Goal: Information Seeking & Learning: Learn about a topic

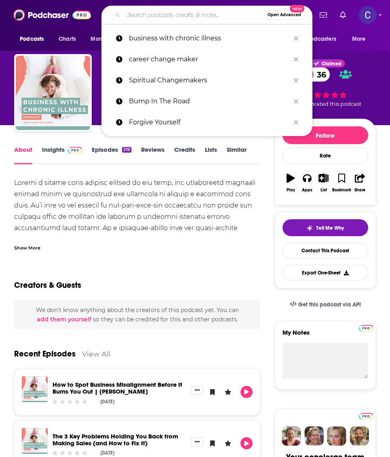
click at [200, 12] on input "Search podcasts, credits, & more..." at bounding box center [194, 14] width 140 height 13
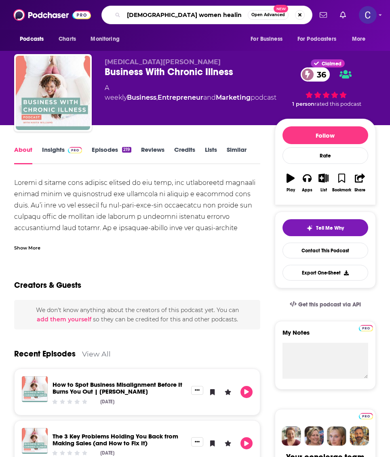
type input "black women healing"
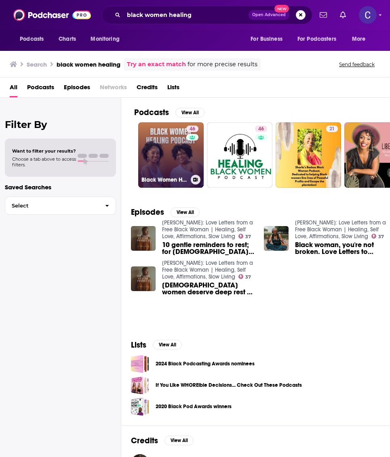
click at [162, 164] on link "46 Black Women Healing Pod" at bounding box center [170, 154] width 65 height 65
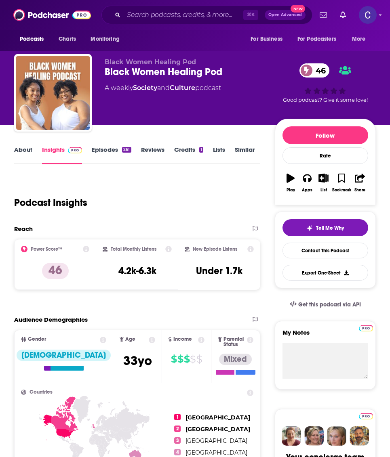
click at [95, 148] on link "Episodes 261" at bounding box center [111, 155] width 39 height 19
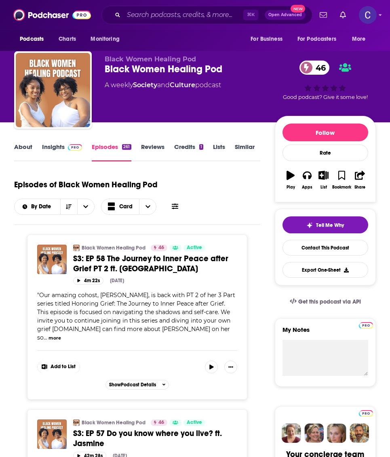
scroll to position [4, 0]
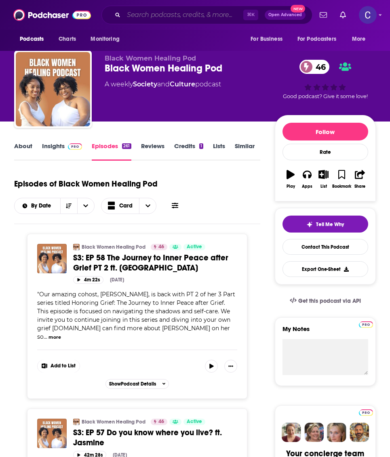
click at [154, 16] on input "Search podcasts, credits, & more..." at bounding box center [184, 14] width 120 height 13
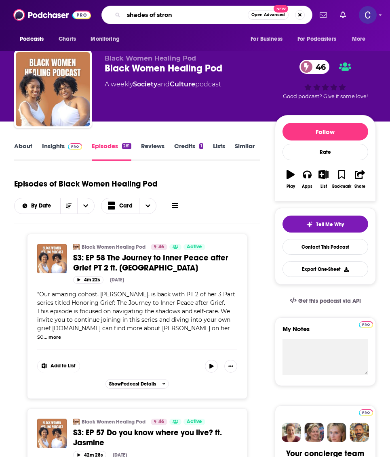
type input "shades of strong"
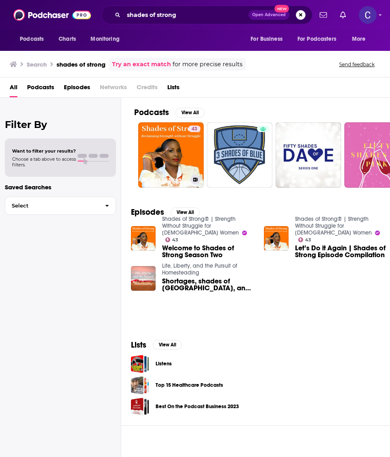
click at [184, 160] on link "43 Shades of Strong® | Strength Without Struggle for Black Women" at bounding box center [170, 154] width 65 height 65
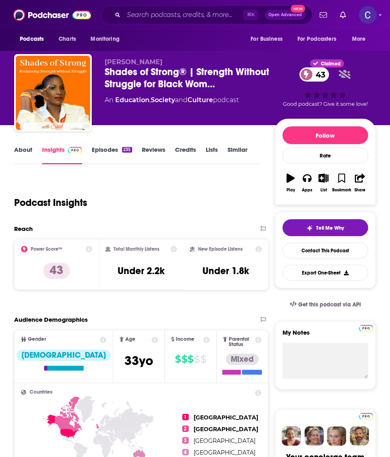
click at [23, 155] on link "About" at bounding box center [23, 155] width 18 height 19
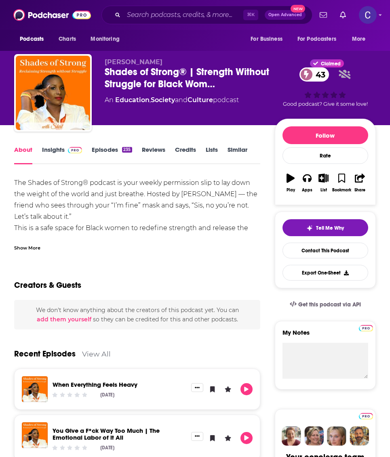
click at [49, 153] on link "Insights" at bounding box center [62, 155] width 40 height 19
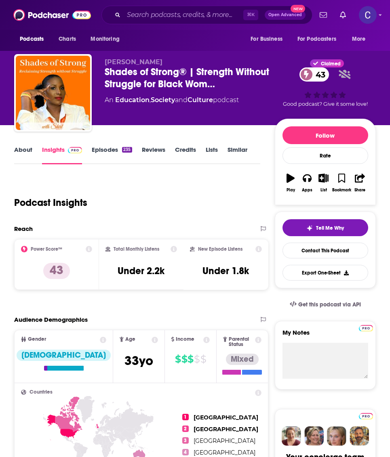
click at [92, 154] on link "Episodes 235" at bounding box center [112, 155] width 40 height 19
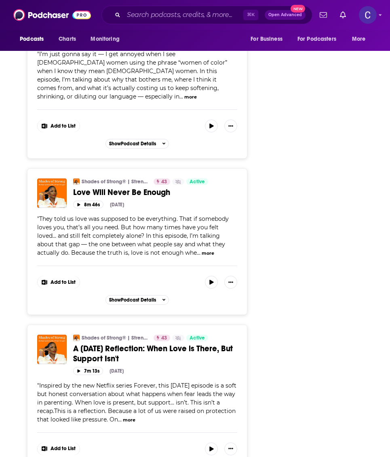
scroll to position [1415, 0]
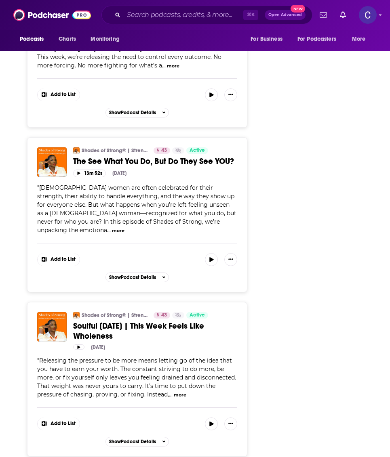
scroll to position [4035, 0]
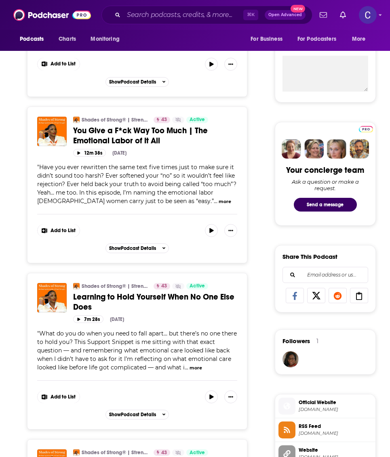
scroll to position [0, 0]
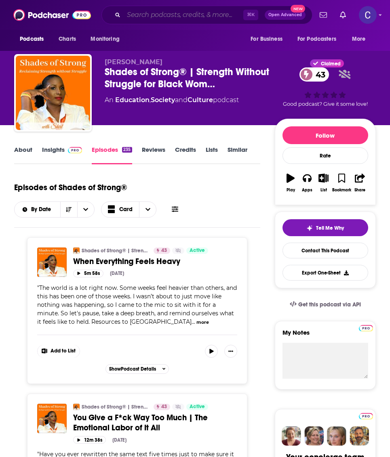
click at [144, 15] on input "Search podcasts, credits, & more..." at bounding box center [184, 14] width 120 height 13
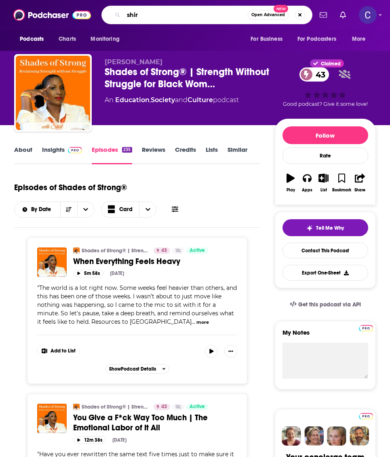
type input "shirl"
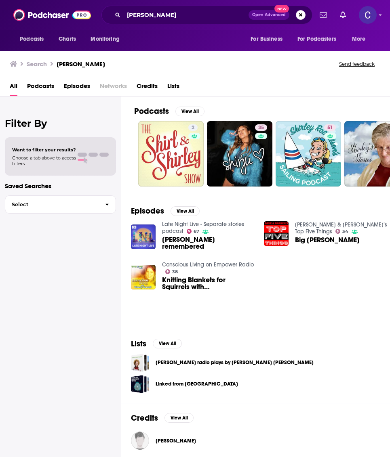
scroll to position [64, 0]
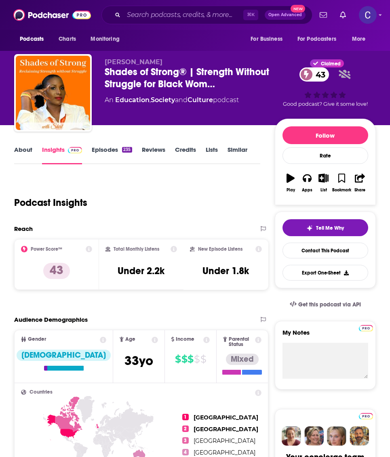
click at [100, 151] on link "Episodes 235" at bounding box center [112, 155] width 40 height 19
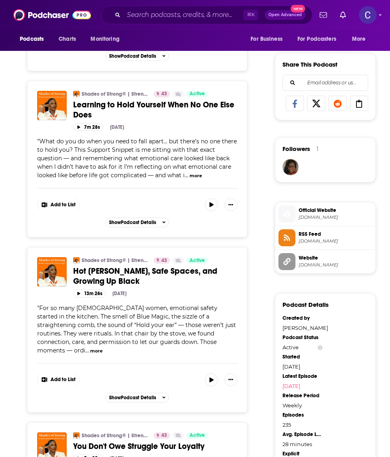
scroll to position [447, 0]
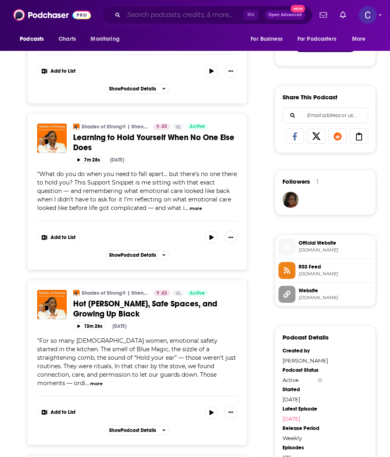
click at [139, 18] on input "Search podcasts, credits, & more..." at bounding box center [184, 14] width 120 height 13
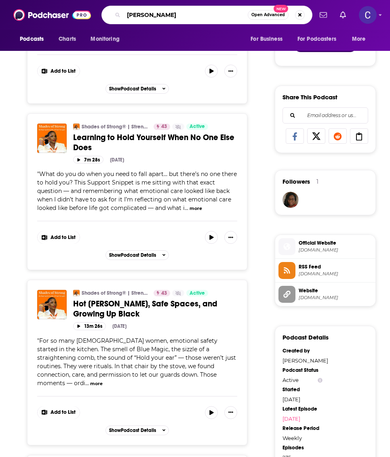
type input "shirley hubbard"
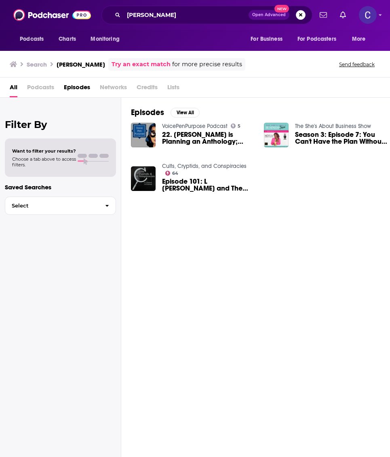
click at [13, 88] on span "All" at bounding box center [14, 89] width 8 height 17
click at [38, 91] on span "Podcasts" at bounding box center [40, 89] width 27 height 17
click at [38, 88] on span "Podcasts" at bounding box center [40, 89] width 27 height 17
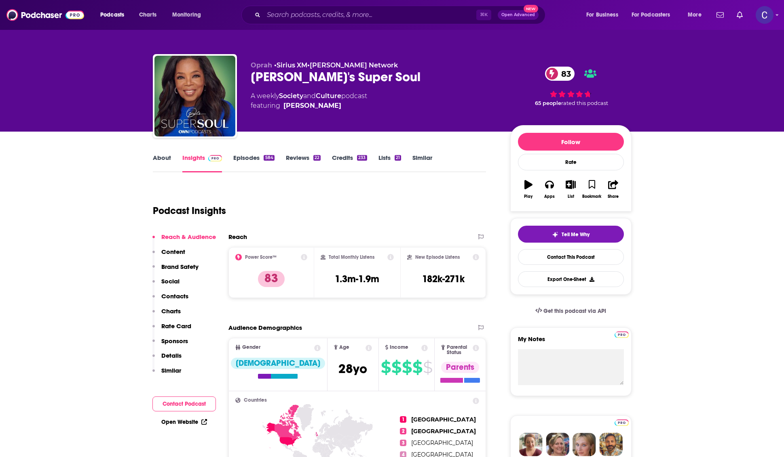
click at [252, 167] on link "Episodes 584" at bounding box center [253, 163] width 41 height 19
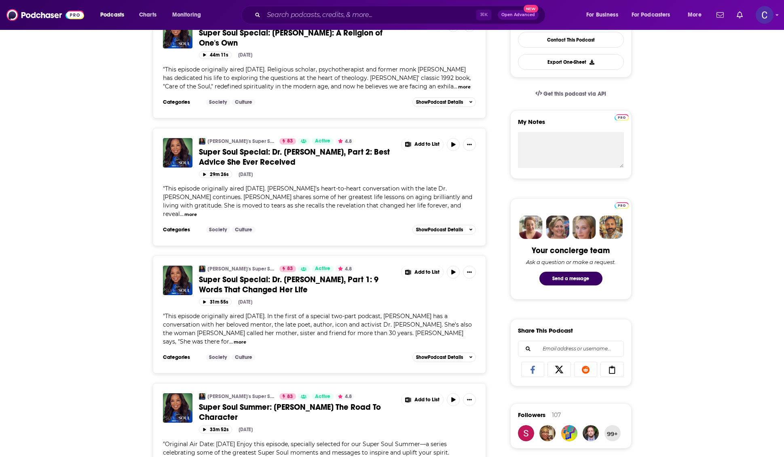
scroll to position [245, 0]
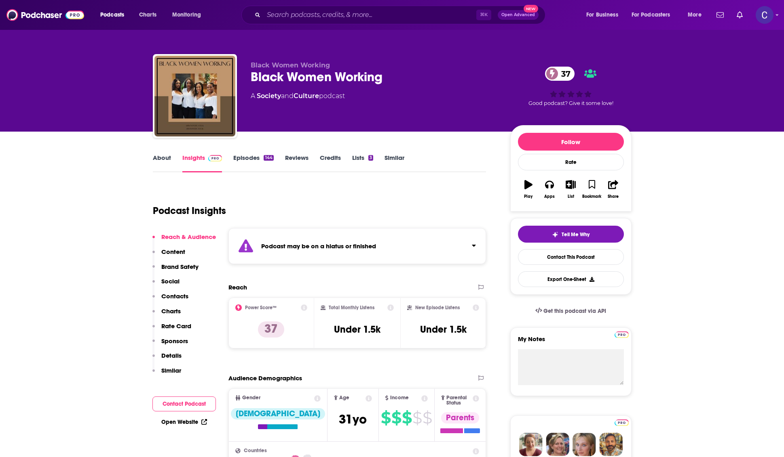
click at [243, 166] on link "Episodes 144" at bounding box center [253, 163] width 40 height 19
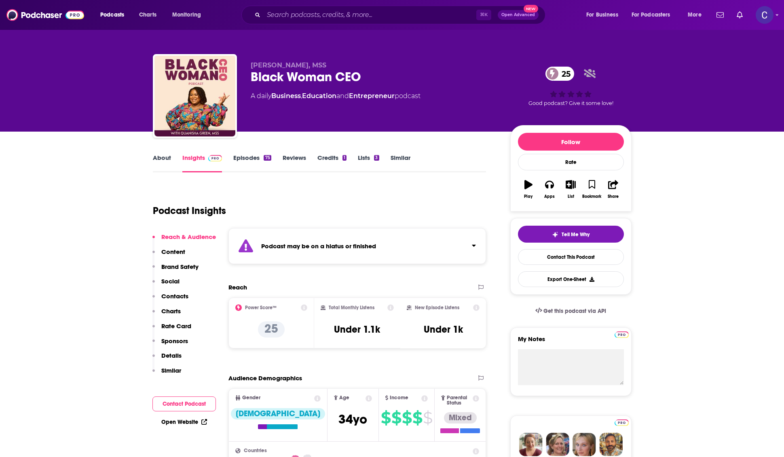
click at [233, 160] on link "Episodes 75" at bounding box center [252, 163] width 38 height 19
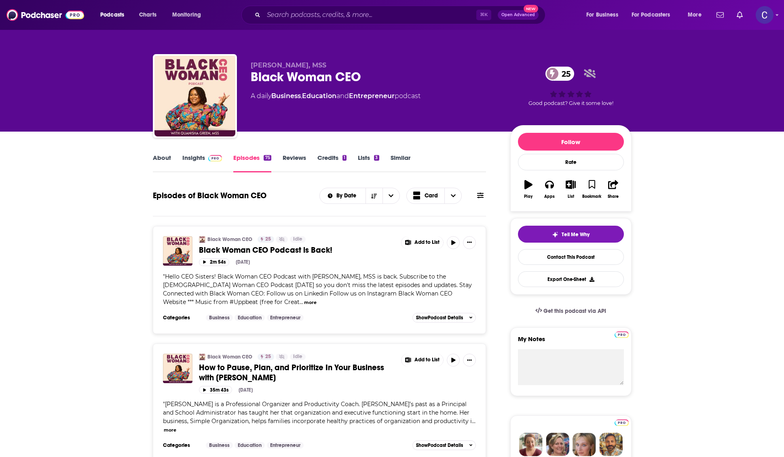
click at [204, 162] on link "Insights" at bounding box center [202, 163] width 40 height 19
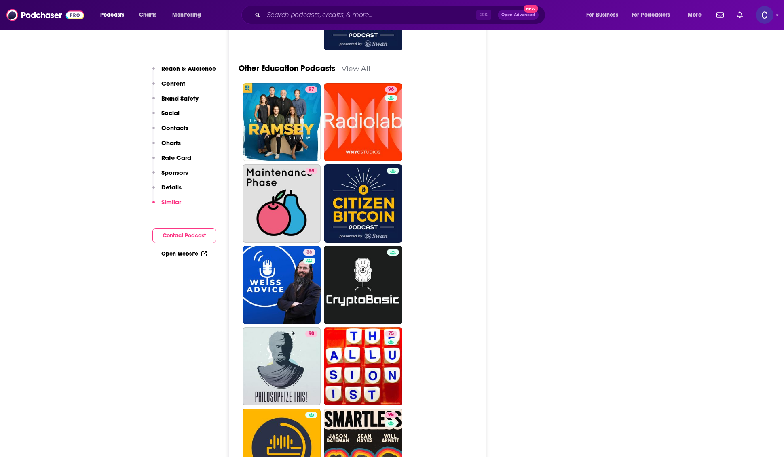
scroll to position [3305, 0]
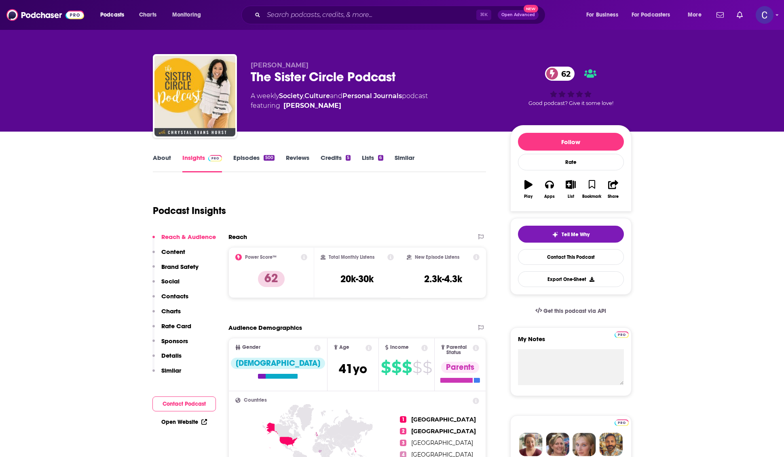
click at [158, 161] on link "About" at bounding box center [162, 163] width 18 height 19
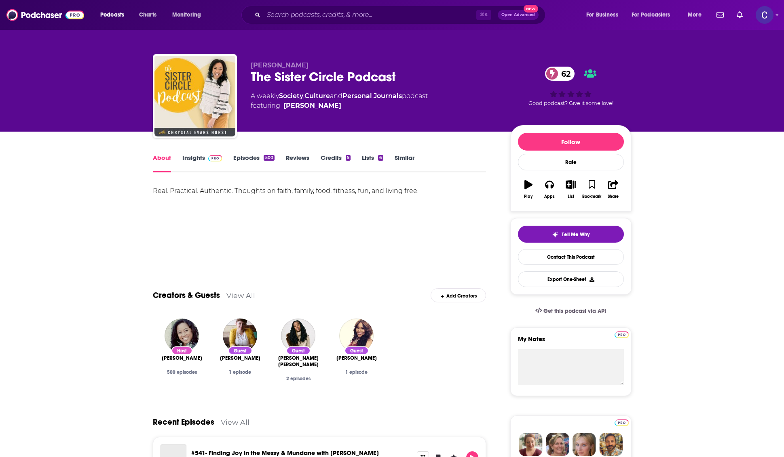
click at [255, 157] on link "Episodes 500" at bounding box center [253, 163] width 41 height 19
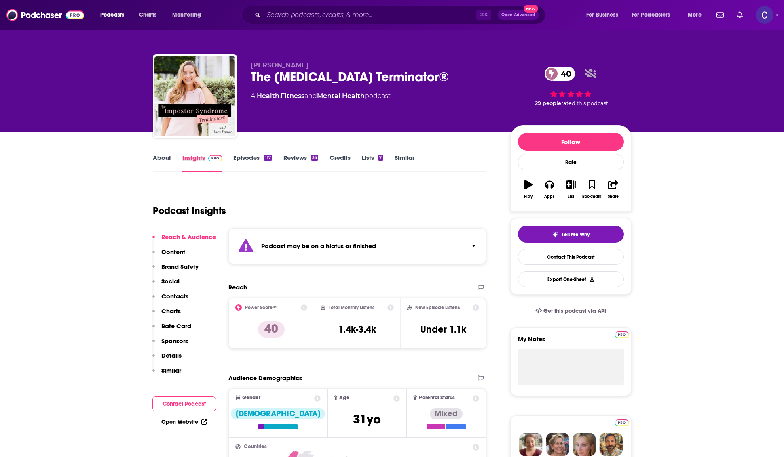
click at [232, 158] on div "Insights" at bounding box center [207, 163] width 51 height 19
click at [244, 160] on link "Episodes 117" at bounding box center [252, 163] width 38 height 19
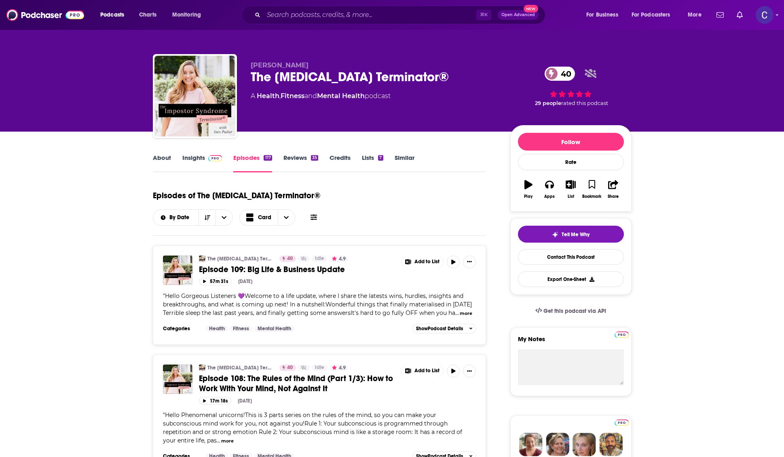
click at [189, 158] on link "Insights" at bounding box center [202, 163] width 40 height 19
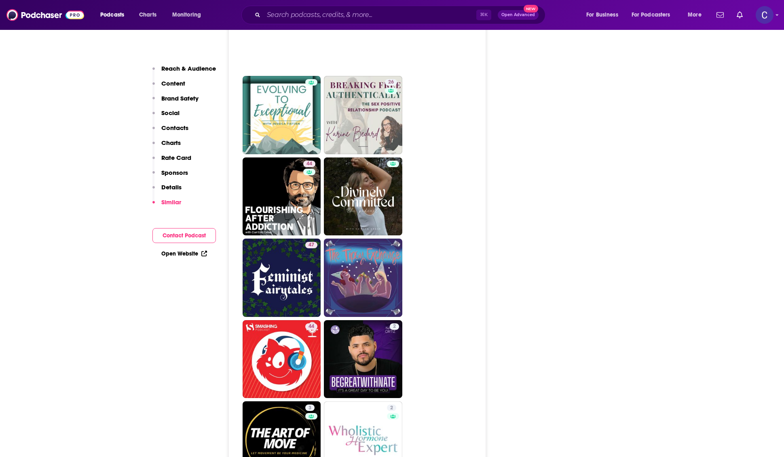
scroll to position [1926, 0]
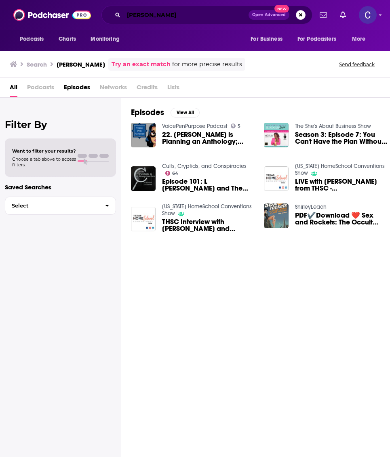
click at [209, 18] on input "shirley hubbard" at bounding box center [186, 14] width 125 height 13
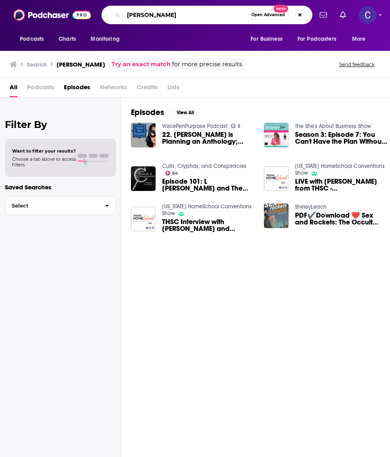
click at [209, 18] on input "shirley hubbard" at bounding box center [186, 14] width 124 height 13
type input "melanin wellness"
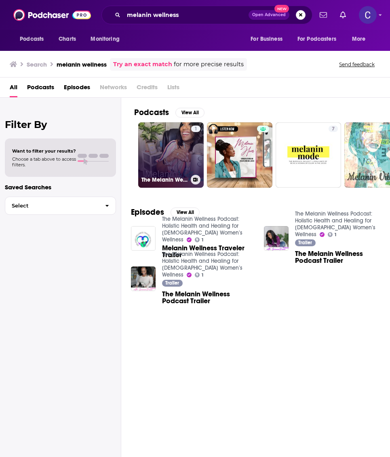
click at [195, 157] on div "1" at bounding box center [195, 150] width 9 height 49
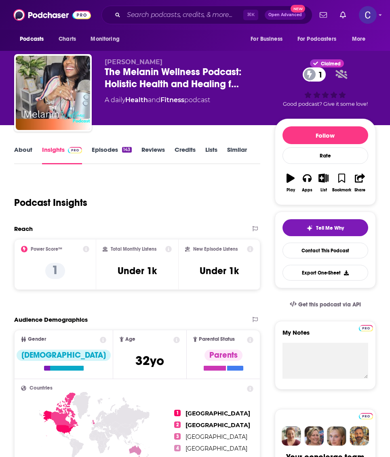
click at [97, 148] on link "Episodes 143" at bounding box center [112, 155] width 40 height 19
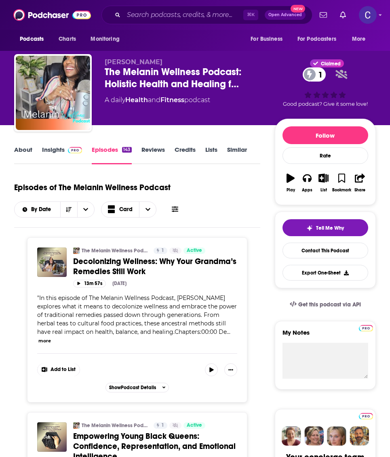
click at [48, 156] on link "Insights" at bounding box center [62, 155] width 40 height 19
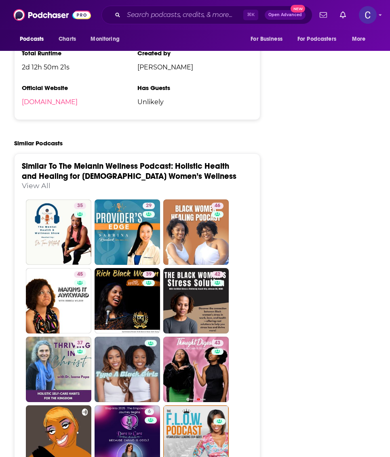
scroll to position [1163, 0]
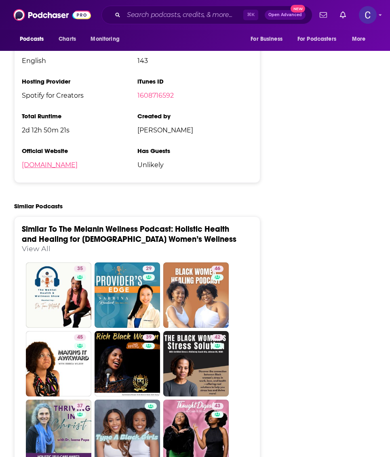
click at [48, 165] on link "themelaninwellnesspodcast.com" at bounding box center [50, 165] width 56 height 8
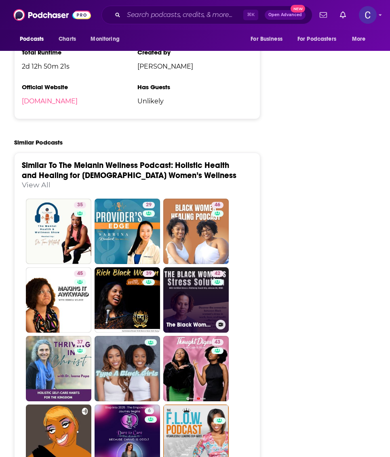
scroll to position [1242, 0]
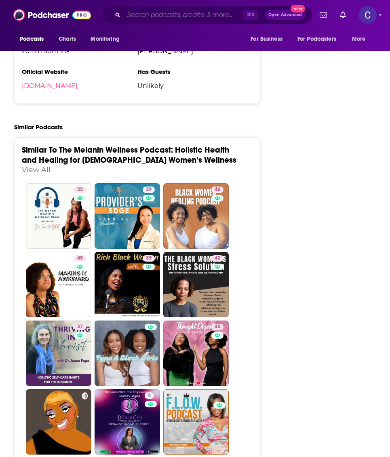
click at [199, 15] on input "Search podcasts, credits, & more..." at bounding box center [184, 14] width 120 height 13
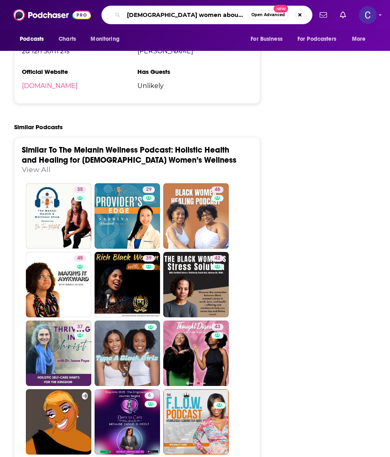
type input "black women about business"
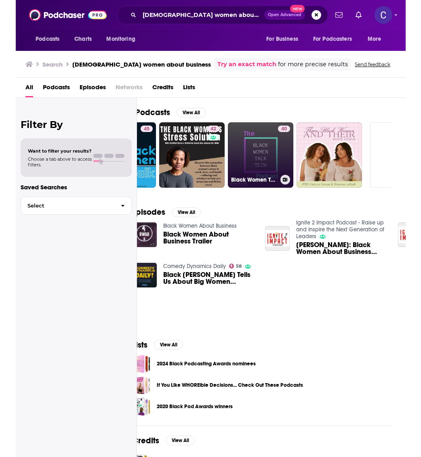
scroll to position [0, 372]
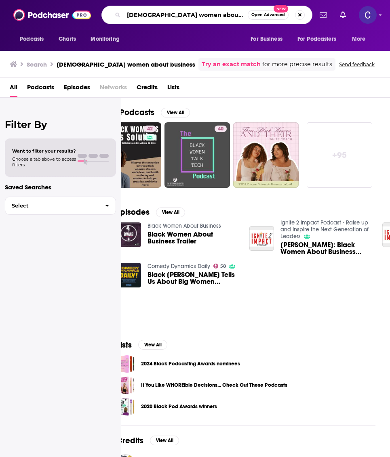
click at [212, 13] on input "black women about business" at bounding box center [186, 14] width 124 height 13
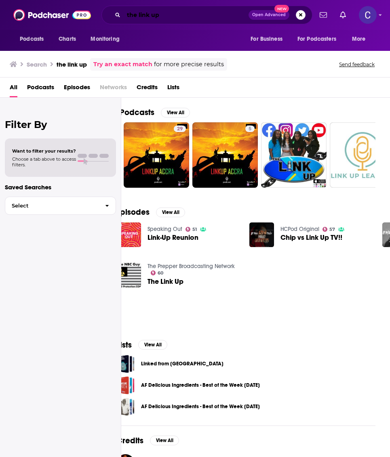
click at [144, 15] on input "the link up" at bounding box center [186, 14] width 125 height 13
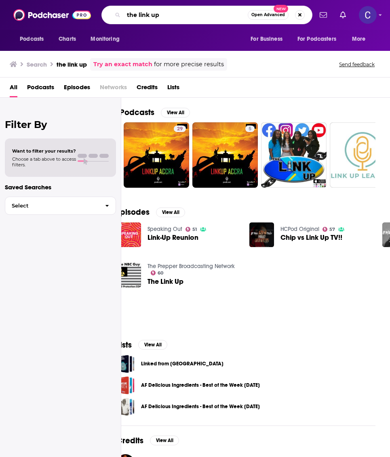
click at [144, 15] on input "the link up" at bounding box center [186, 14] width 124 height 13
click at [145, 15] on input "the link up" at bounding box center [186, 14] width 124 height 13
click at [194, 16] on input "the link up" at bounding box center [186, 14] width 124 height 13
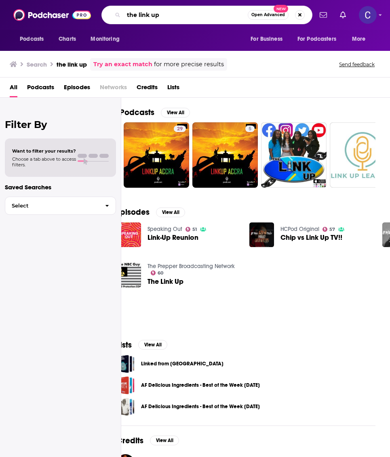
click at [194, 16] on input "the link up" at bounding box center [186, 14] width 124 height 13
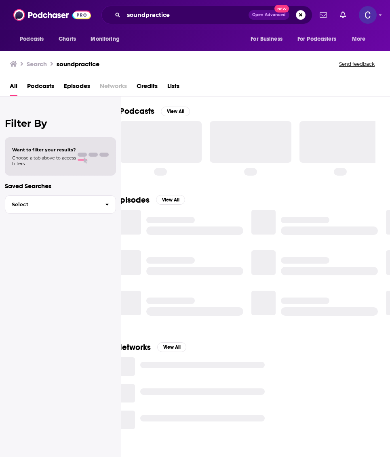
click at [252, 86] on div "All Podcasts Episodes Networks Credits Lists" at bounding box center [197, 88] width 374 height 17
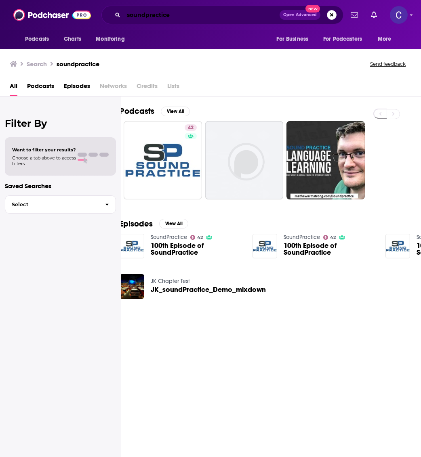
click at [152, 19] on input "soundpractice" at bounding box center [202, 14] width 156 height 13
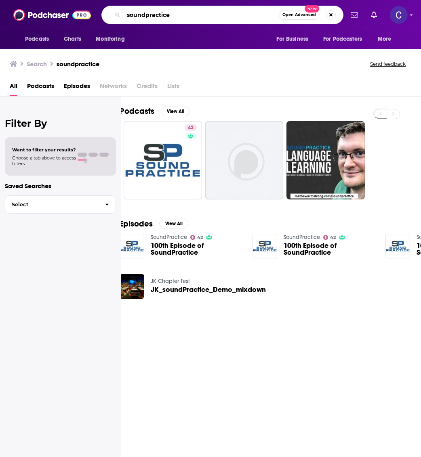
click at [152, 19] on input "soundpractice" at bounding box center [201, 14] width 155 height 13
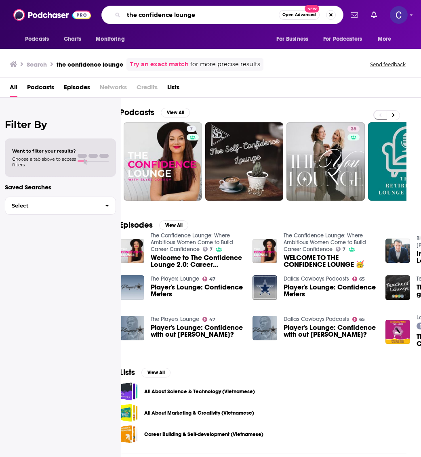
click at [169, 17] on input "the confidence lounge" at bounding box center [201, 14] width 155 height 13
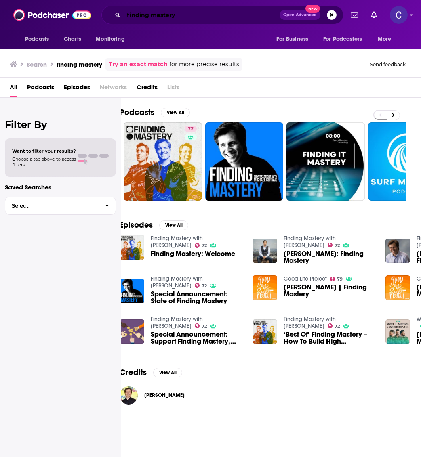
click at [181, 12] on input "finding mastery" at bounding box center [202, 14] width 156 height 13
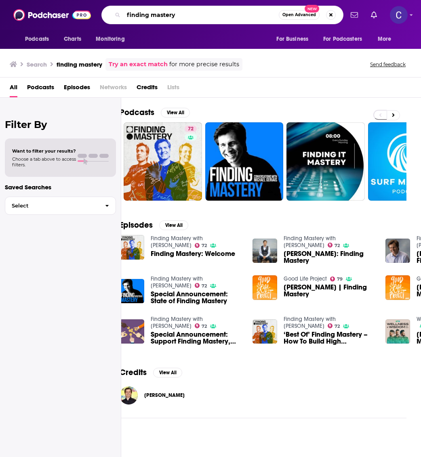
click at [181, 12] on input "finding mastery" at bounding box center [201, 14] width 155 height 13
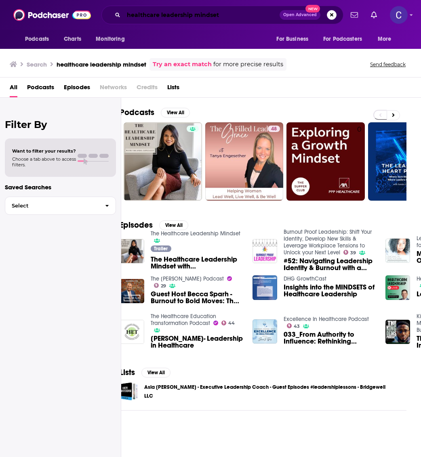
click at [201, 17] on input "healthcare leadership mindset" at bounding box center [202, 14] width 156 height 13
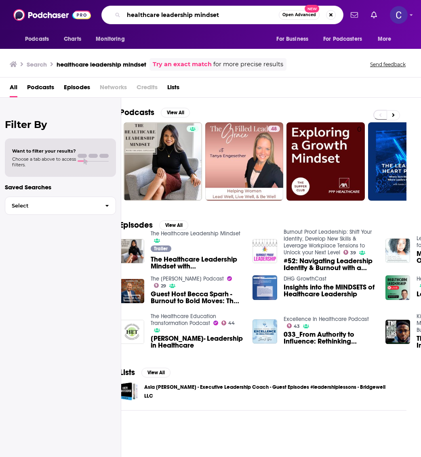
click at [201, 17] on input "healthcare leadership mindset" at bounding box center [201, 14] width 155 height 13
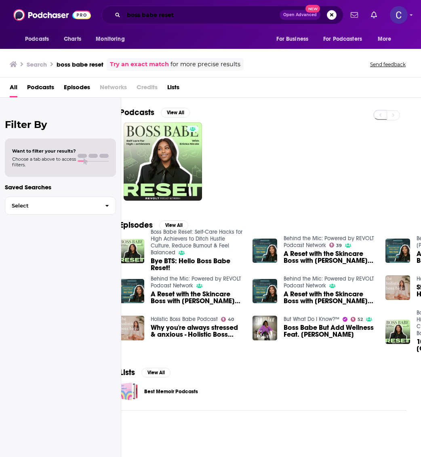
click at [163, 18] on input "boss babe reset" at bounding box center [202, 14] width 156 height 13
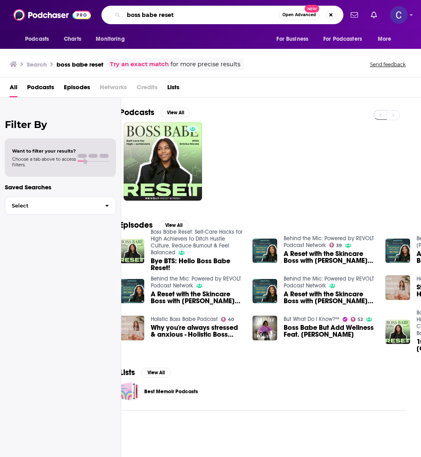
click at [163, 18] on input "boss babe reset" at bounding box center [201, 14] width 155 height 13
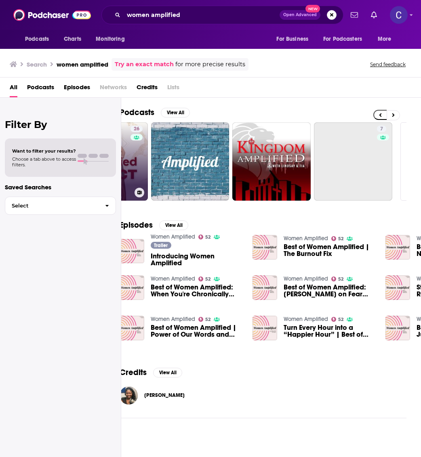
scroll to position [0, 455]
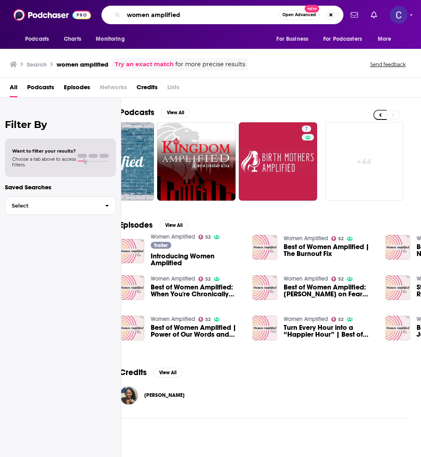
click at [256, 15] on input "women amplified" at bounding box center [201, 14] width 155 height 13
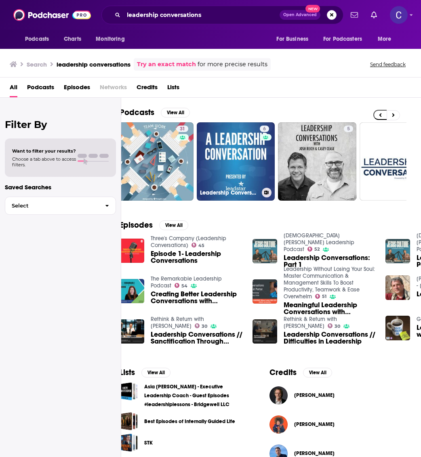
scroll to position [0, 170]
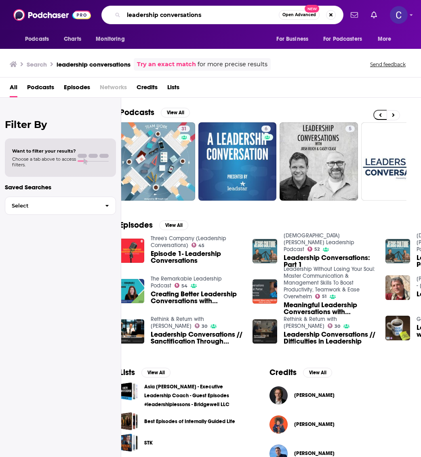
click at [173, 17] on input "leadership conversations" at bounding box center [201, 14] width 155 height 13
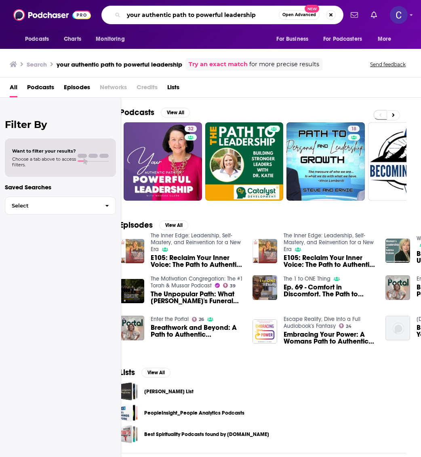
click at [221, 11] on input "your authentic path to powerful leadership" at bounding box center [201, 14] width 155 height 13
type input "healed girl era"
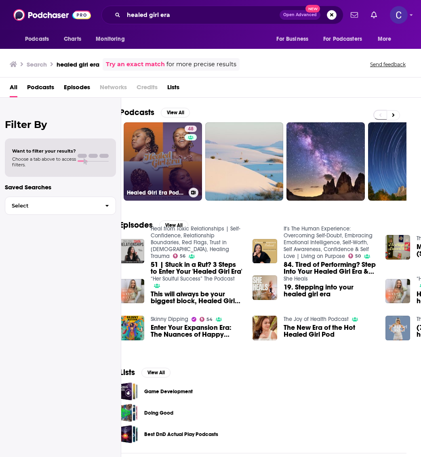
click at [162, 152] on link "48 Healed Girl Era Podcast" at bounding box center [163, 161] width 78 height 78
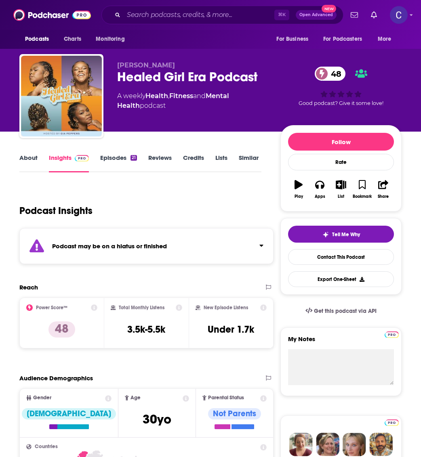
click at [117, 154] on link "Episodes 21" at bounding box center [118, 163] width 37 height 19
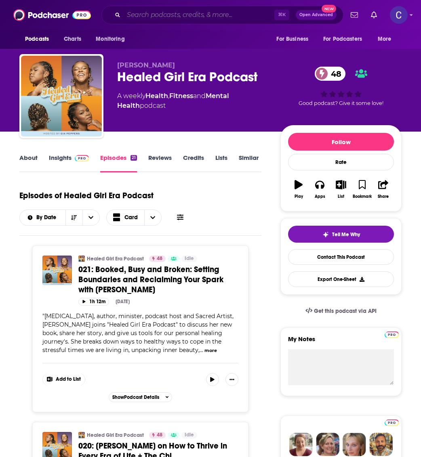
click at [194, 17] on input "Search podcasts, credits, & more..." at bounding box center [199, 14] width 151 height 13
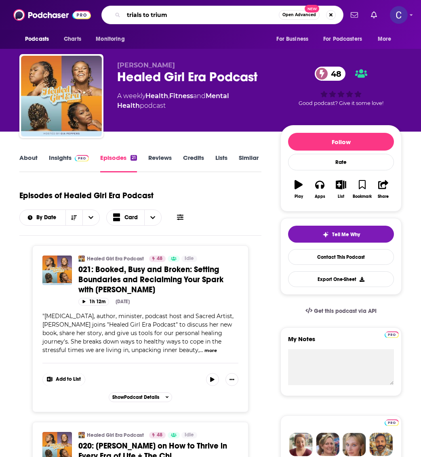
type input "trials to triump"
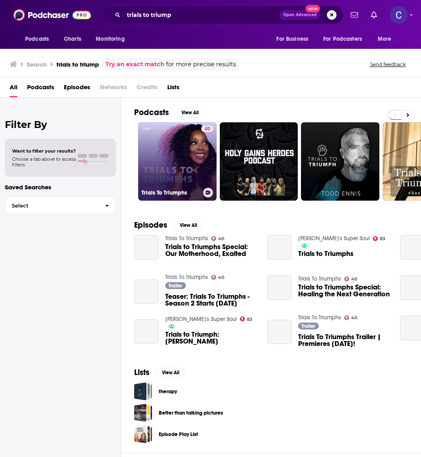
click at [172, 147] on link "40 Trials To Triumphs" at bounding box center [177, 161] width 78 height 78
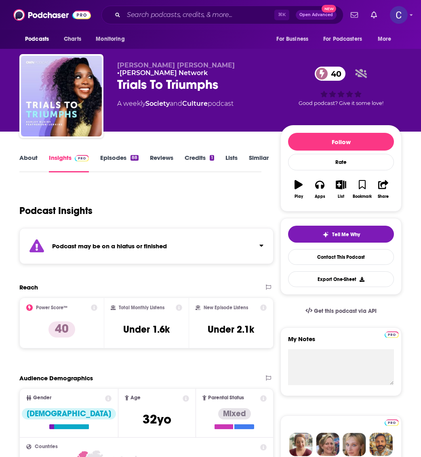
click at [26, 160] on link "About" at bounding box center [28, 163] width 18 height 19
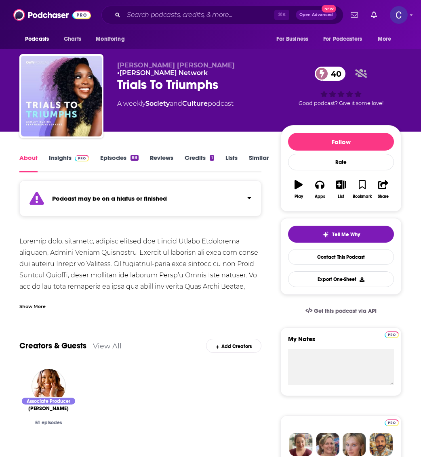
click at [114, 165] on link "Episodes 88" at bounding box center [119, 163] width 38 height 19
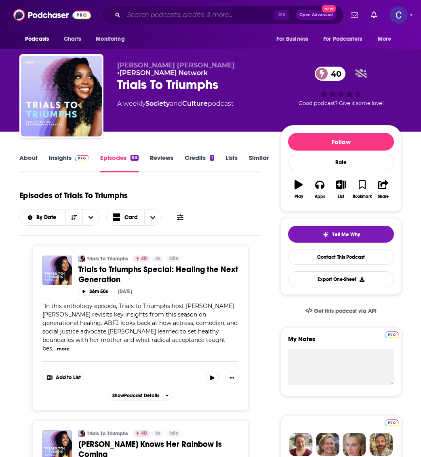
click at [228, 9] on input "Search podcasts, credits, & more..." at bounding box center [199, 14] width 151 height 13
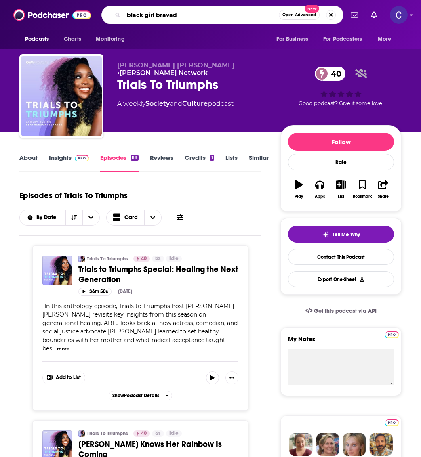
type input "black girl bravado"
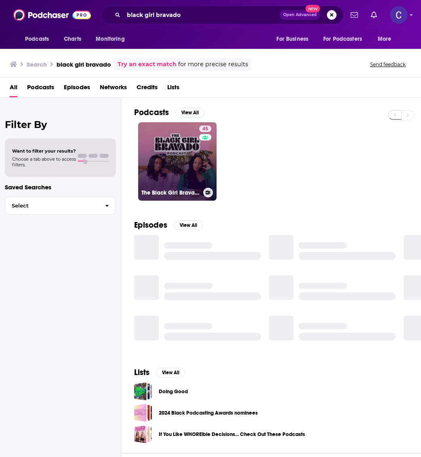
click at [179, 131] on link "45 The Black Girl Bravado" at bounding box center [177, 161] width 78 height 78
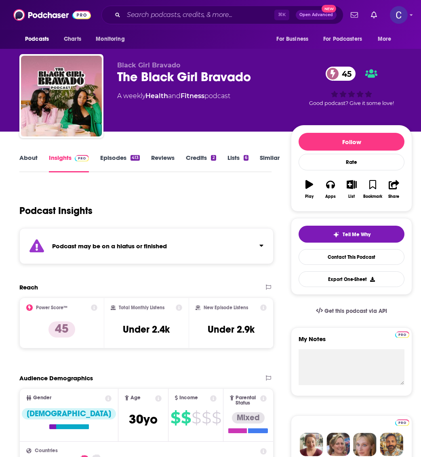
click at [109, 161] on link "Episodes 413" at bounding box center [120, 163] width 40 height 19
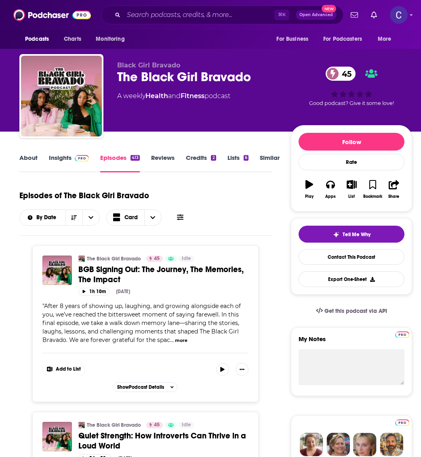
click at [225, 22] on div "⌘ K Open Advanced New" at bounding box center [222, 15] width 242 height 19
click at [225, 18] on input "Search podcasts, credits, & more..." at bounding box center [199, 14] width 151 height 13
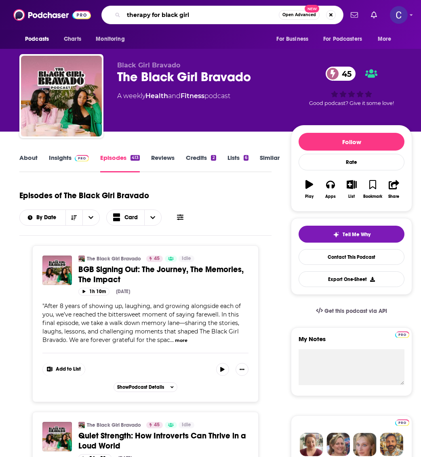
type input "therapy for black girls"
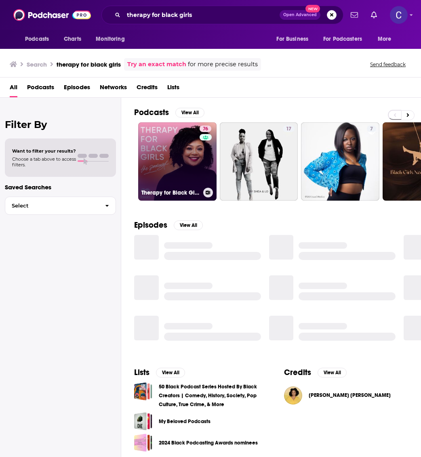
click at [191, 143] on link "76 Therapy for Black Girls" at bounding box center [177, 161] width 78 height 78
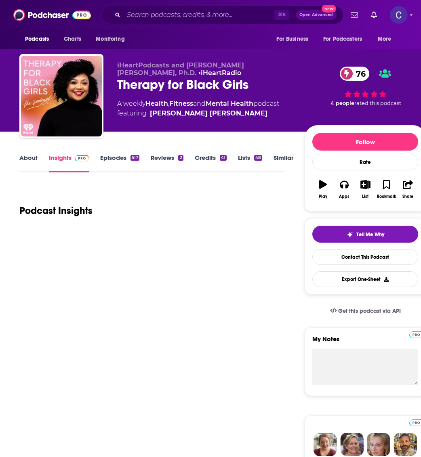
click at [31, 160] on link "About" at bounding box center [28, 163] width 18 height 19
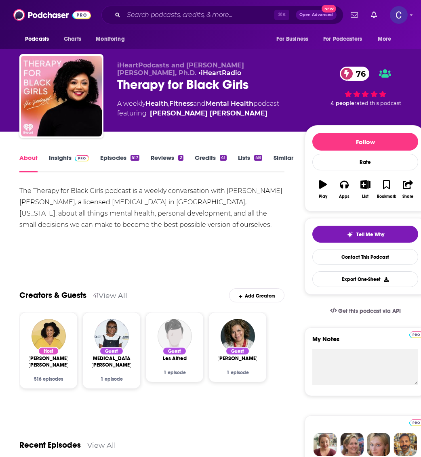
click at [56, 168] on link "Insights" at bounding box center [69, 163] width 40 height 19
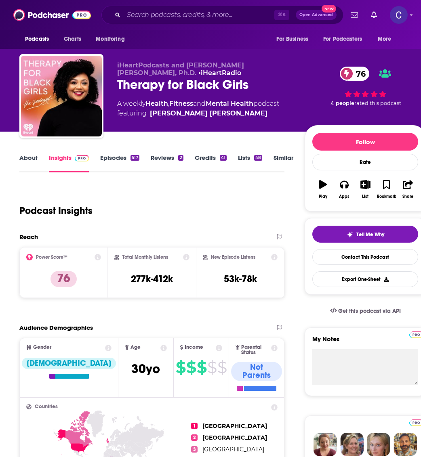
scroll to position [297, 0]
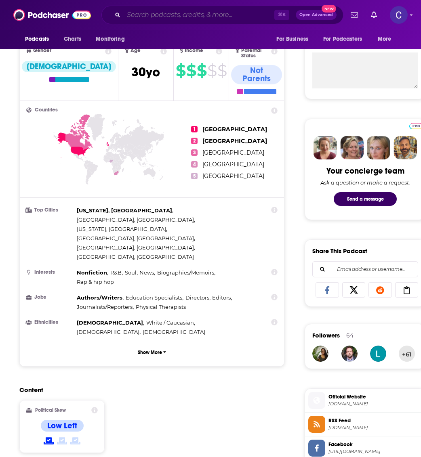
click at [172, 13] on input "Search podcasts, credits, & more..." at bounding box center [199, 14] width 151 height 13
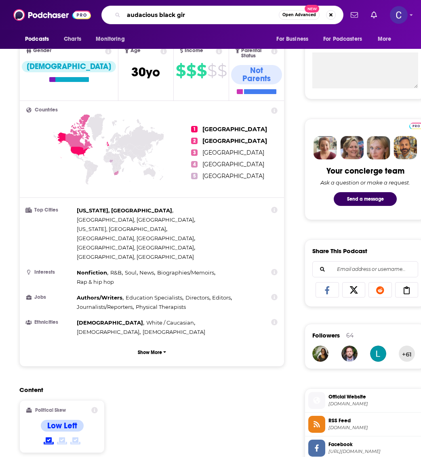
type input "audacious black girl"
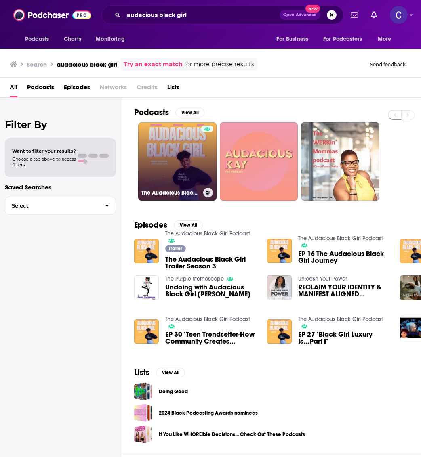
click at [164, 157] on link "The Audacious Black Girl Podcast" at bounding box center [177, 161] width 78 height 78
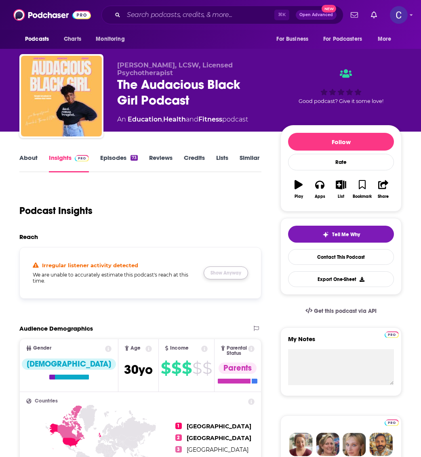
click at [236, 274] on button "Show Anyway" at bounding box center [226, 273] width 44 height 13
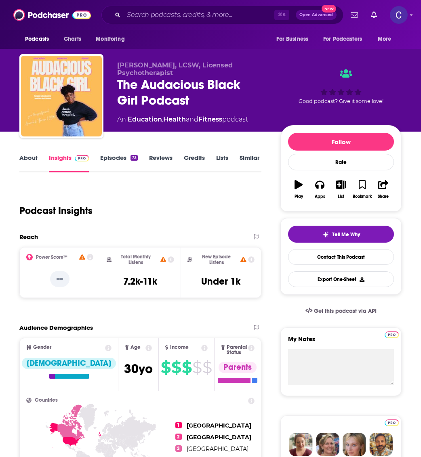
click at [116, 163] on link "Episodes 73" at bounding box center [119, 163] width 38 height 19
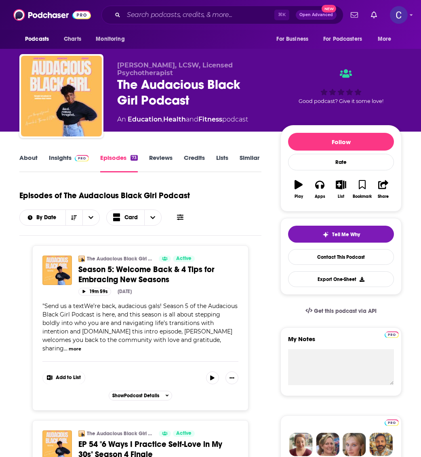
click at [67, 154] on link "Insights" at bounding box center [69, 163] width 40 height 19
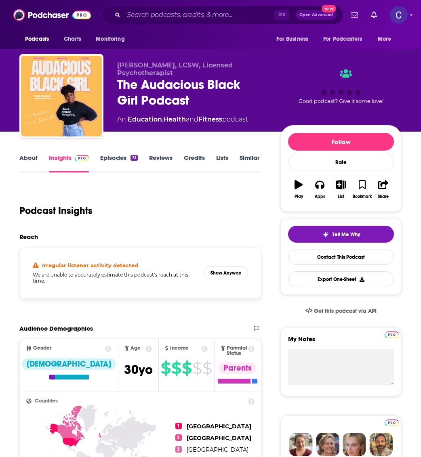
click at [22, 164] on link "About" at bounding box center [28, 163] width 18 height 19
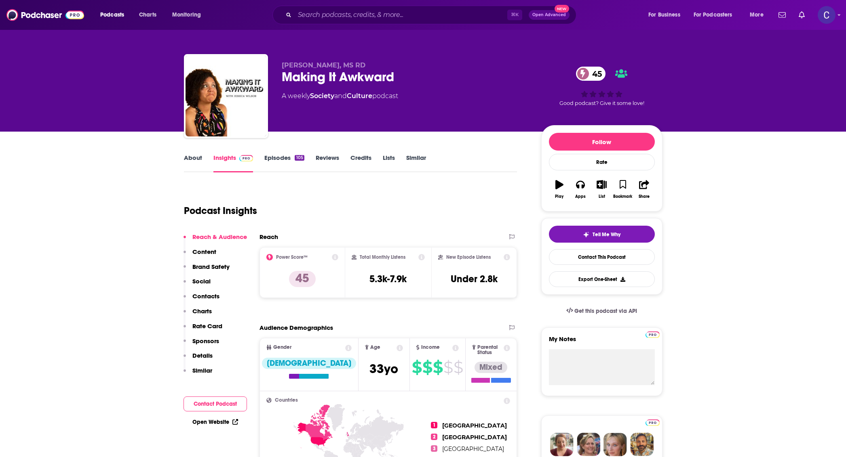
click at [190, 156] on link "About" at bounding box center [193, 163] width 18 height 19
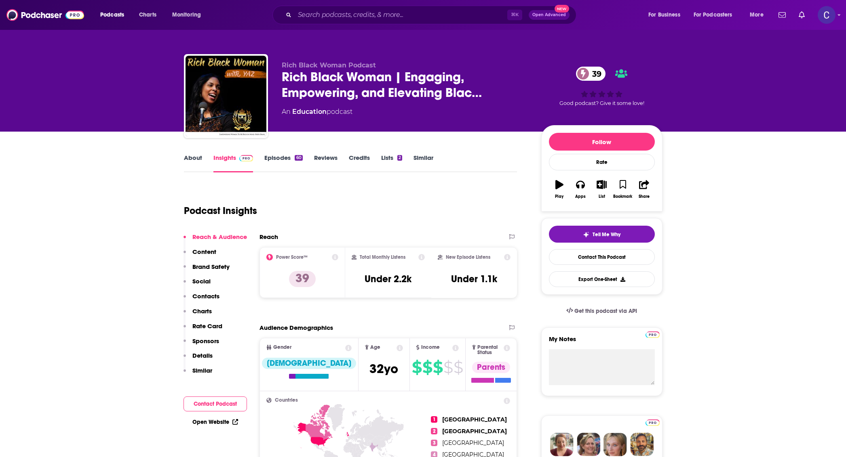
click at [197, 161] on link "About" at bounding box center [193, 163] width 18 height 19
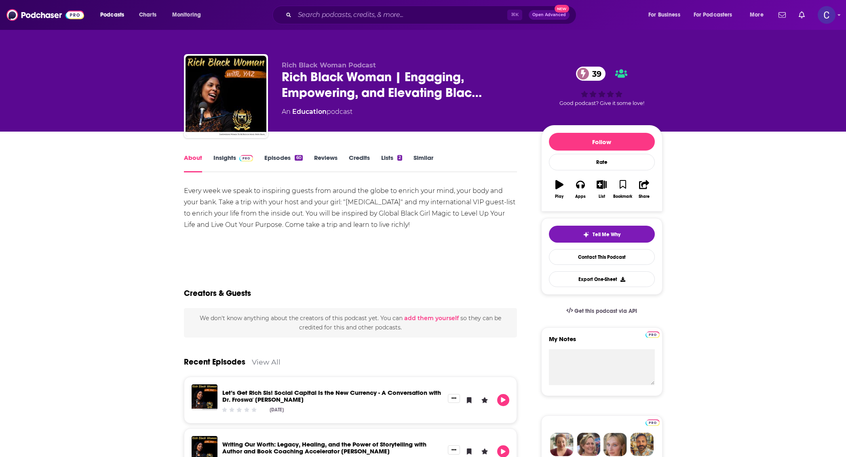
click at [217, 162] on link "Insights" at bounding box center [233, 163] width 40 height 19
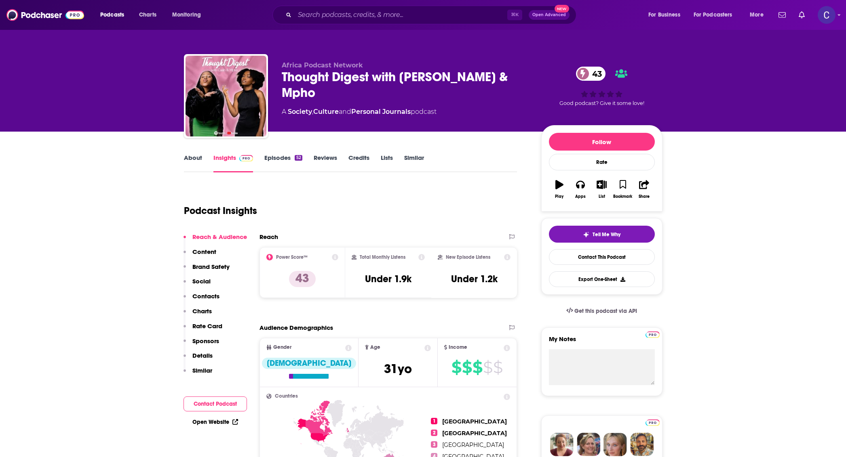
click at [188, 162] on link "About" at bounding box center [193, 163] width 18 height 19
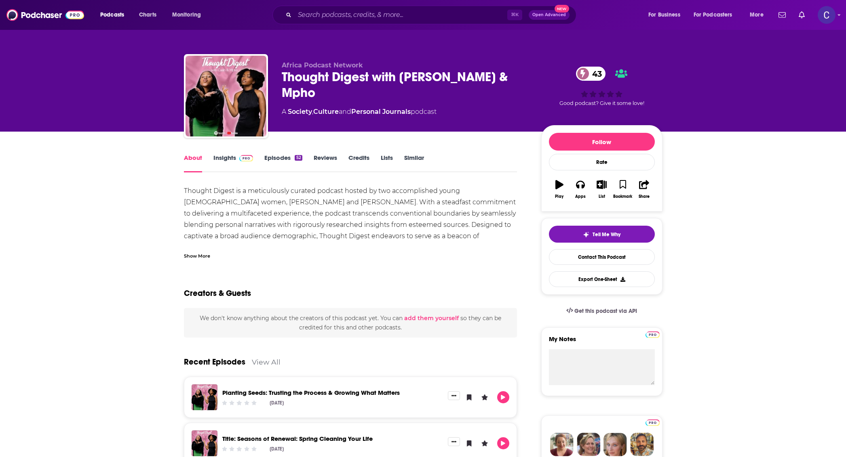
click at [276, 161] on link "Episodes 52" at bounding box center [283, 163] width 38 height 19
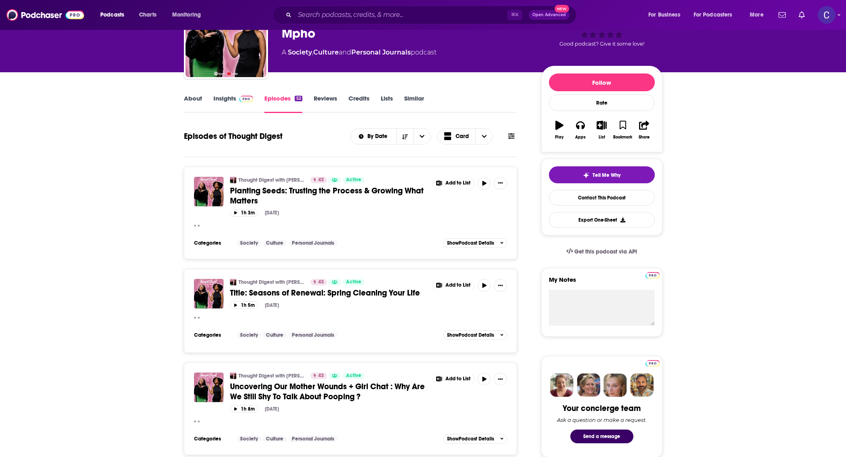
scroll to position [41, 0]
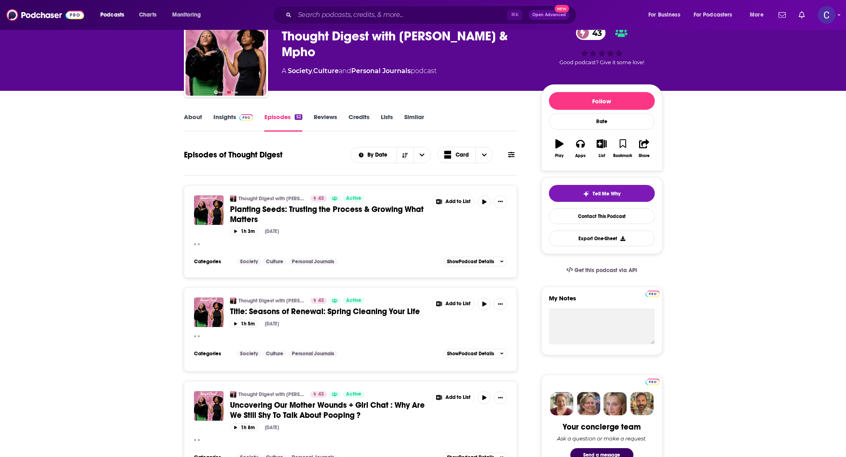
click at [221, 114] on link "Insights" at bounding box center [233, 122] width 40 height 19
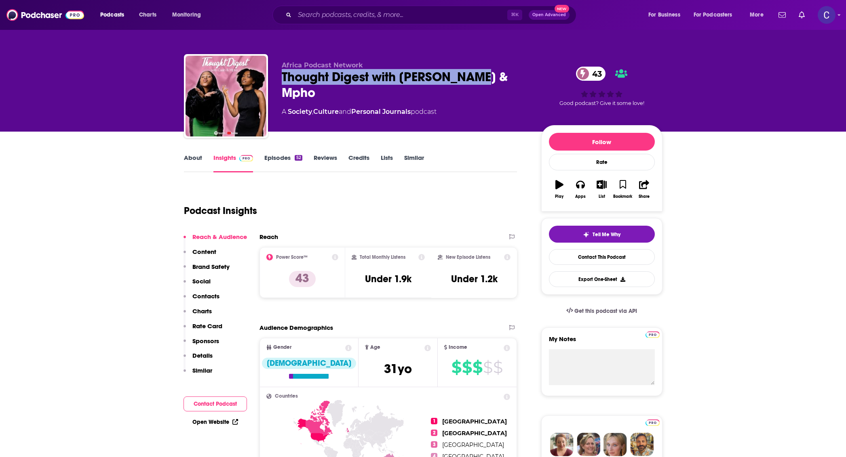
drag, startPoint x: 490, startPoint y: 77, endPoint x: 278, endPoint y: 76, distance: 212.6
click at [278, 76] on div "Africa Podcast Network Thought Digest with Caiah & Mpho 43 A Society , Culture …" at bounding box center [423, 97] width 479 height 87
copy h2 "Thought Digest with Caiah & Mpho"
click at [190, 160] on link "About" at bounding box center [193, 163] width 18 height 19
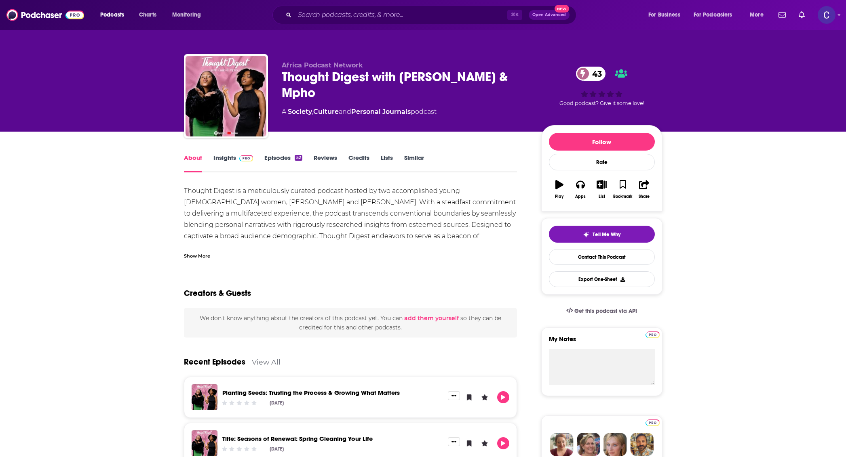
click at [187, 255] on div "Show More" at bounding box center [197, 256] width 26 height 8
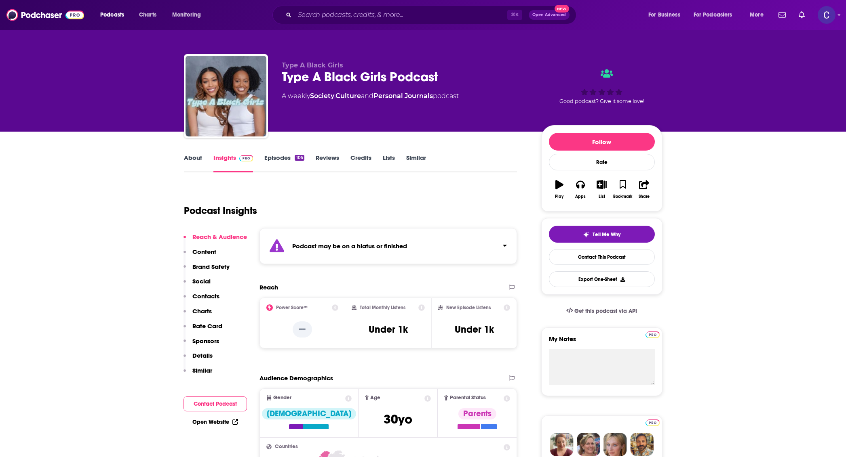
click at [284, 153] on div "About Insights Episodes 105 Reviews Credits Lists Similar" at bounding box center [350, 163] width 333 height 20
click at [280, 160] on link "Episodes 105" at bounding box center [284, 163] width 40 height 19
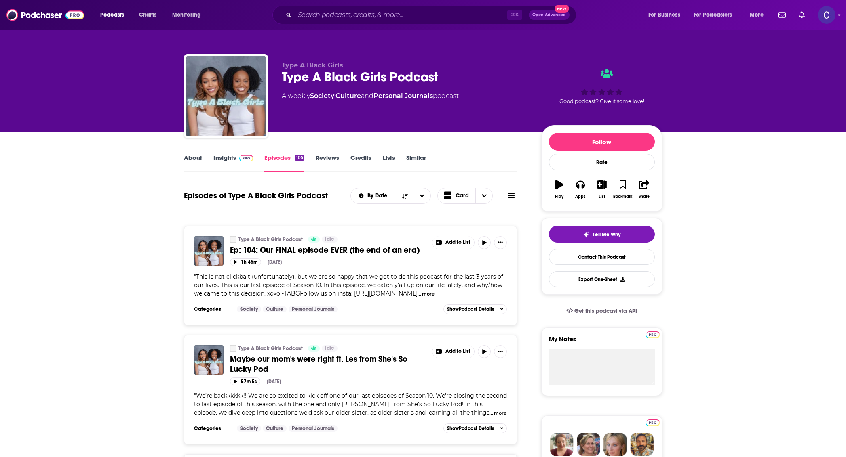
click at [236, 160] on span at bounding box center [244, 158] width 17 height 8
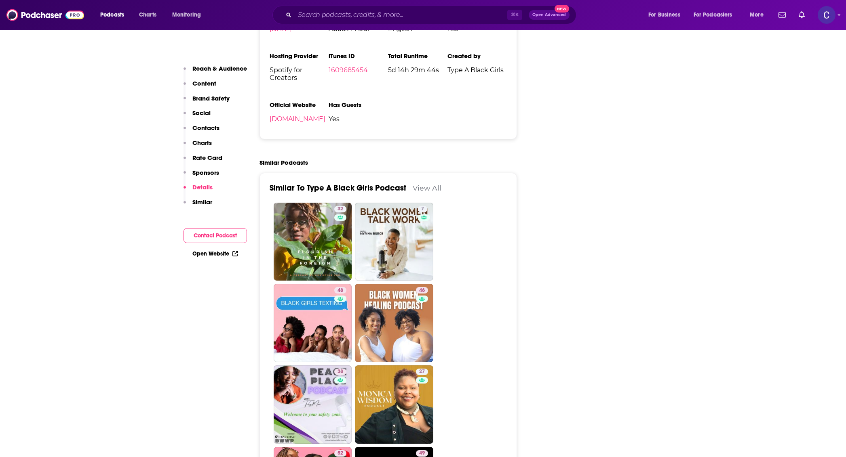
scroll to position [1304, 0]
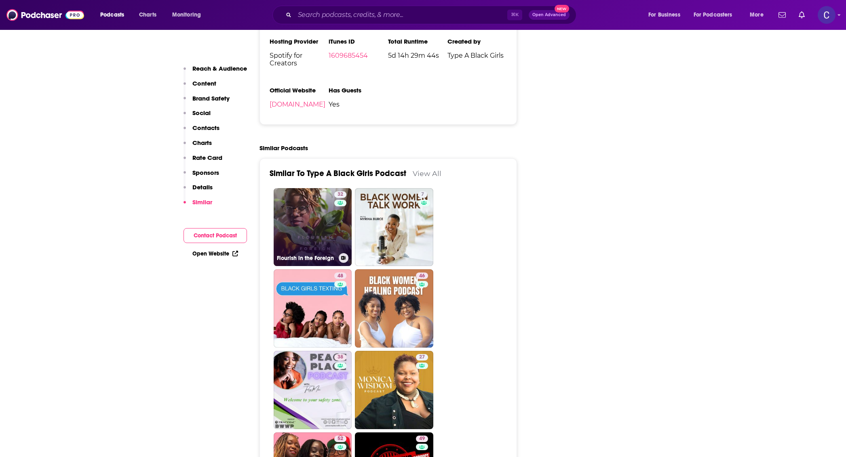
click at [308, 208] on link "32 Flourish in the Foreign" at bounding box center [313, 227] width 78 height 78
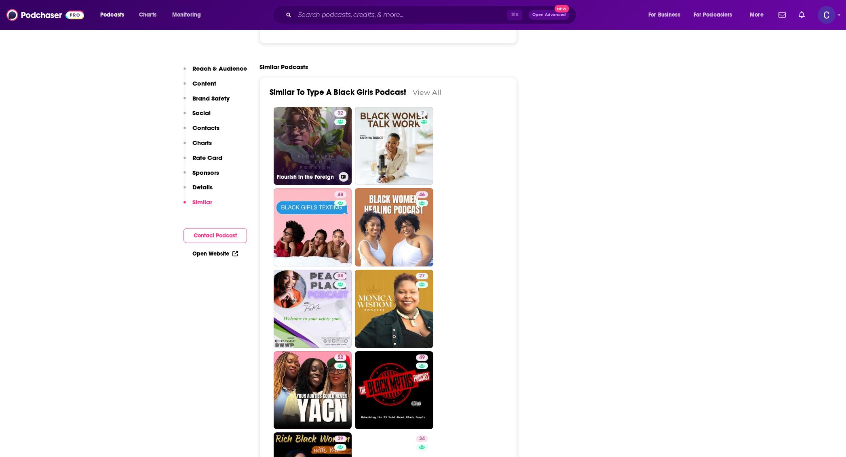
scroll to position [1385, 0]
click at [308, 208] on link "48 Black Girls Texting" at bounding box center [313, 227] width 78 height 78
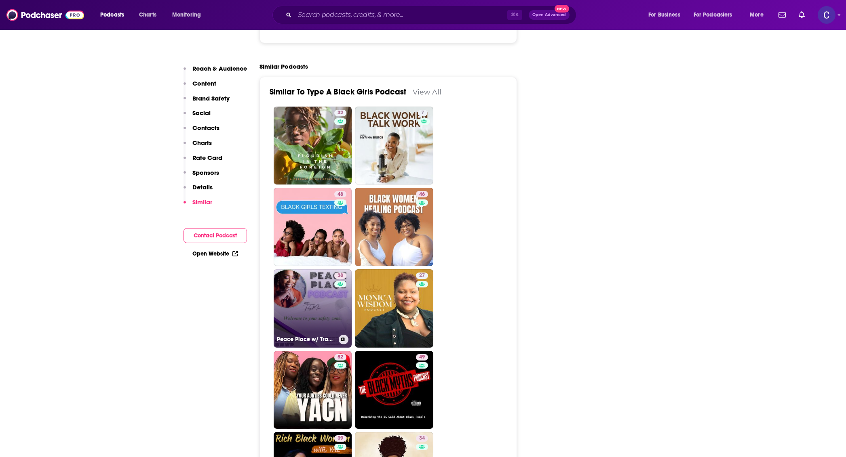
click at [305, 285] on link "38 Peace Place w/ TracyMac (BWWP)" at bounding box center [313, 309] width 78 height 78
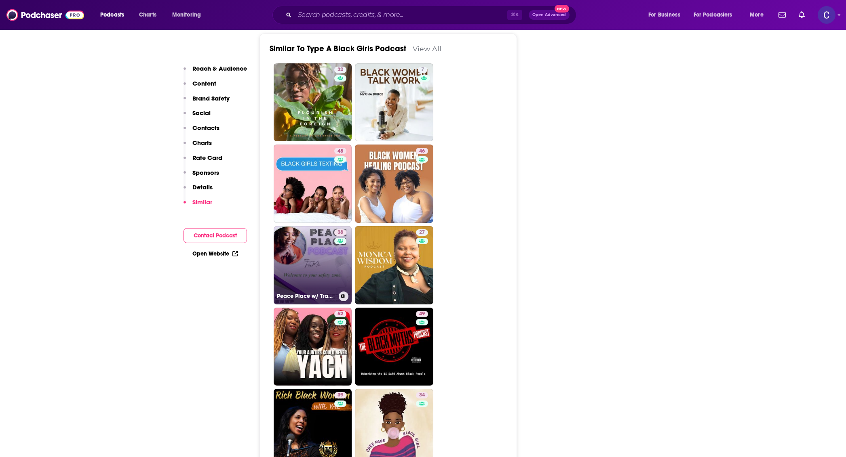
scroll to position [1431, 0]
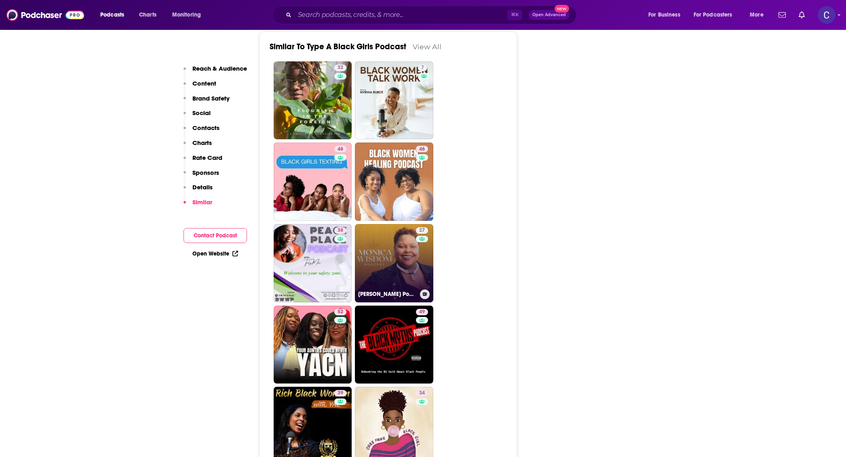
click at [362, 273] on link "27 Monica Wisdom Podcast" at bounding box center [394, 263] width 78 height 78
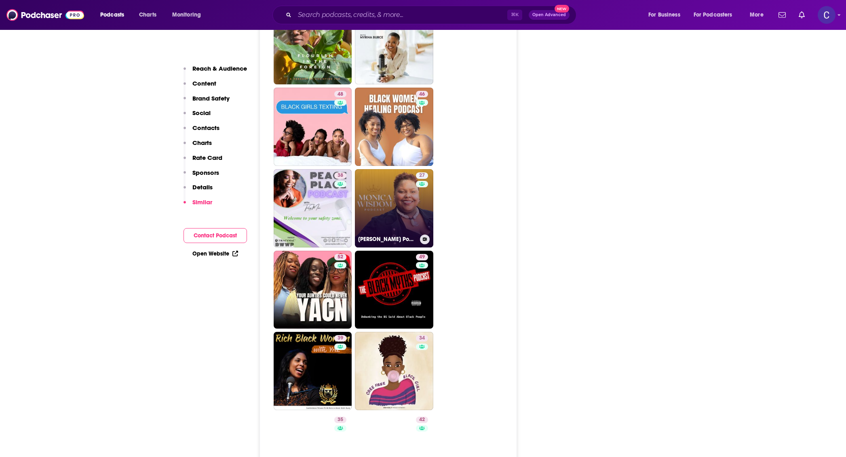
scroll to position [1497, 0]
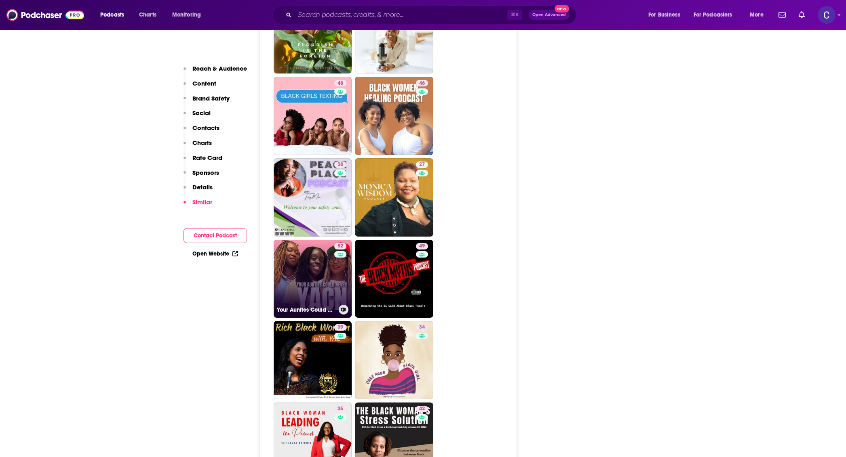
click at [311, 275] on link "52 Your Aunties Could Never" at bounding box center [313, 279] width 78 height 78
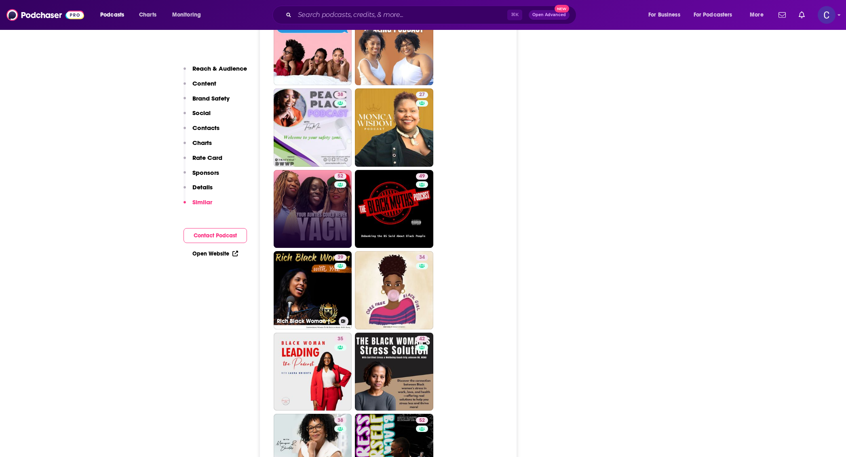
scroll to position [1573, 0]
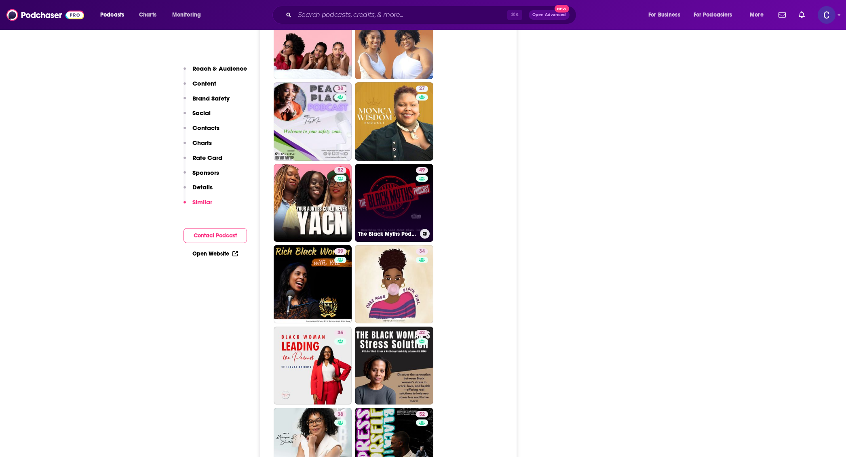
click at [388, 209] on link "49 The Black Myths Podcast" at bounding box center [394, 203] width 78 height 78
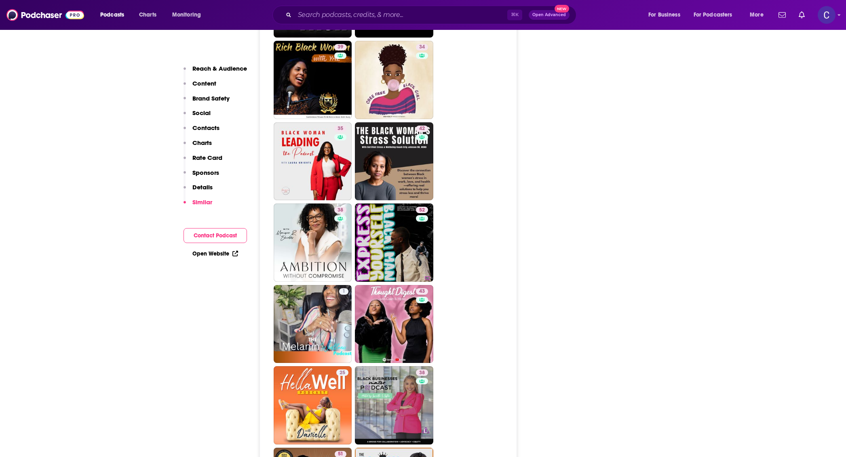
scroll to position [1778, 0]
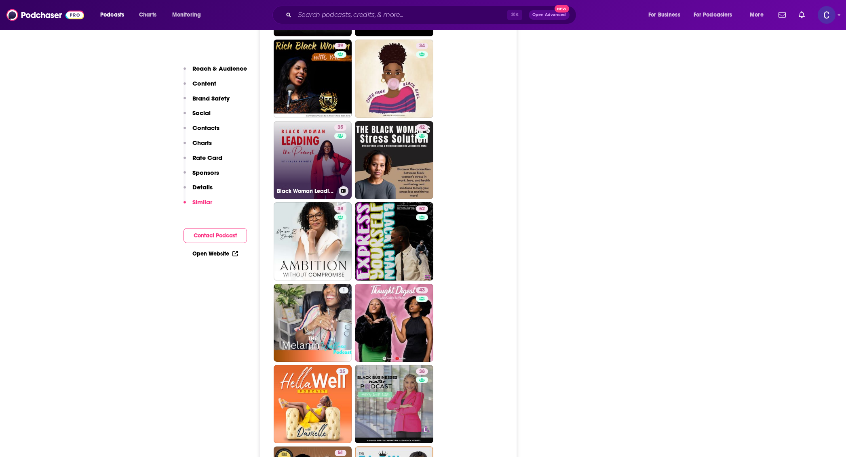
click at [338, 160] on div "35" at bounding box center [341, 155] width 14 height 62
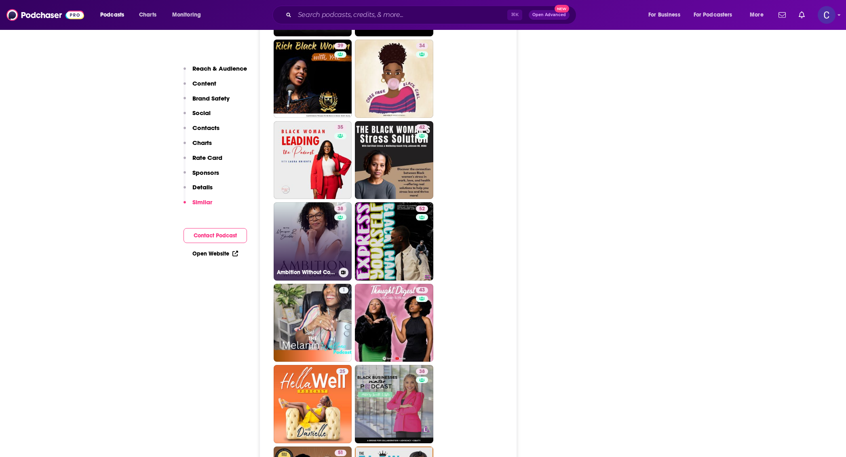
click at [304, 226] on link "38 Ambition Without Compromise" at bounding box center [313, 241] width 78 height 78
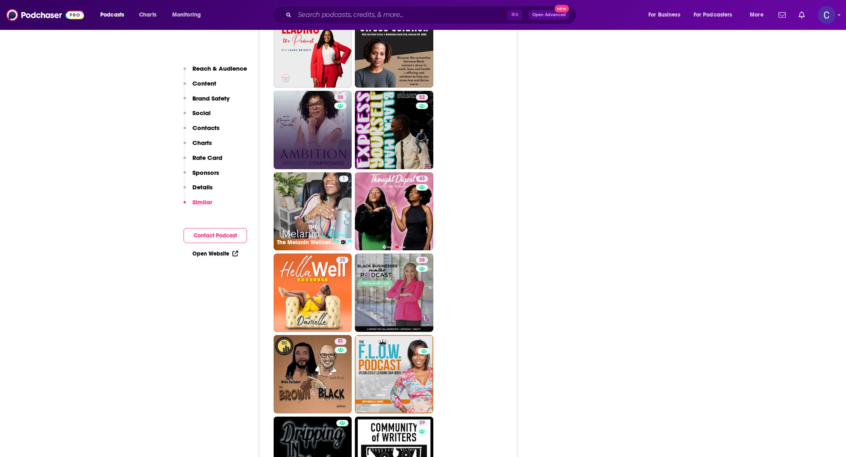
scroll to position [1906, 0]
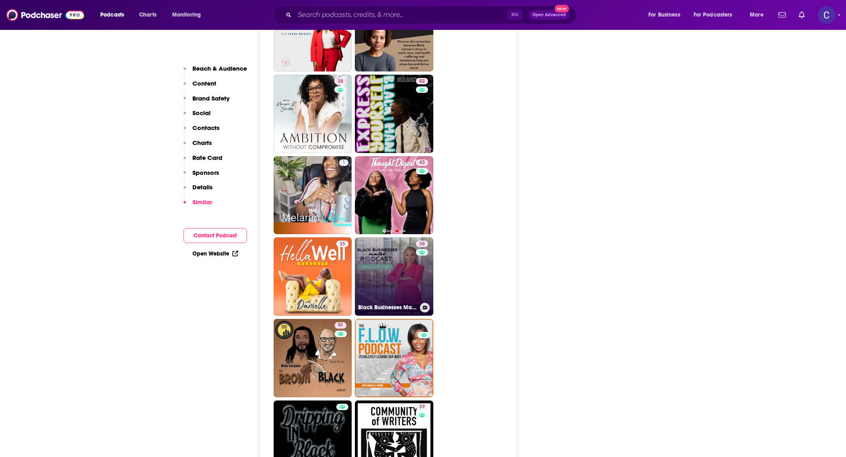
click at [390, 273] on link "38 Black Businesses Matter" at bounding box center [394, 277] width 78 height 78
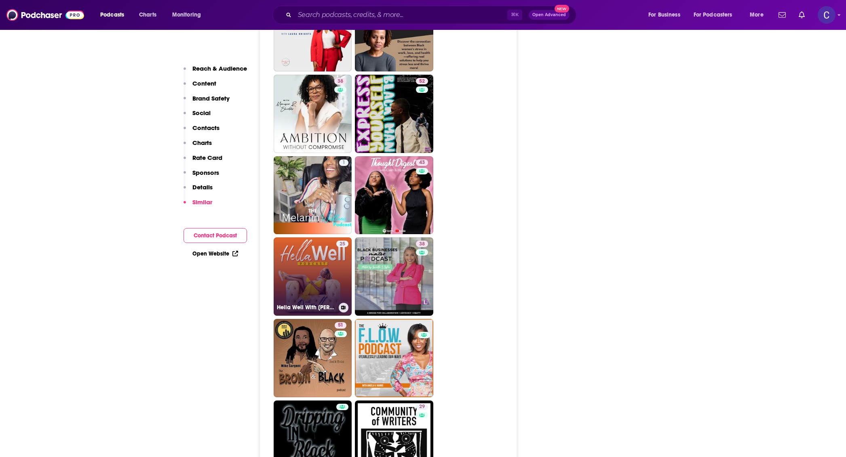
click at [304, 262] on link "25 Hella Well With Danielle" at bounding box center [313, 277] width 78 height 78
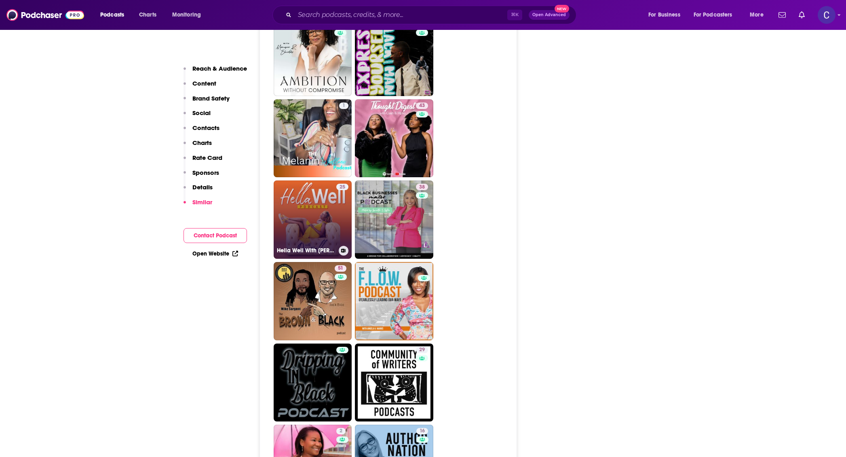
scroll to position [1963, 0]
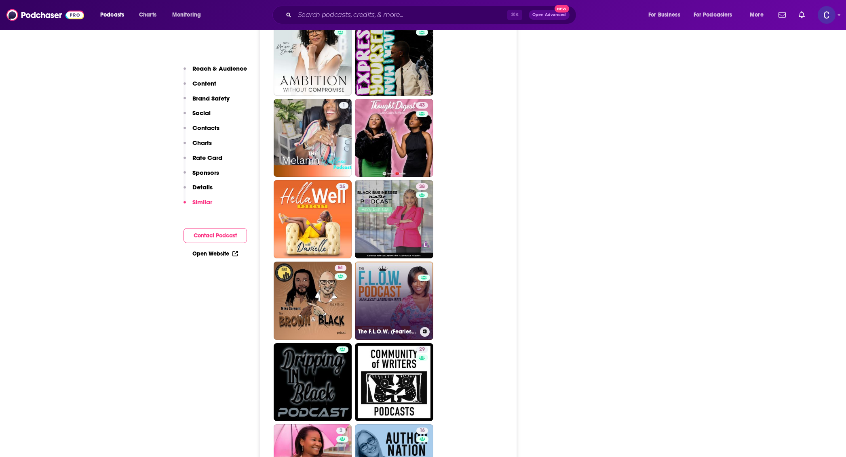
click at [377, 289] on link "0 The F.L.O.W. (Fearlessly Leading Our Way) Podcast" at bounding box center [394, 301] width 78 height 78
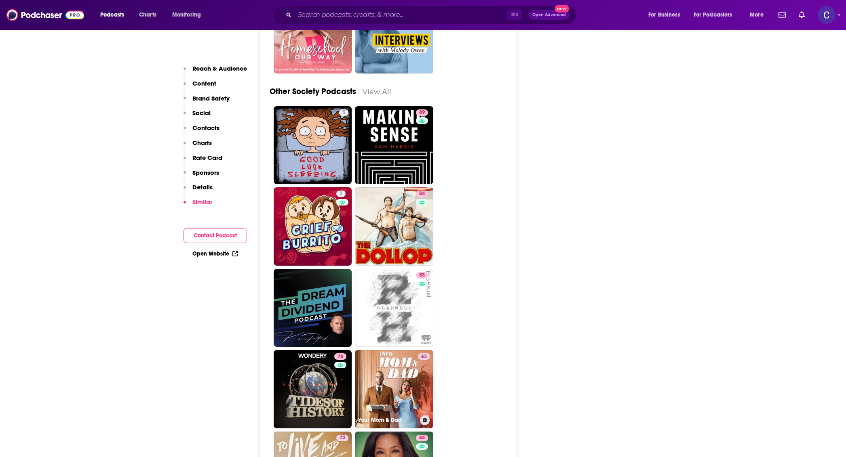
scroll to position [2463, 0]
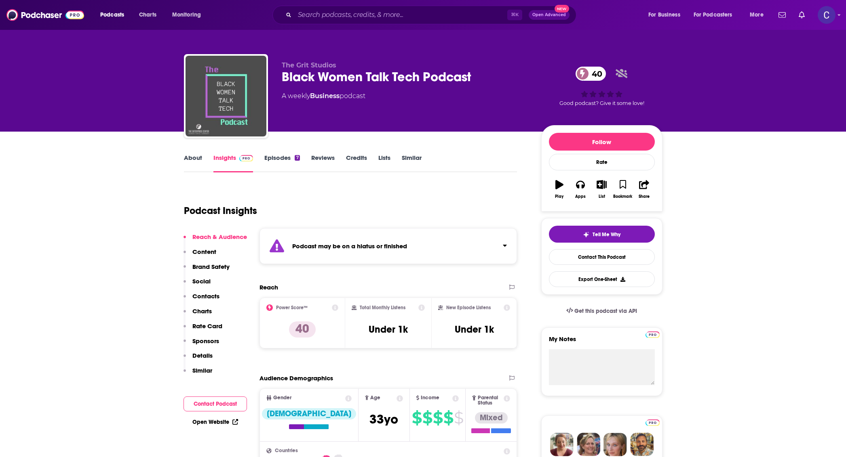
click at [279, 162] on link "Episodes 7" at bounding box center [281, 163] width 35 height 19
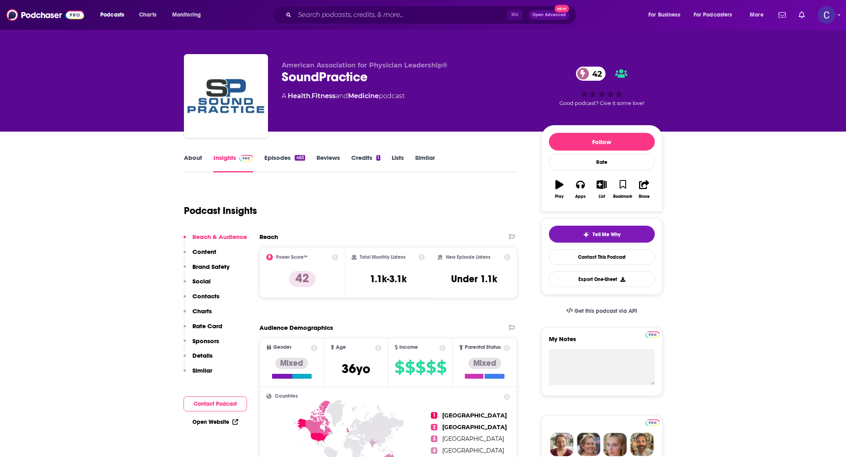
click at [282, 158] on link "Episodes 463" at bounding box center [284, 163] width 40 height 19
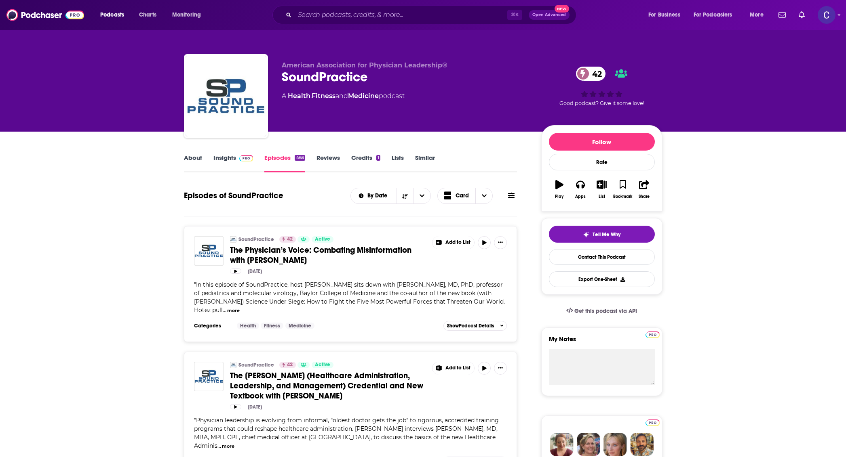
click at [195, 157] on link "About" at bounding box center [193, 163] width 18 height 19
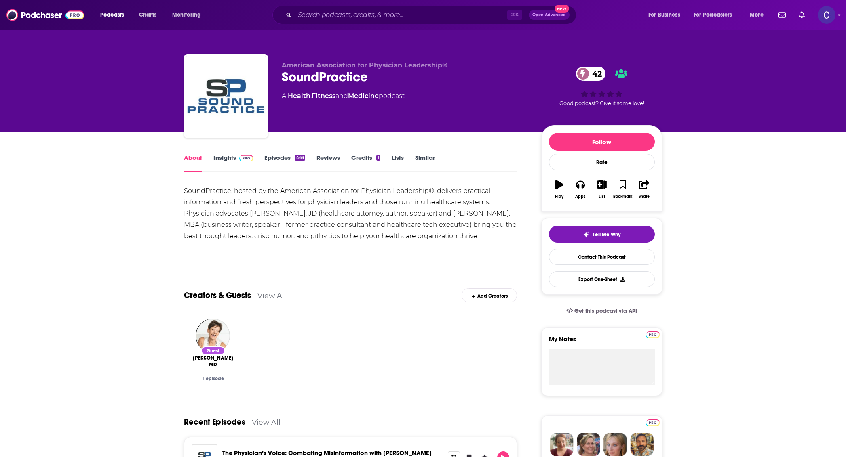
click at [229, 161] on link "Insights" at bounding box center [233, 163] width 40 height 19
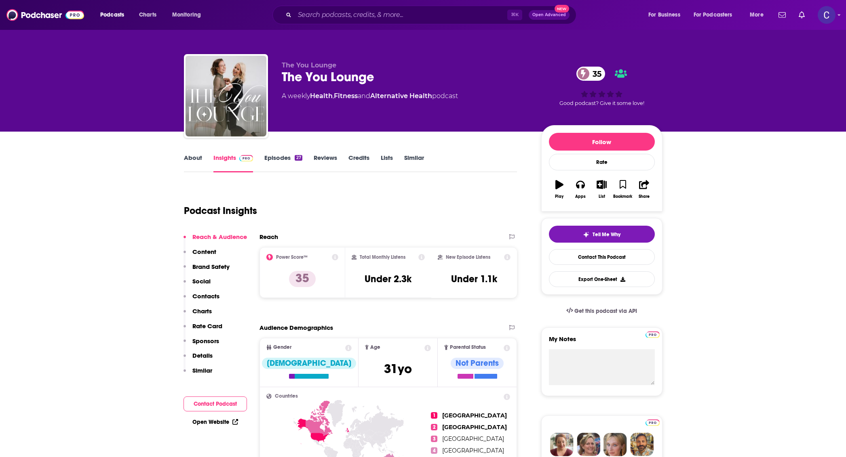
click at [190, 156] on link "About" at bounding box center [193, 163] width 18 height 19
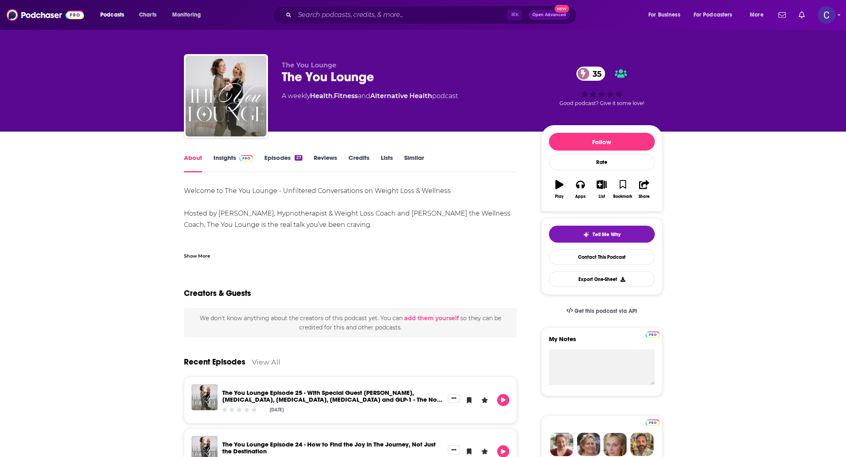
click at [202, 253] on div "Show More" at bounding box center [197, 256] width 26 height 8
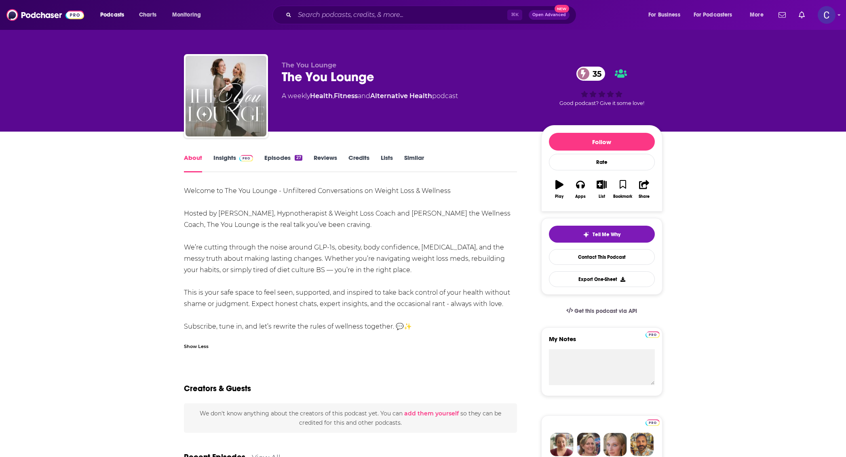
click at [280, 153] on div "About Insights Episodes 27 Reviews Credits Lists Similar" at bounding box center [350, 163] width 333 height 20
click at [280, 156] on link "Episodes 27" at bounding box center [283, 163] width 38 height 19
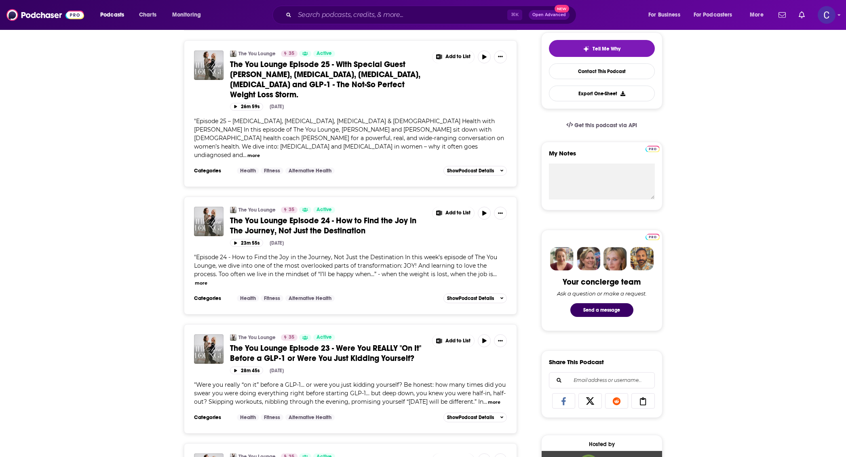
scroll to position [263, 0]
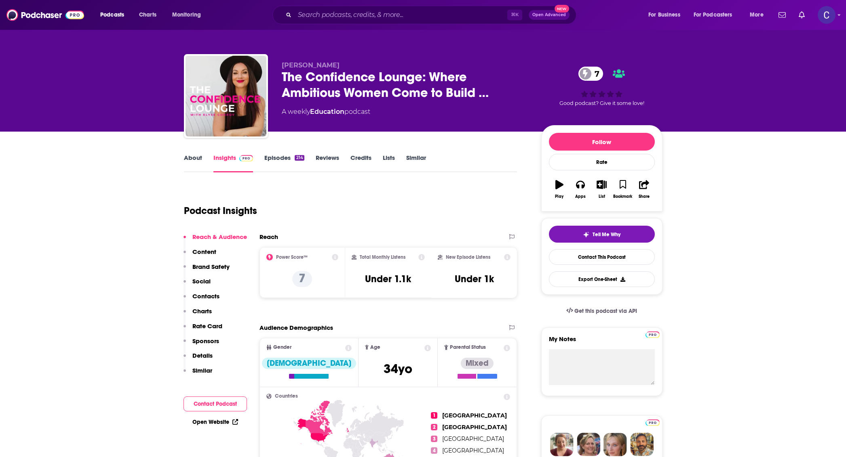
click at [193, 155] on link "About" at bounding box center [193, 163] width 18 height 19
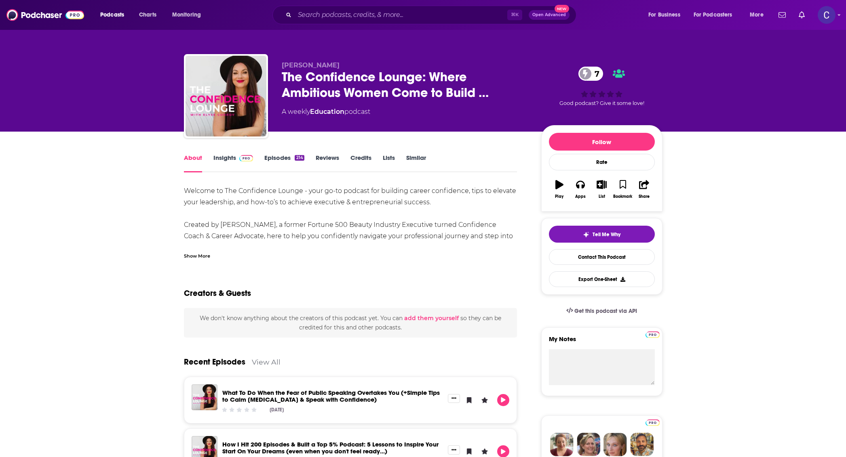
click at [268, 161] on link "Episodes 214" at bounding box center [284, 163] width 40 height 19
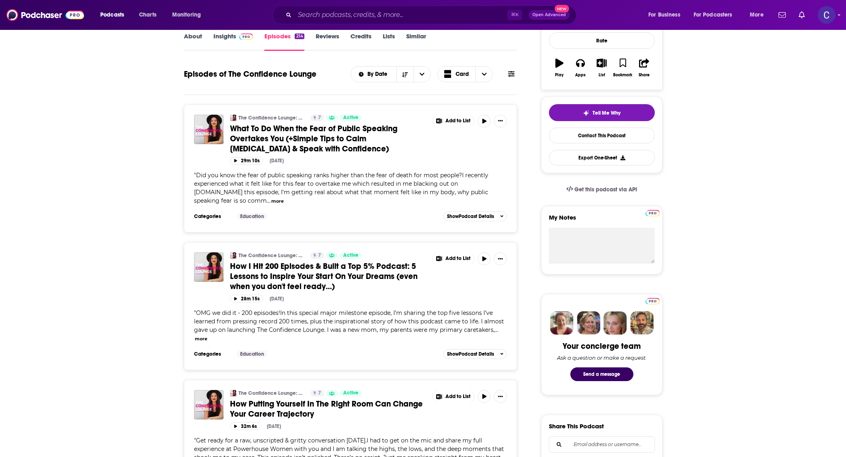
scroll to position [82, 0]
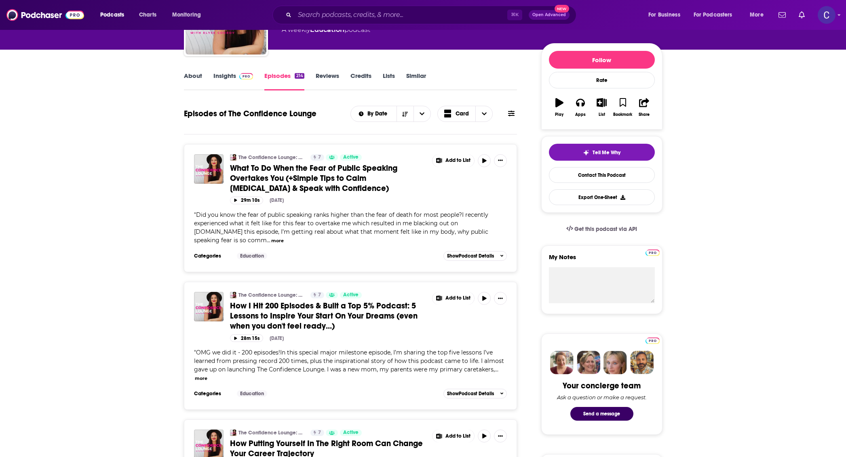
click at [238, 86] on link "Insights" at bounding box center [233, 81] width 40 height 19
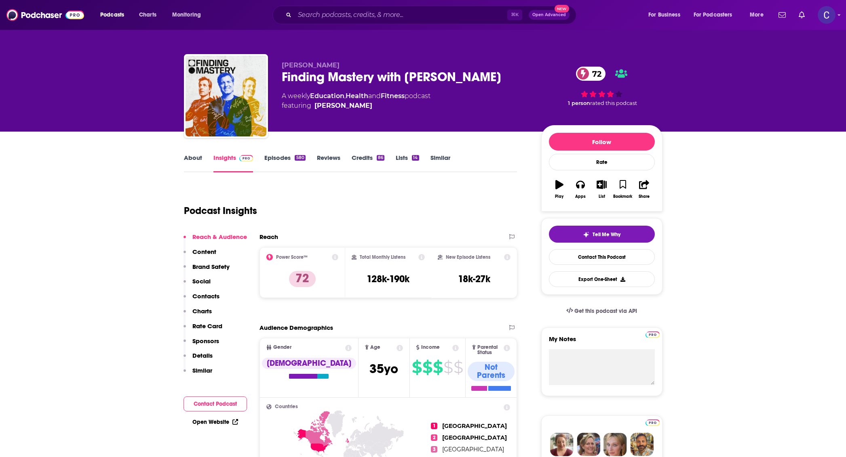
click at [191, 153] on div "About Insights Episodes 580 Reviews Credits 86 Lists 14 Similar" at bounding box center [350, 163] width 333 height 20
click at [193, 160] on link "About" at bounding box center [193, 163] width 18 height 19
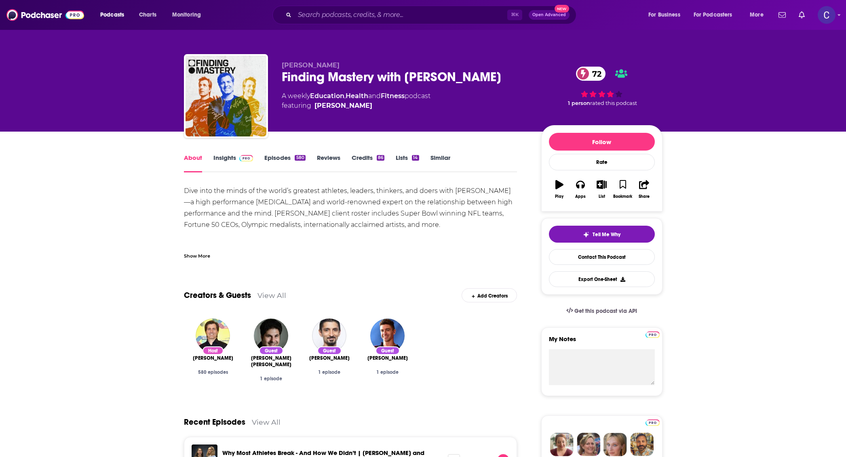
click at [273, 165] on link "Episodes 580" at bounding box center [284, 163] width 41 height 19
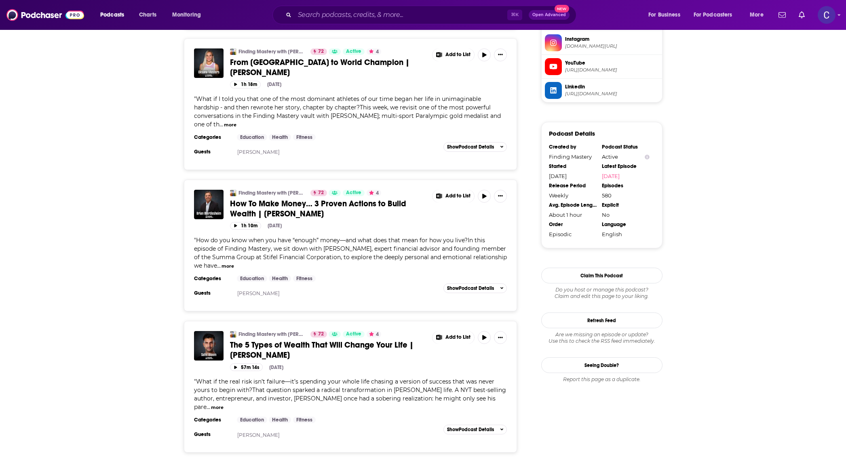
scroll to position [755, 0]
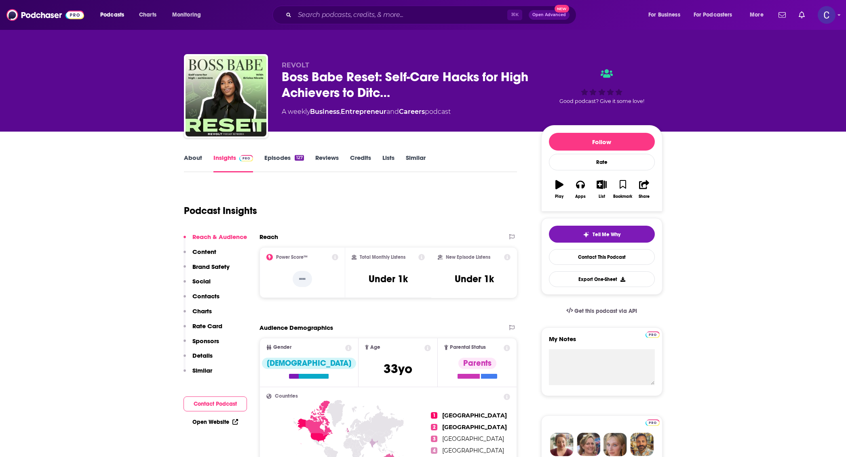
click at [190, 160] on link "About" at bounding box center [193, 163] width 18 height 19
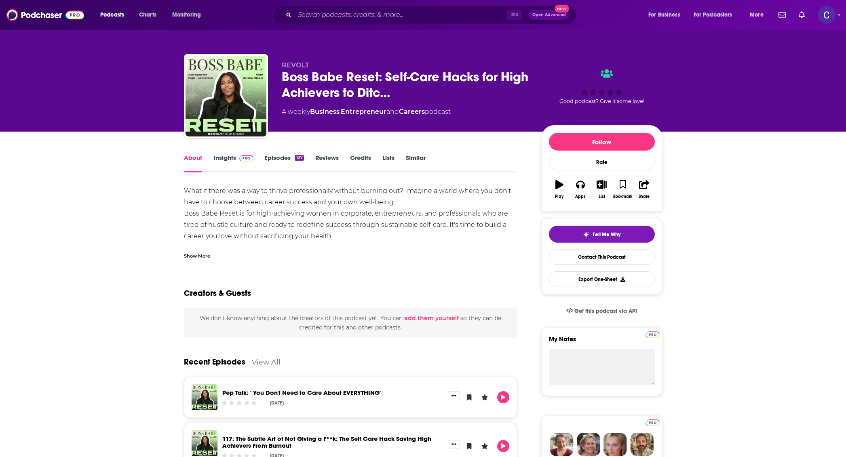
click at [271, 164] on link "Episodes 127" at bounding box center [283, 163] width 39 height 19
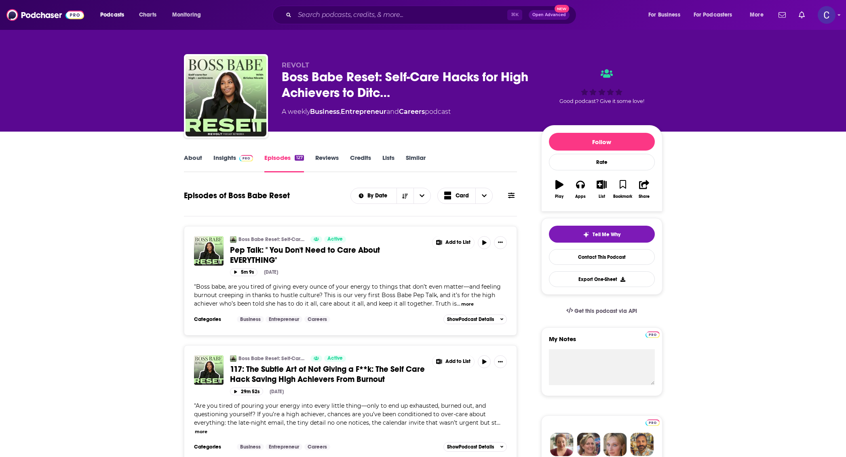
click at [232, 157] on link "Insights" at bounding box center [233, 163] width 40 height 19
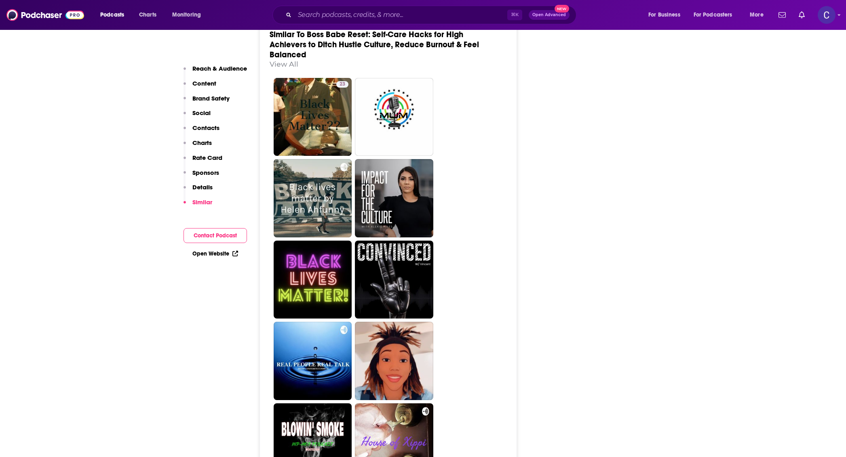
scroll to position [1330, 0]
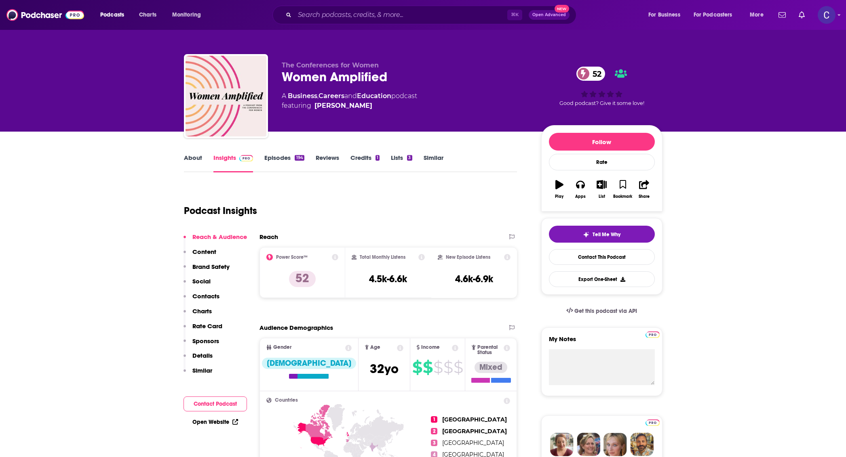
click at [194, 158] on link "About" at bounding box center [193, 163] width 18 height 19
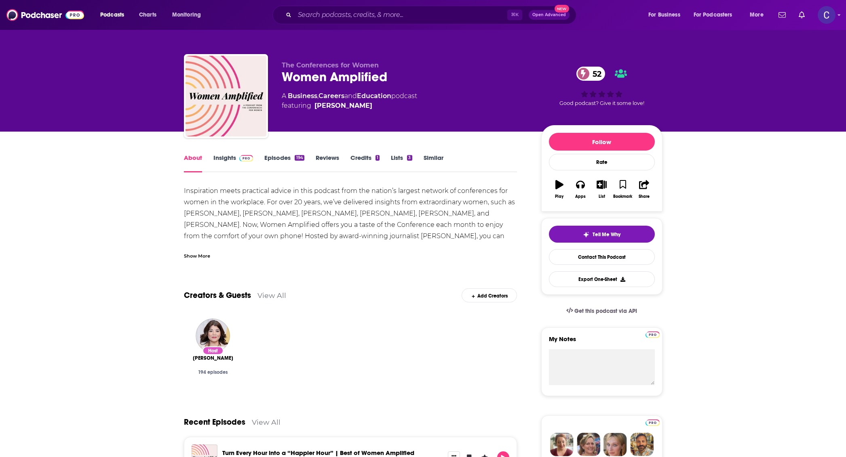
click at [200, 254] on div "Show More" at bounding box center [197, 256] width 26 height 8
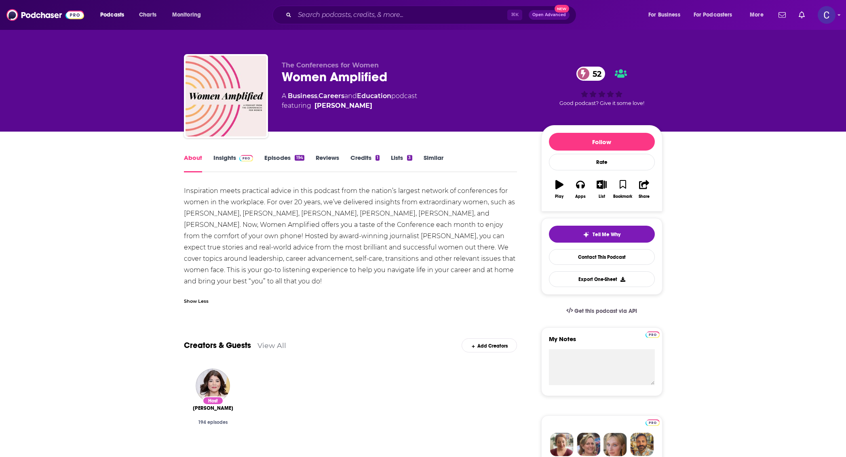
click at [279, 158] on link "Episodes 194" at bounding box center [284, 163] width 40 height 19
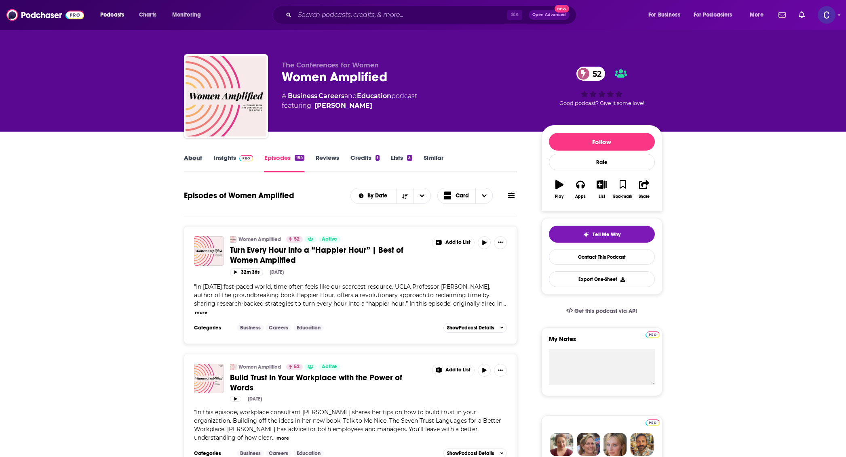
click at [206, 159] on div "About" at bounding box center [199, 163] width 30 height 19
click at [198, 159] on link "About" at bounding box center [193, 163] width 18 height 19
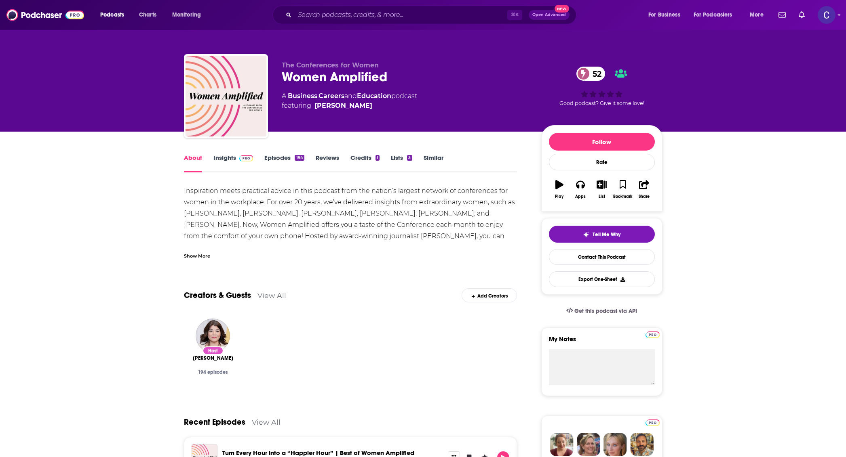
click at [215, 157] on link "Insights" at bounding box center [233, 163] width 40 height 19
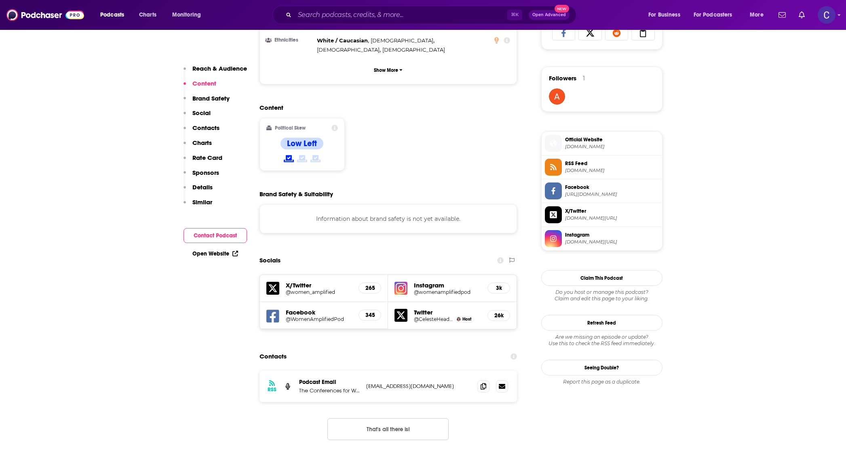
scroll to position [576, 0]
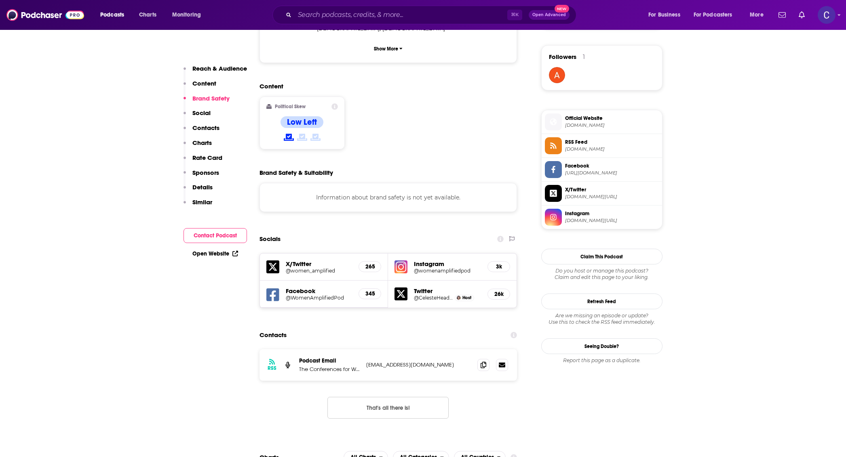
click at [421, 268] on h5 "@womenamplifiedpod" at bounding box center [447, 271] width 67 height 6
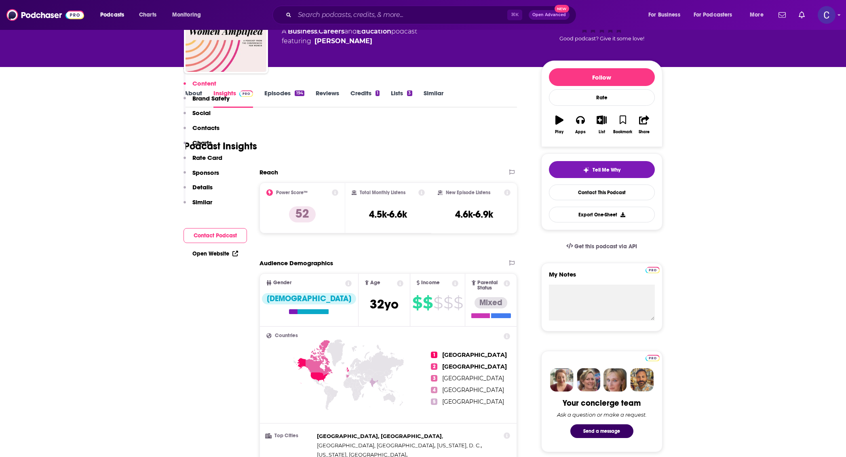
scroll to position [0, 0]
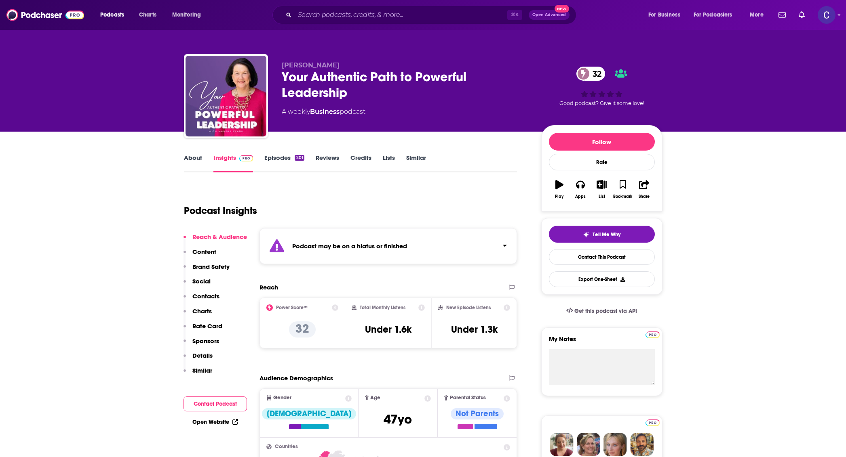
click at [270, 160] on link "Episodes 201" at bounding box center [284, 163] width 40 height 19
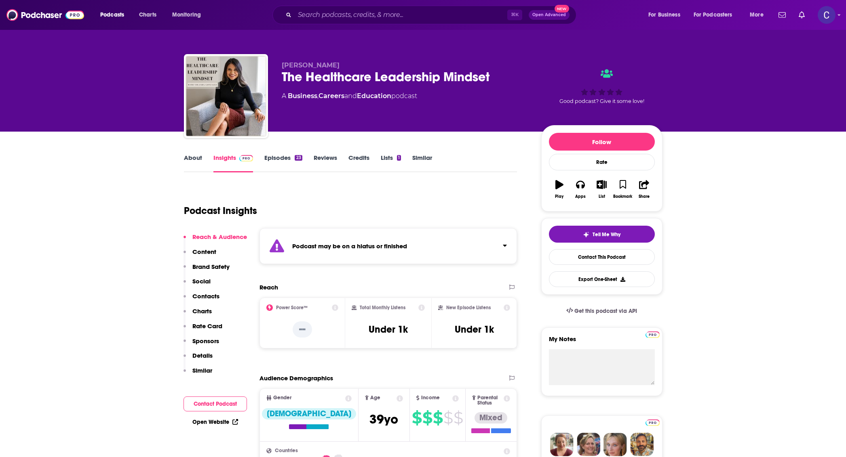
click at [289, 157] on link "Episodes 23" at bounding box center [283, 163] width 38 height 19
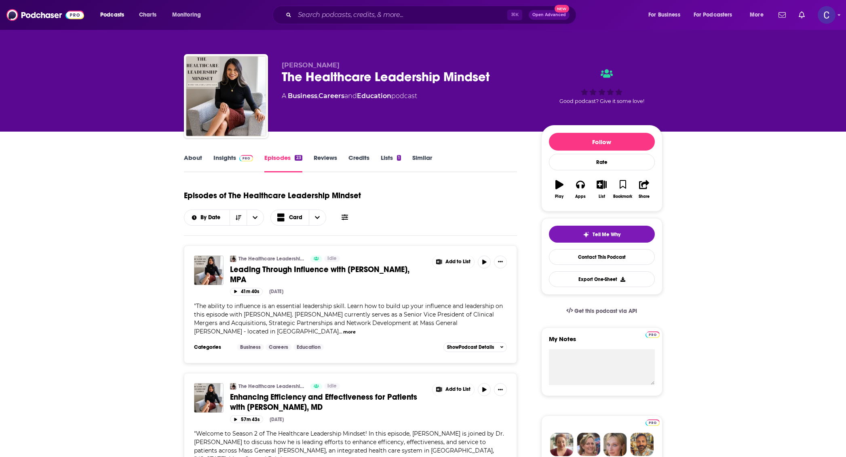
click at [230, 160] on link "Insights" at bounding box center [233, 163] width 40 height 19
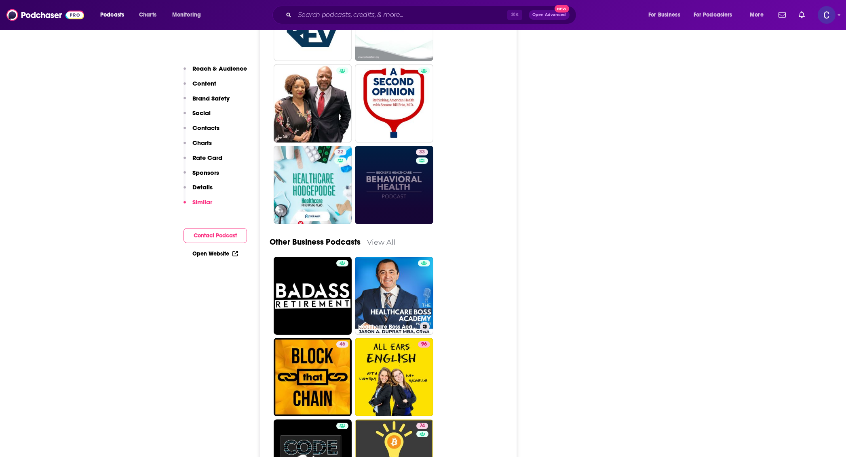
scroll to position [2352, 0]
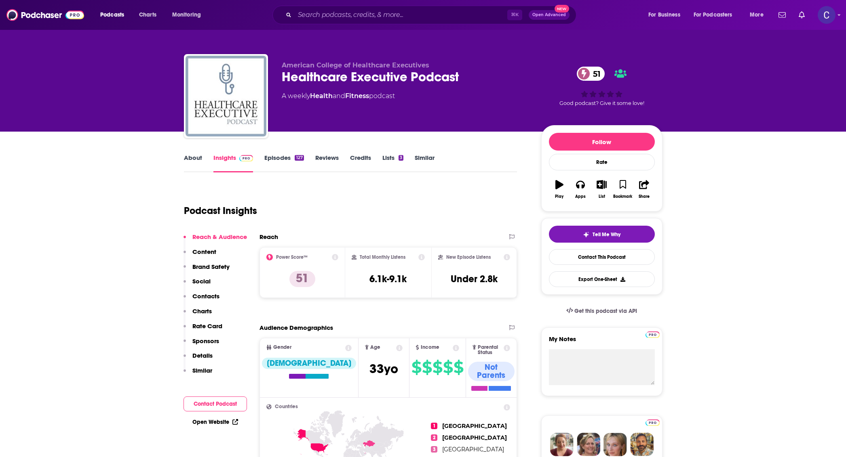
click at [186, 158] on link "About" at bounding box center [193, 163] width 18 height 19
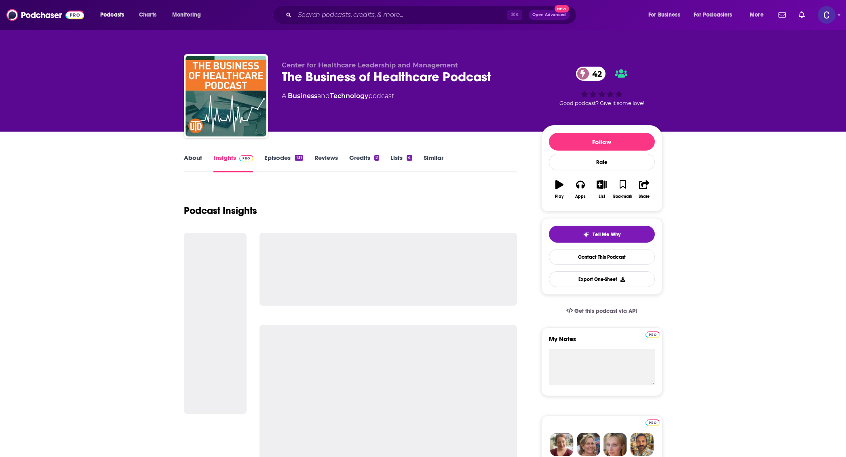
click at [194, 158] on link "About" at bounding box center [193, 163] width 18 height 19
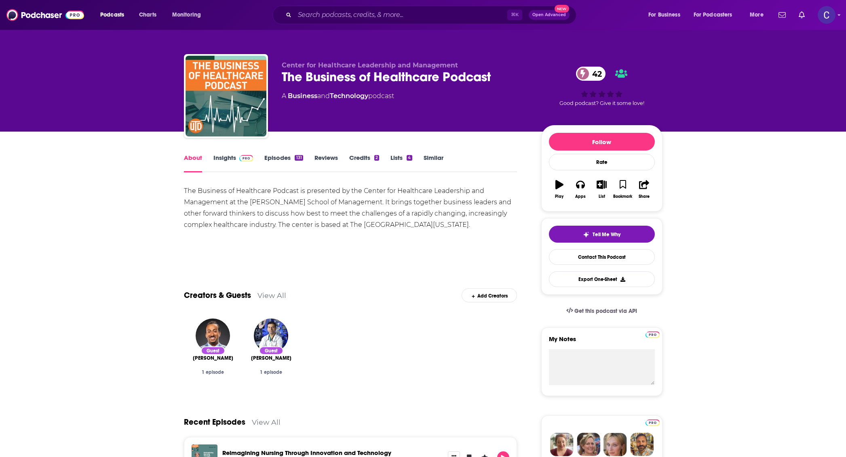
click at [283, 156] on link "Episodes 131" at bounding box center [283, 163] width 38 height 19
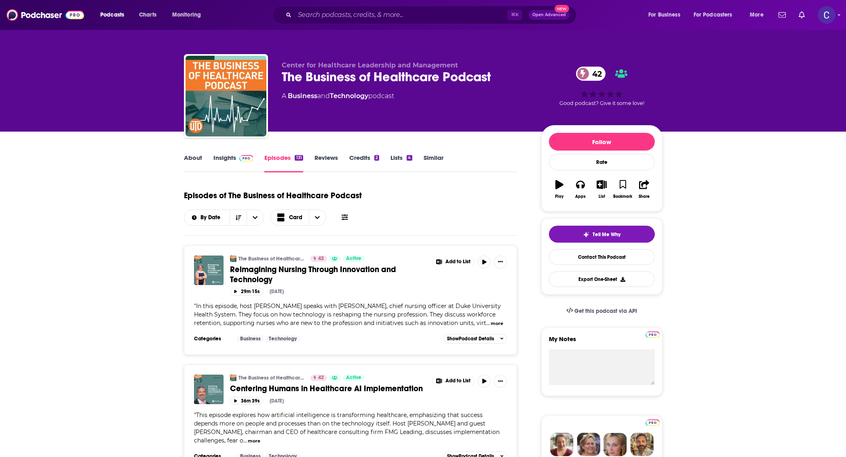
click at [220, 162] on link "Insights" at bounding box center [233, 163] width 40 height 19
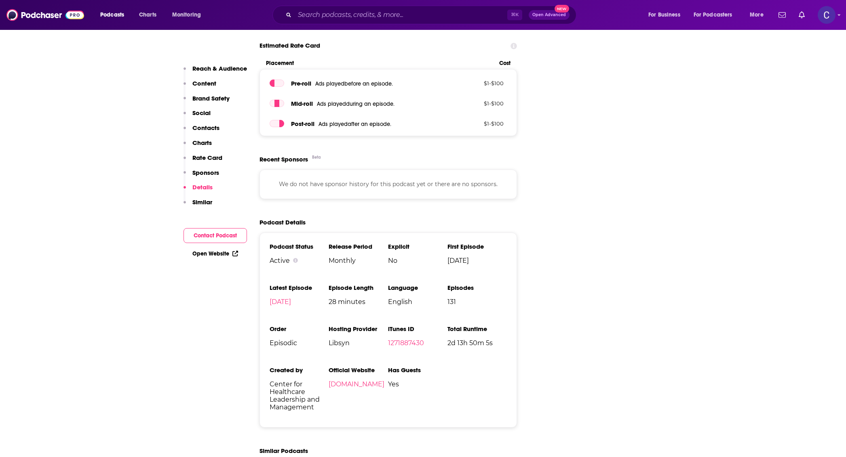
scroll to position [1174, 0]
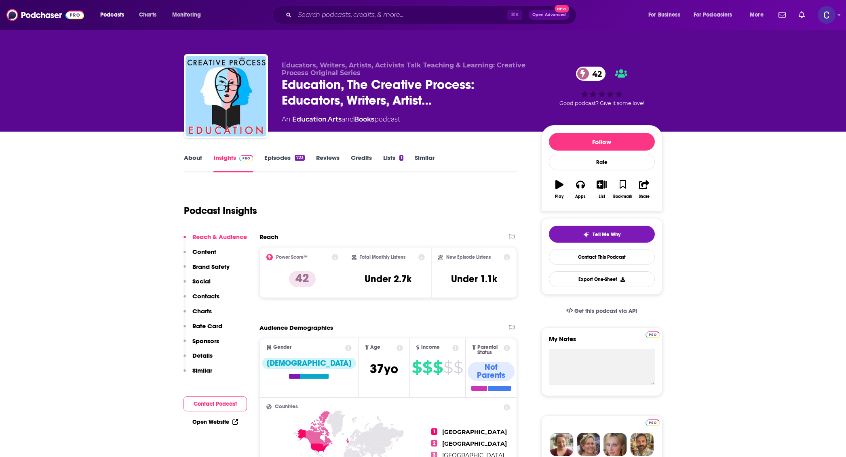
click at [191, 167] on link "About" at bounding box center [193, 163] width 18 height 19
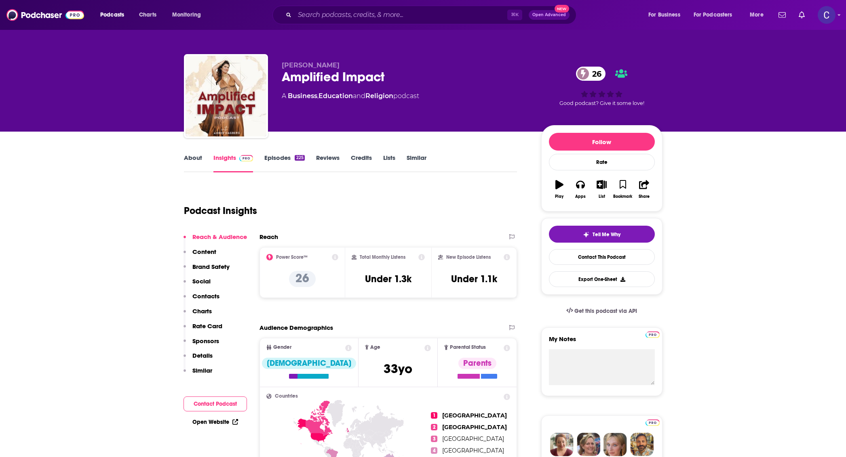
click at [192, 160] on link "About" at bounding box center [193, 163] width 18 height 19
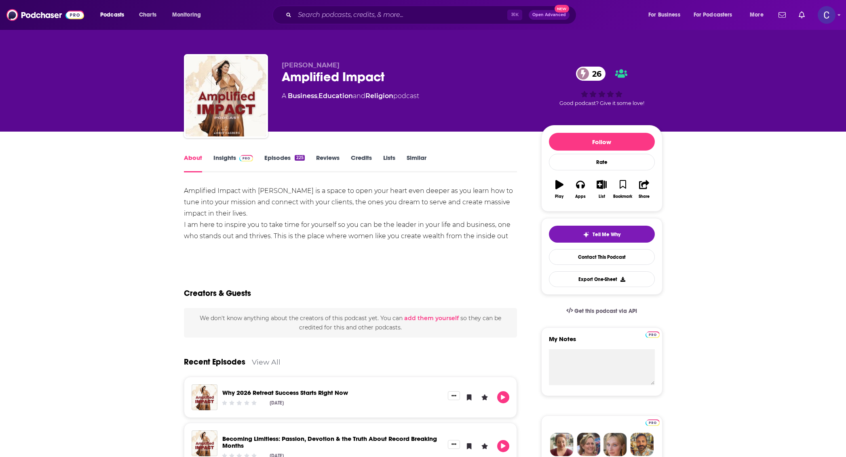
click at [295, 159] on div "225" at bounding box center [300, 158] width 10 height 6
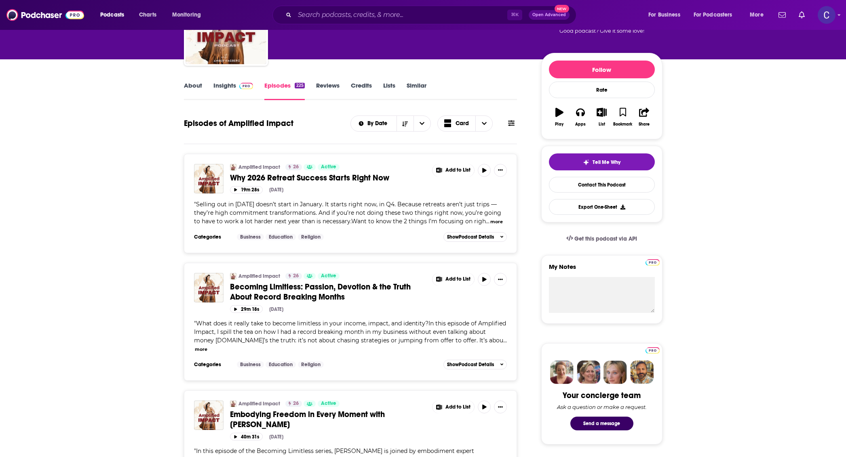
scroll to position [27, 0]
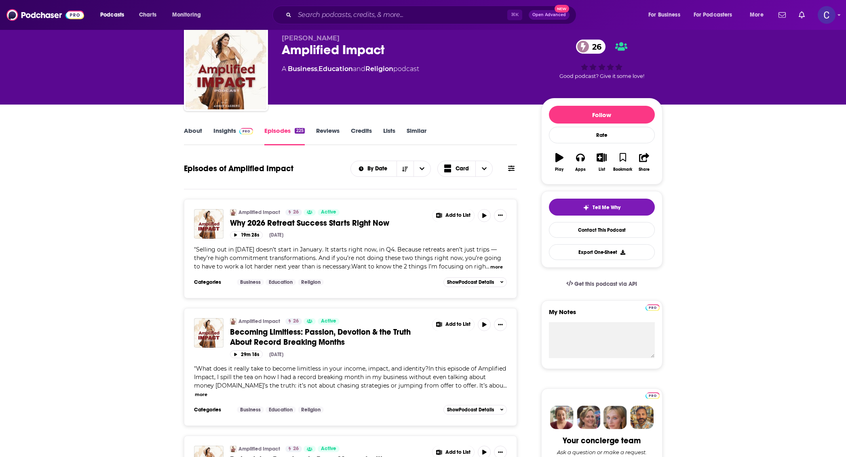
click at [232, 127] on link "Insights" at bounding box center [233, 136] width 40 height 19
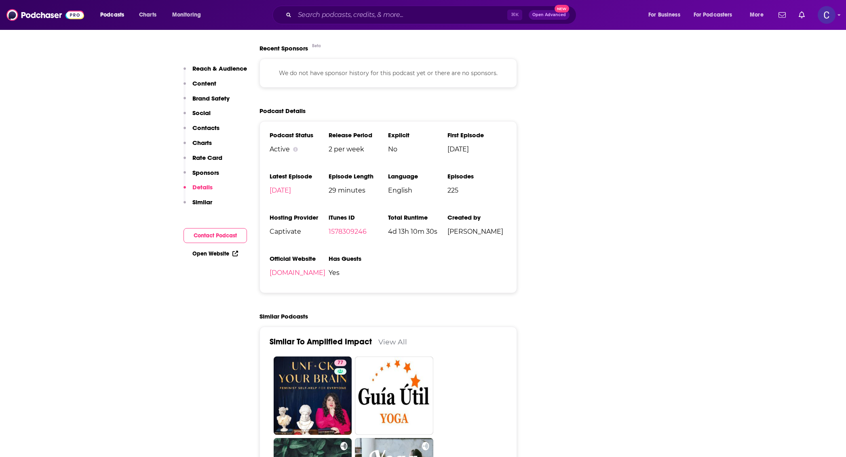
scroll to position [1003, 0]
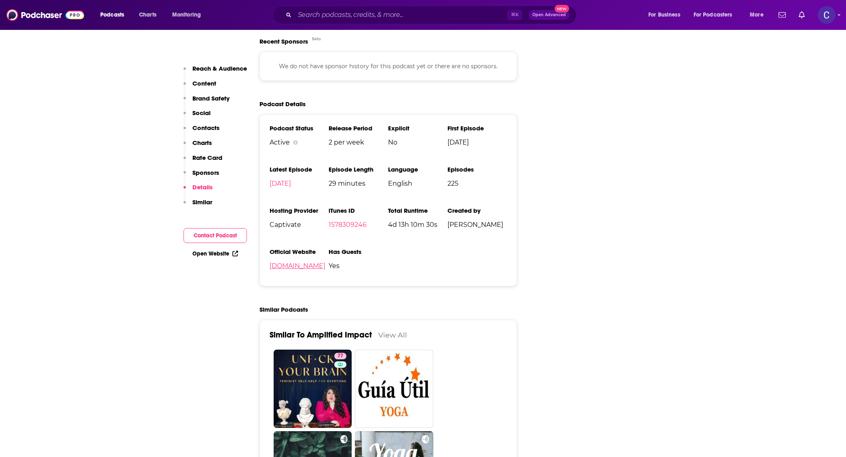
click at [322, 266] on link "amberhagberg.com" at bounding box center [298, 266] width 56 height 8
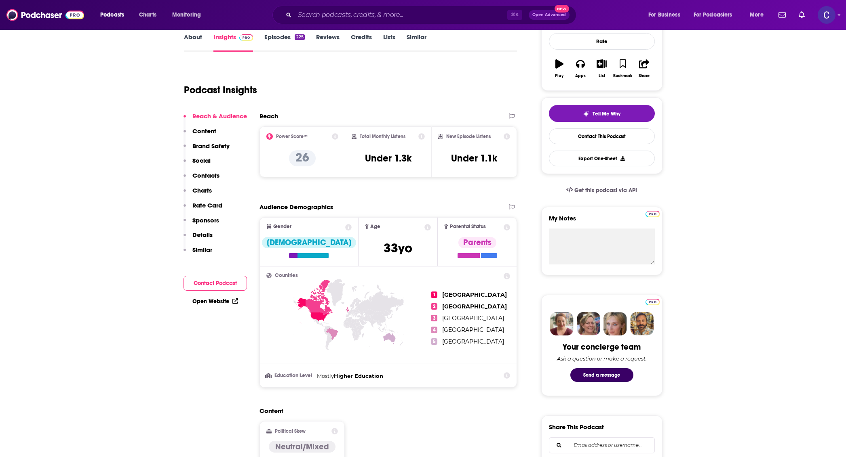
scroll to position [0, 0]
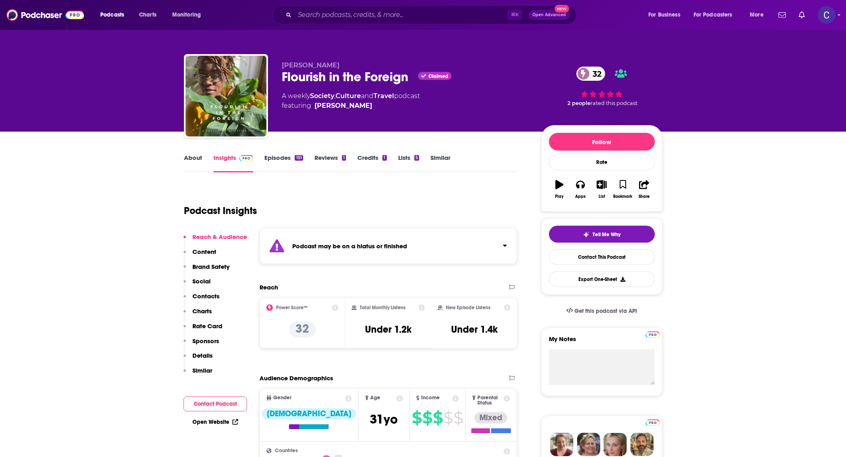
click at [271, 158] on link "Episodes 151" at bounding box center [283, 163] width 38 height 19
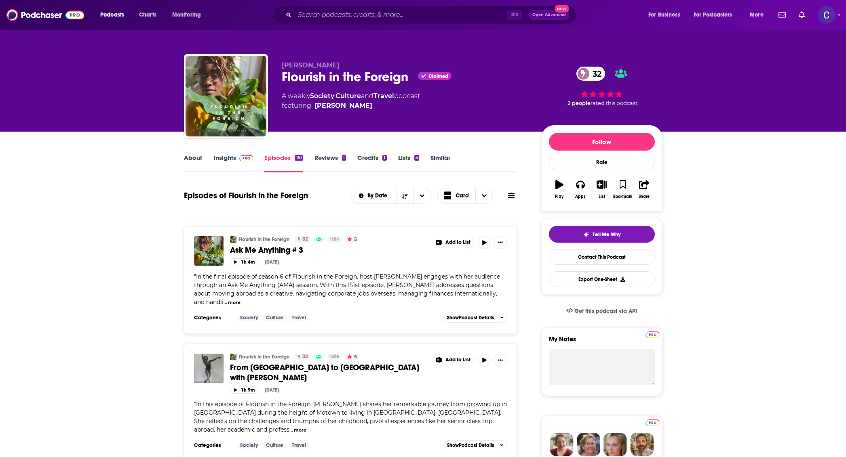
click at [199, 160] on link "About" at bounding box center [193, 163] width 18 height 19
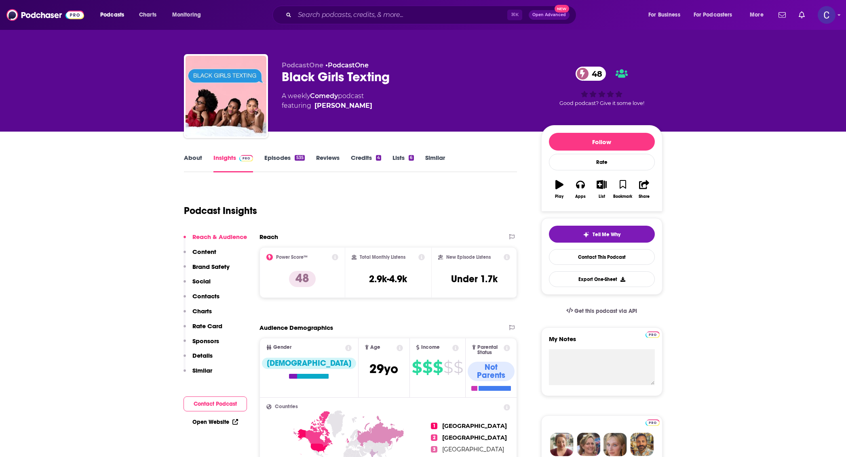
click at [193, 156] on link "About" at bounding box center [193, 163] width 18 height 19
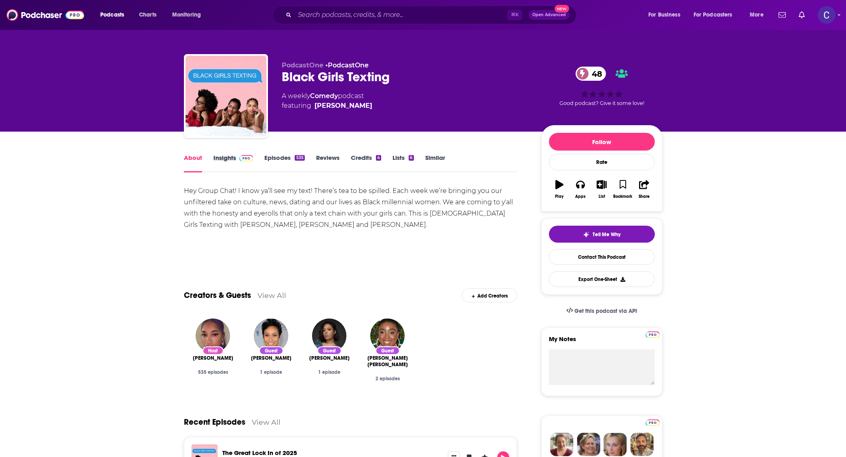
click at [263, 157] on div "Insights" at bounding box center [238, 163] width 51 height 19
click at [276, 157] on link "Episodes 535" at bounding box center [284, 163] width 40 height 19
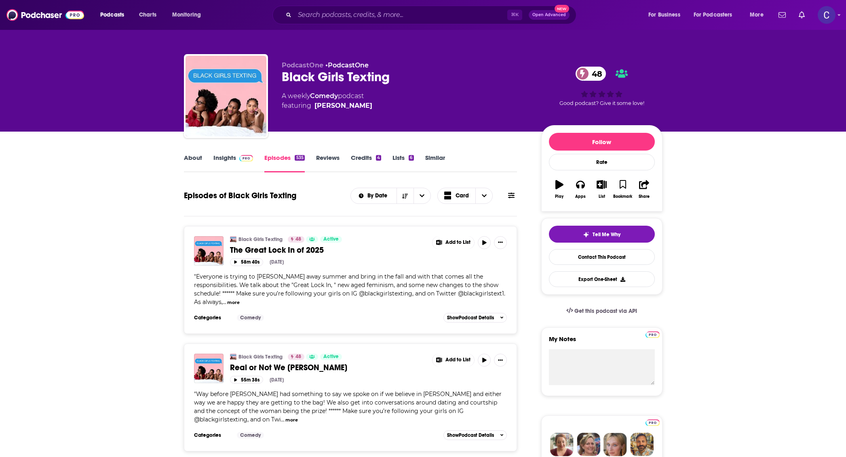
click at [231, 159] on link "Insights" at bounding box center [233, 163] width 40 height 19
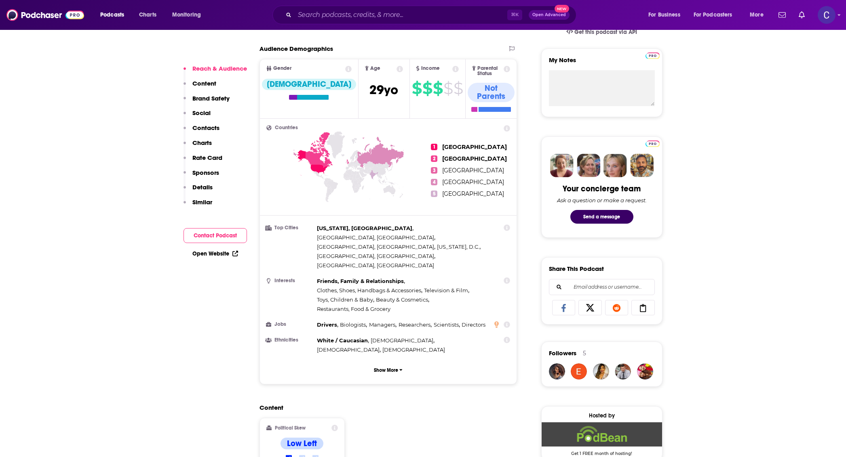
scroll to position [322, 0]
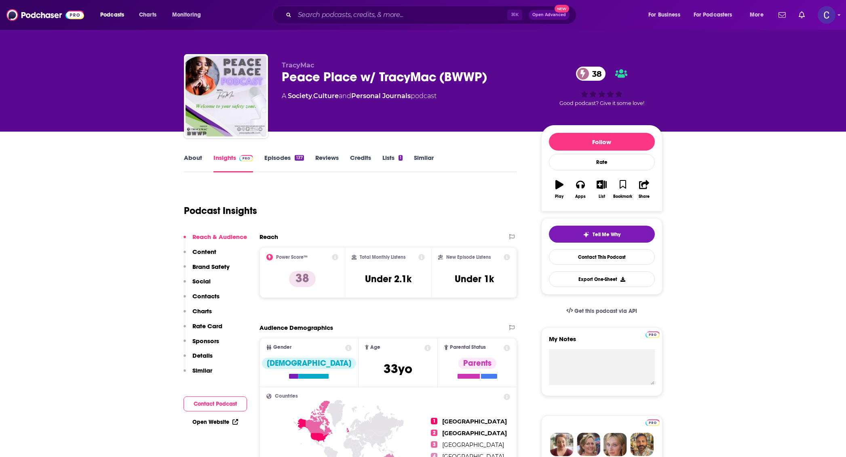
click at [197, 159] on link "About" at bounding box center [193, 163] width 18 height 19
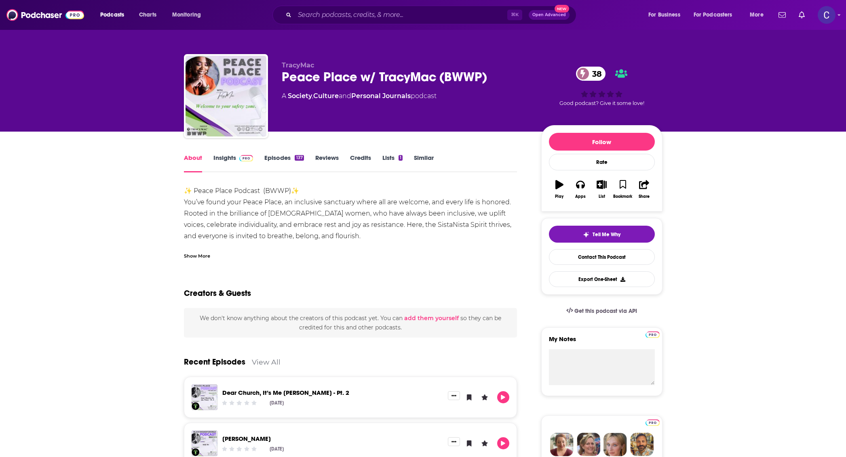
click at [208, 256] on div "Show More" at bounding box center [197, 256] width 26 height 8
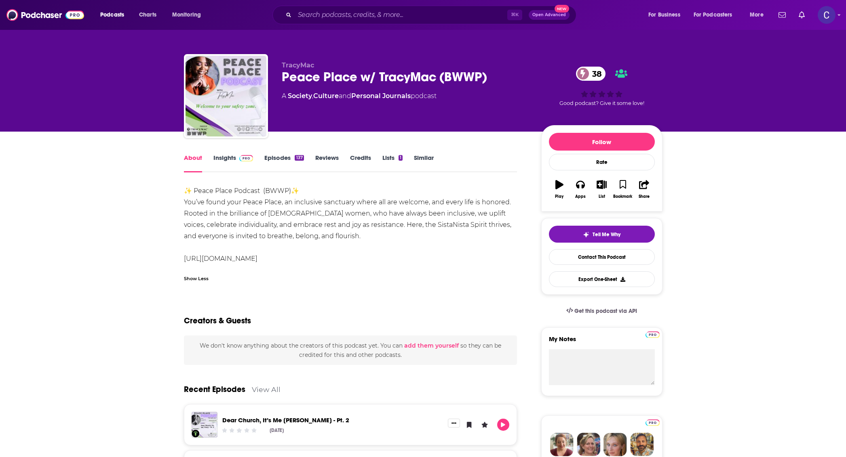
click at [231, 158] on link "Insights" at bounding box center [233, 163] width 40 height 19
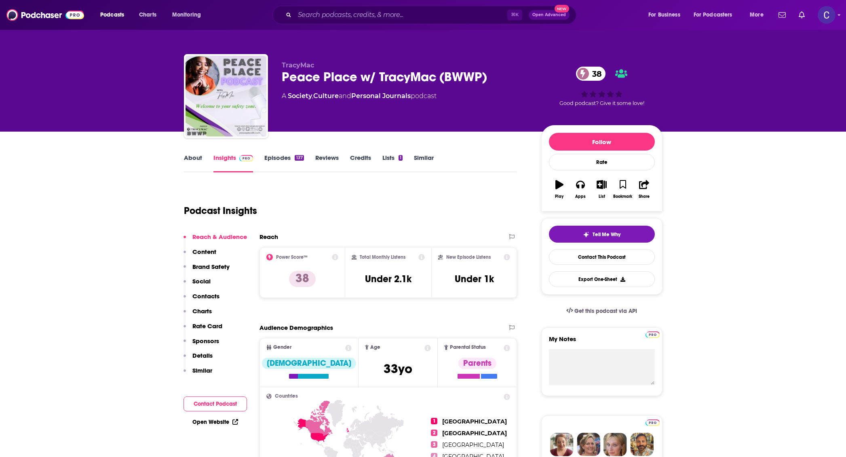
click at [279, 159] on link "Episodes 137" at bounding box center [283, 163] width 39 height 19
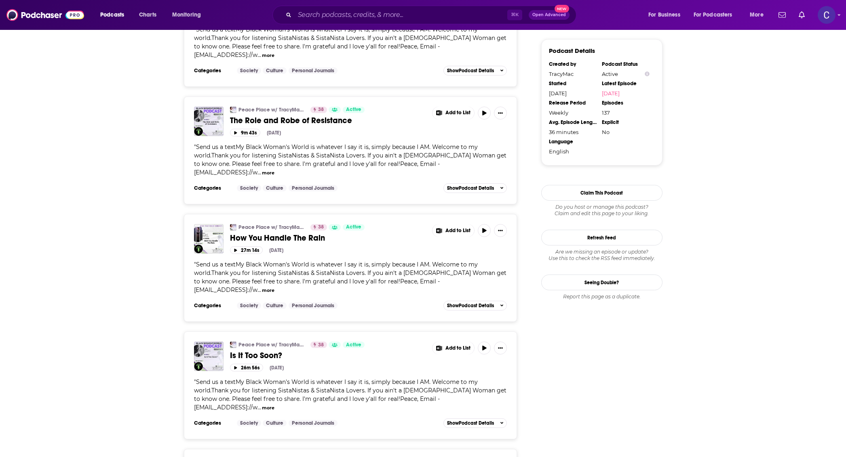
scroll to position [846, 0]
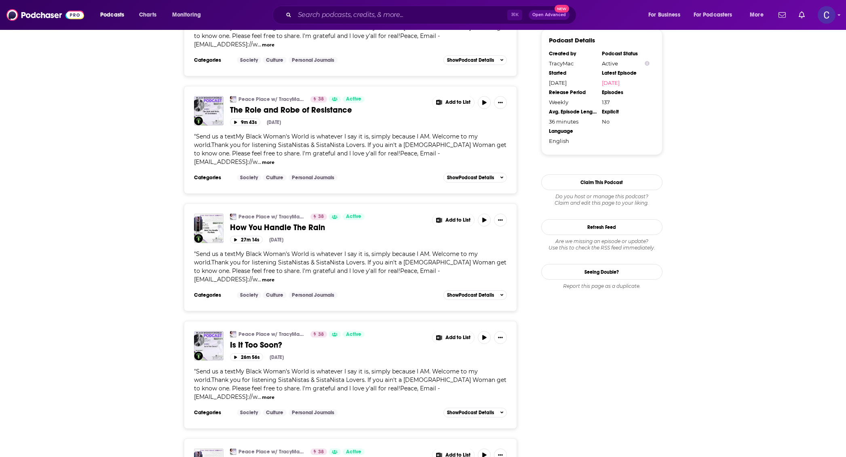
click at [274, 277] on button "more" at bounding box center [268, 280] width 13 height 7
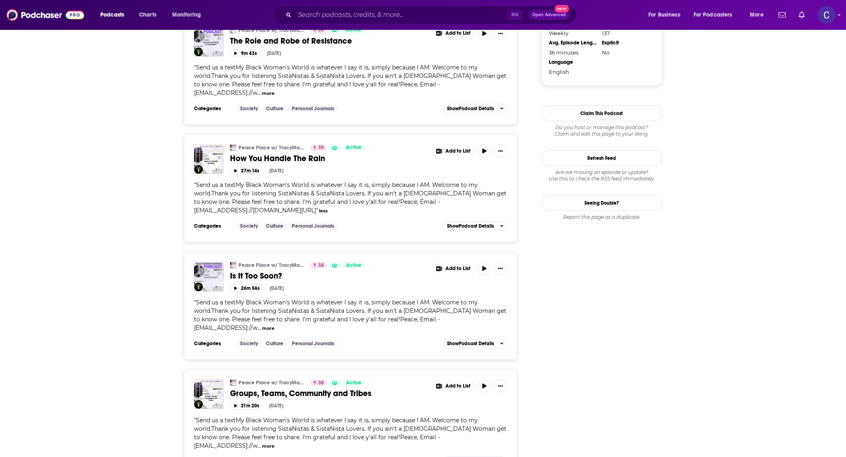
scroll to position [917, 0]
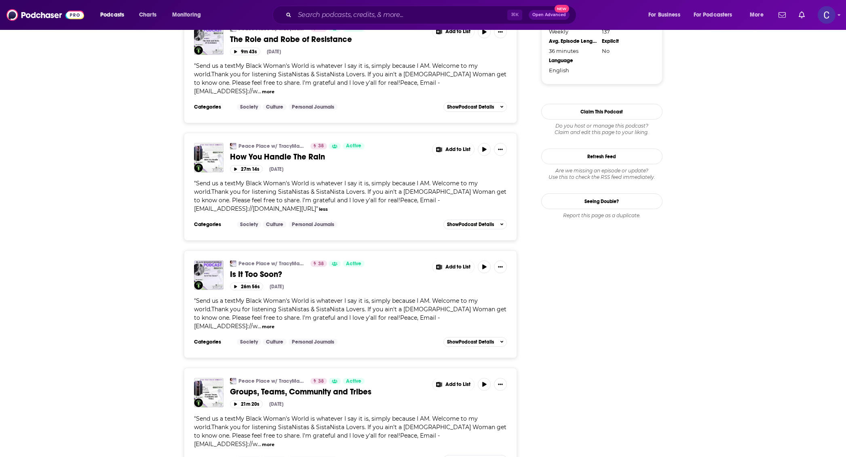
click at [261, 143] on link "Peace Place w/ TracyMac (BWWP)" at bounding box center [271, 146] width 67 height 6
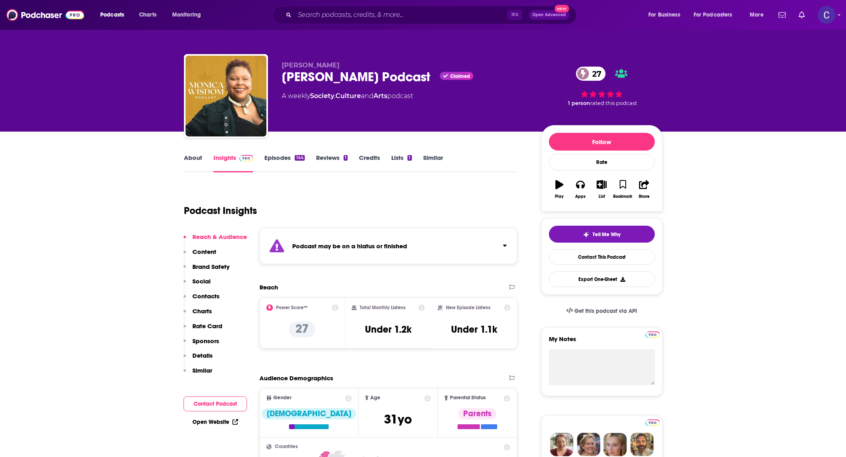
click at [273, 159] on link "Episodes 144" at bounding box center [284, 163] width 40 height 19
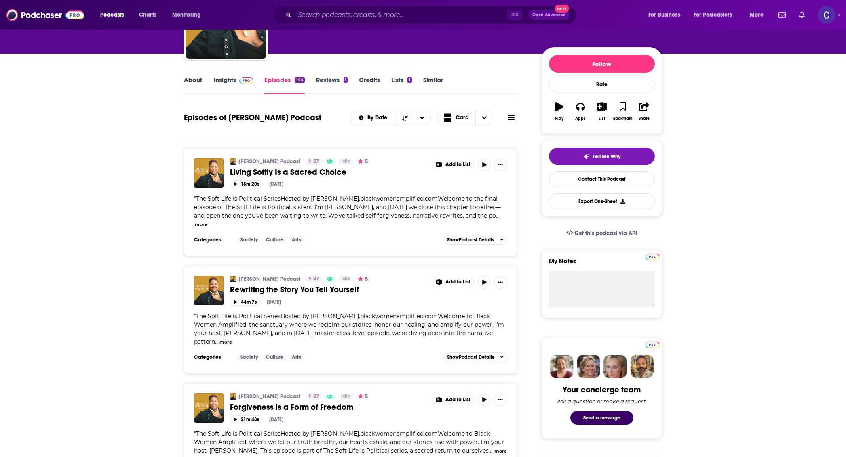
scroll to position [230, 0]
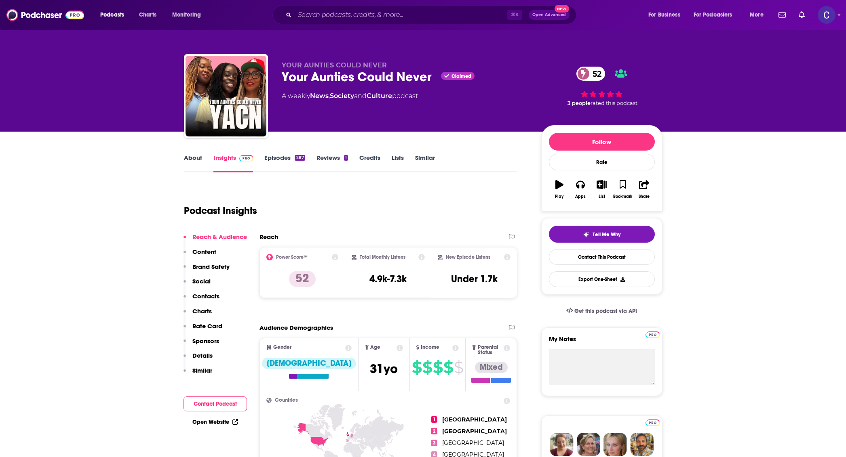
click at [184, 155] on link "About" at bounding box center [193, 163] width 18 height 19
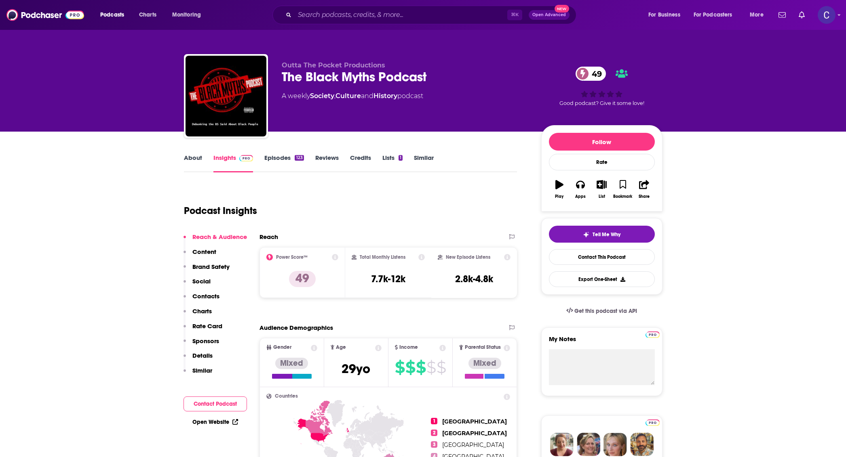
click at [196, 158] on link "About" at bounding box center [193, 163] width 18 height 19
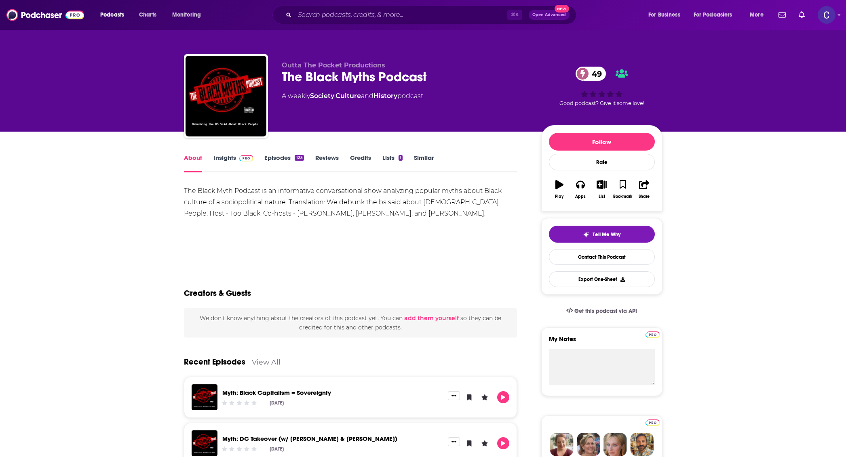
click at [243, 160] on img at bounding box center [246, 158] width 14 height 6
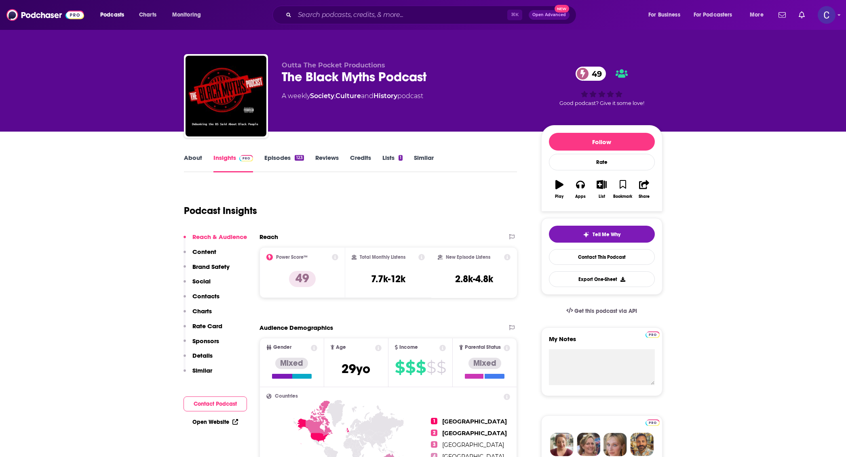
click at [273, 167] on link "Episodes 123" at bounding box center [283, 163] width 39 height 19
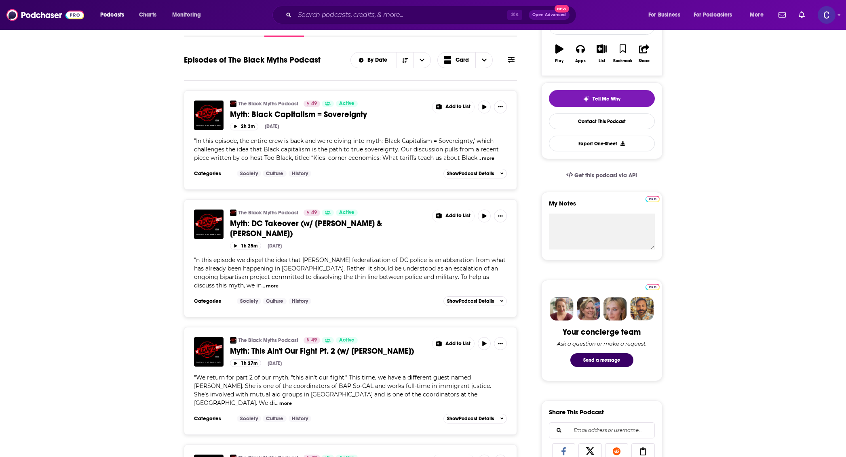
scroll to position [137, 0]
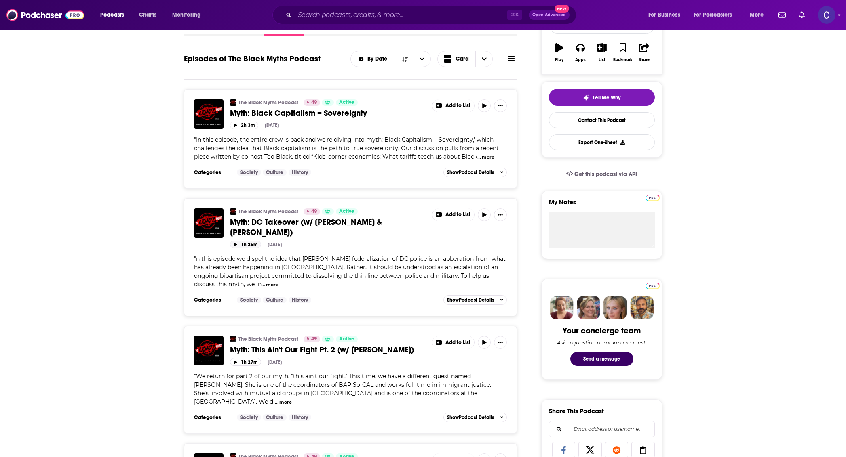
click at [236, 245] on icon "button" at bounding box center [235, 244] width 3 height 3
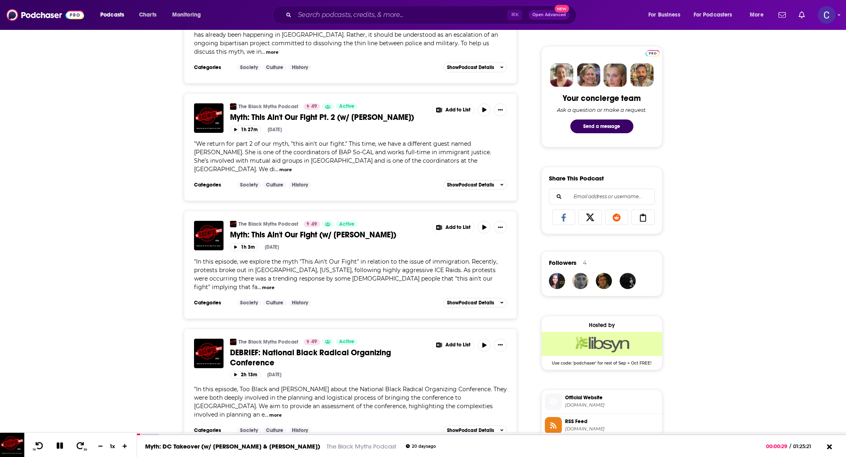
scroll to position [0, 0]
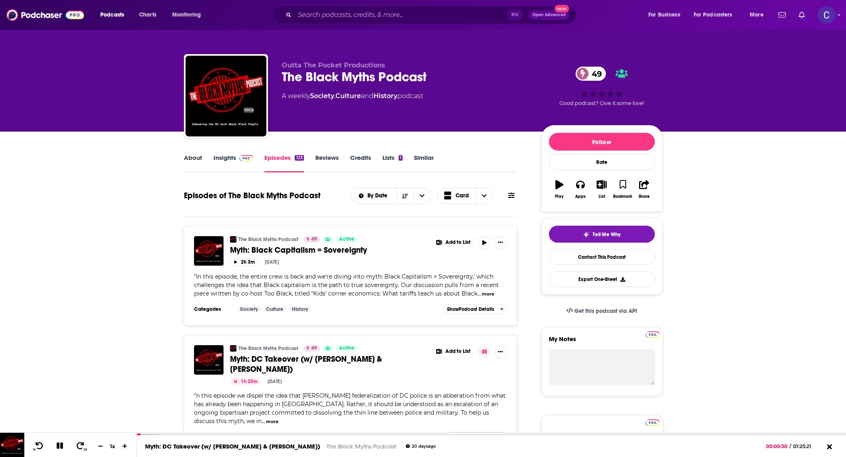
click at [230, 160] on link "Insights" at bounding box center [233, 163] width 40 height 19
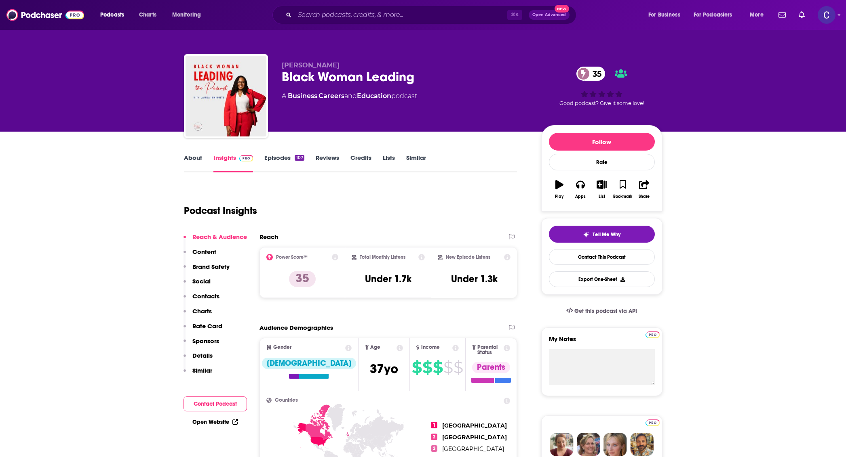
click at [185, 157] on link "About" at bounding box center [193, 163] width 18 height 19
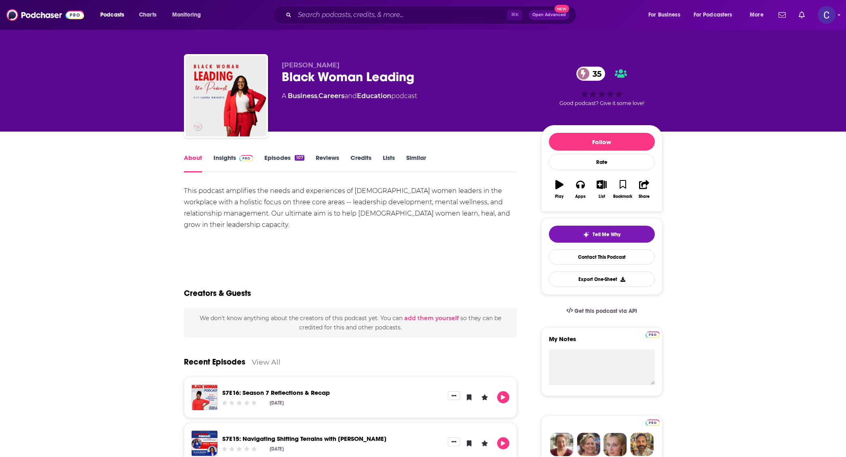
click at [252, 160] on img at bounding box center [246, 158] width 14 height 6
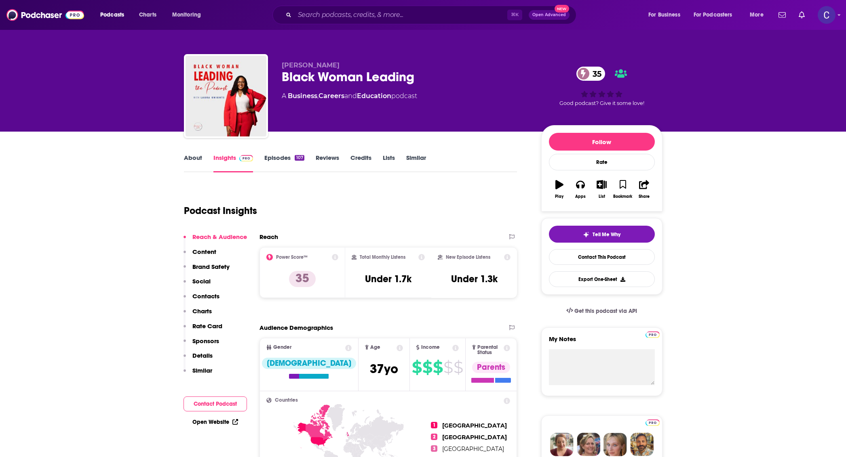
click at [267, 160] on link "Episodes 107" at bounding box center [284, 163] width 40 height 19
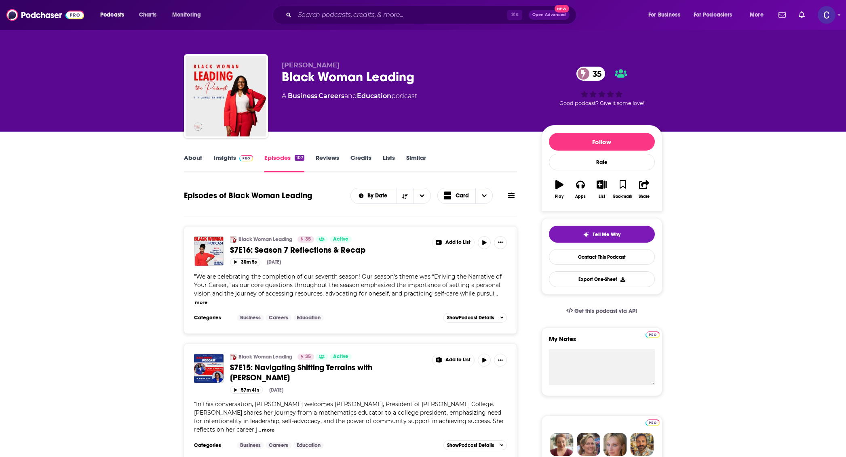
click at [199, 158] on link "About" at bounding box center [193, 163] width 18 height 19
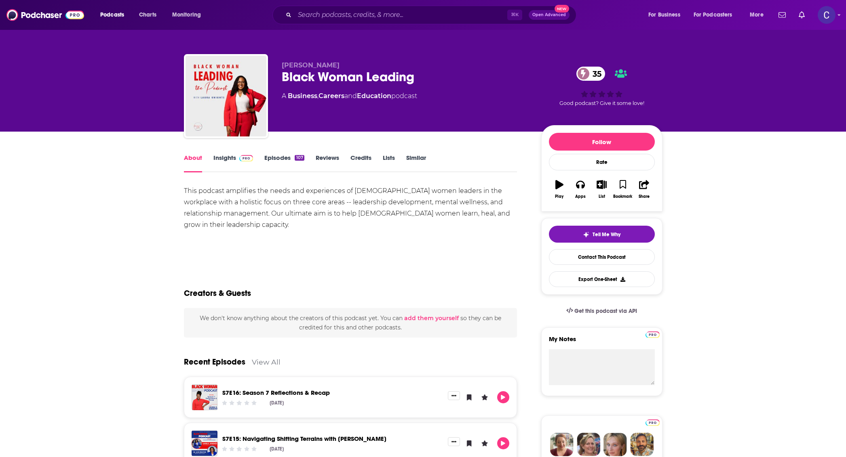
click at [229, 161] on link "Insights" at bounding box center [233, 163] width 40 height 19
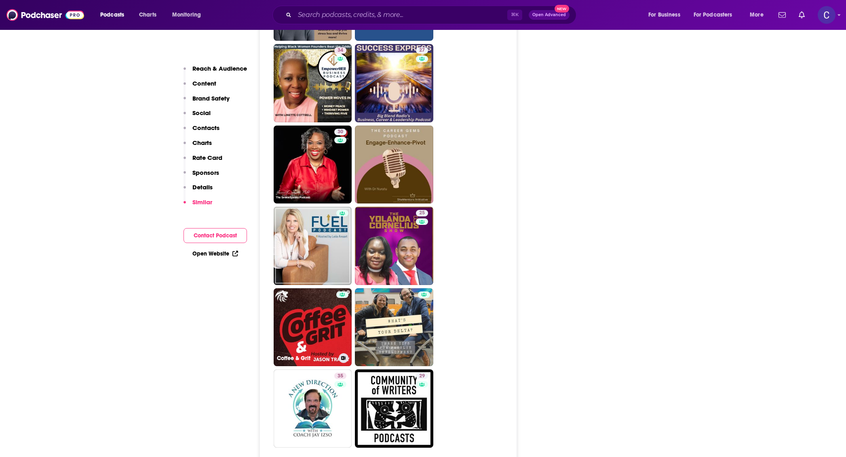
scroll to position [2070, 0]
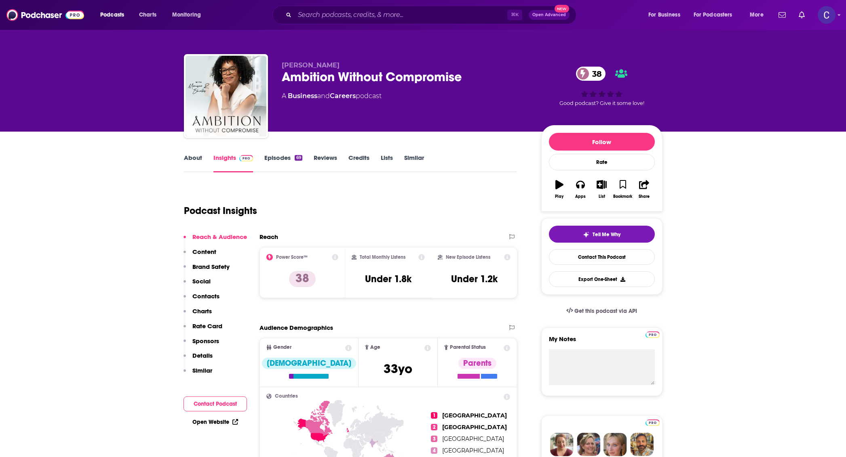
click at [199, 157] on link "About" at bounding box center [193, 163] width 18 height 19
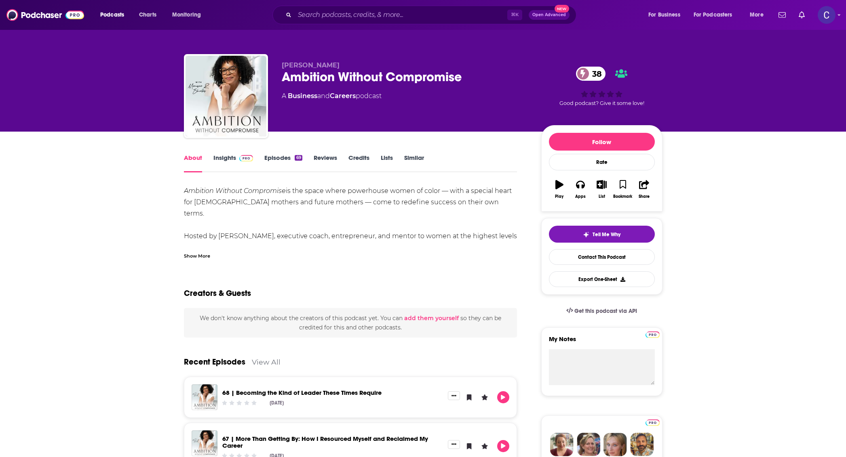
click at [243, 162] on link "Insights" at bounding box center [233, 163] width 40 height 19
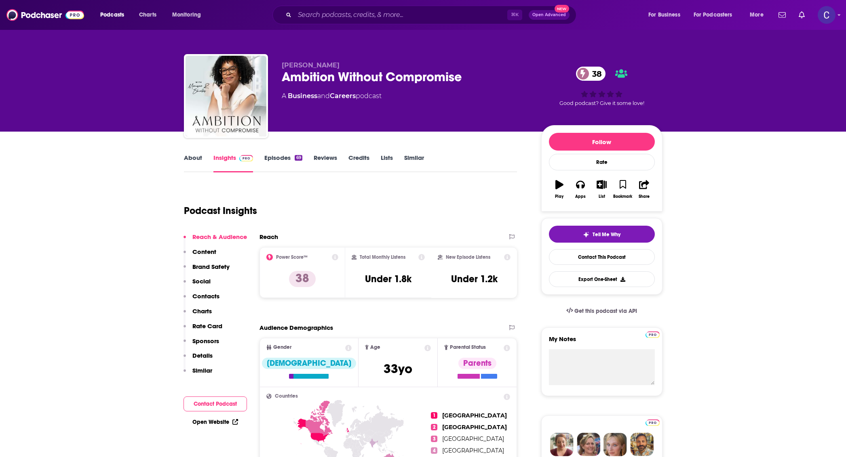
click at [285, 162] on link "Episodes 69" at bounding box center [283, 163] width 38 height 19
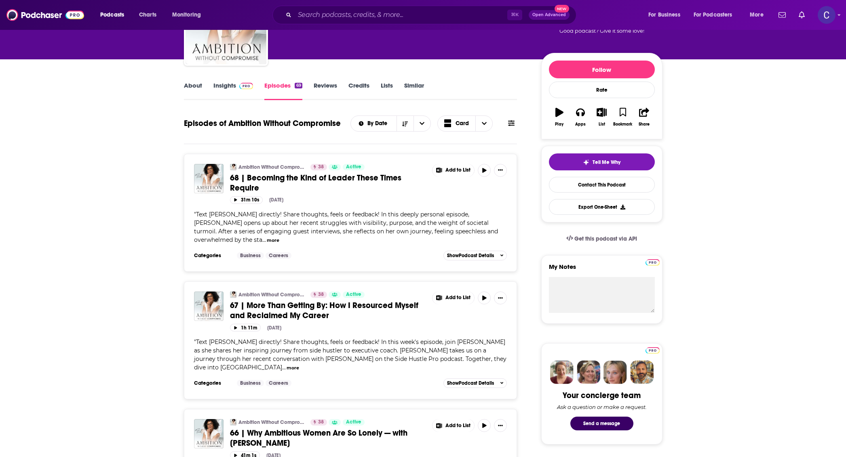
scroll to position [77, 0]
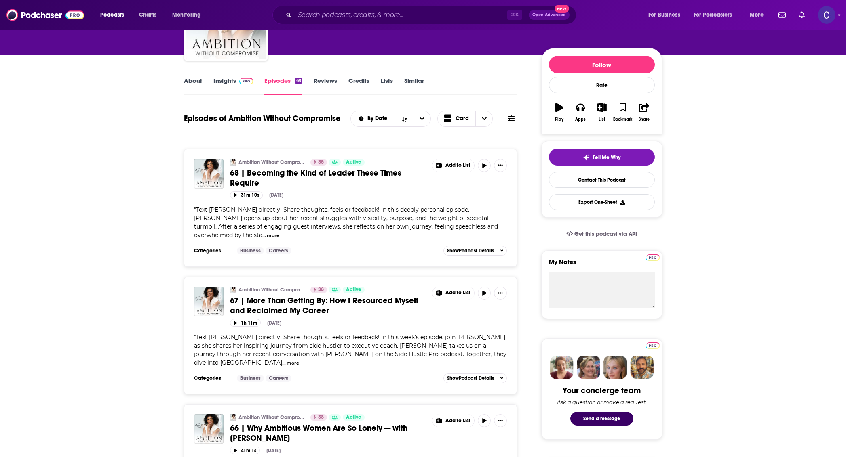
click at [233, 85] on link "Insights" at bounding box center [233, 86] width 40 height 19
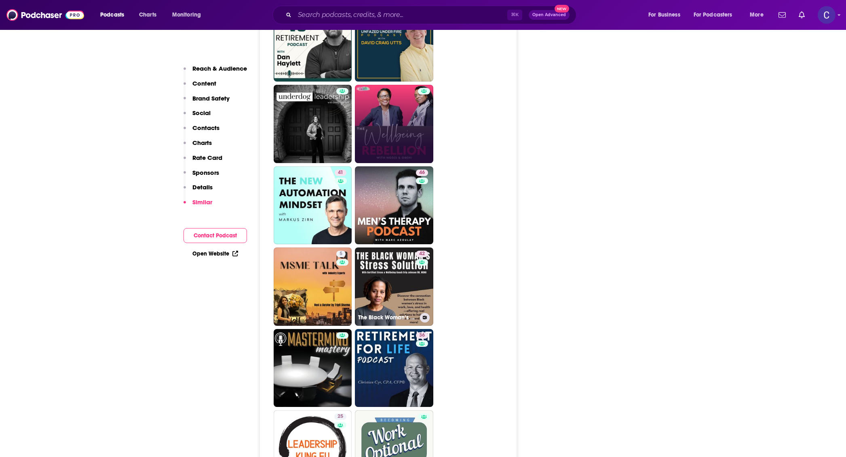
scroll to position [1898, 0]
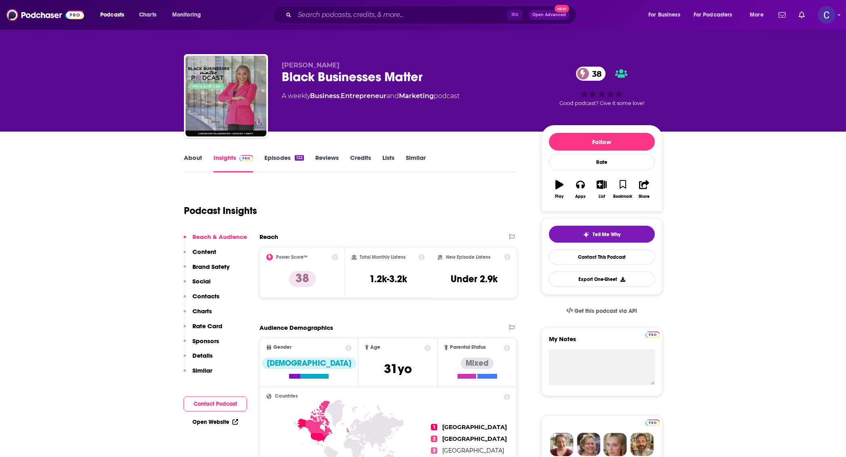
click at [192, 157] on link "About" at bounding box center [193, 163] width 18 height 19
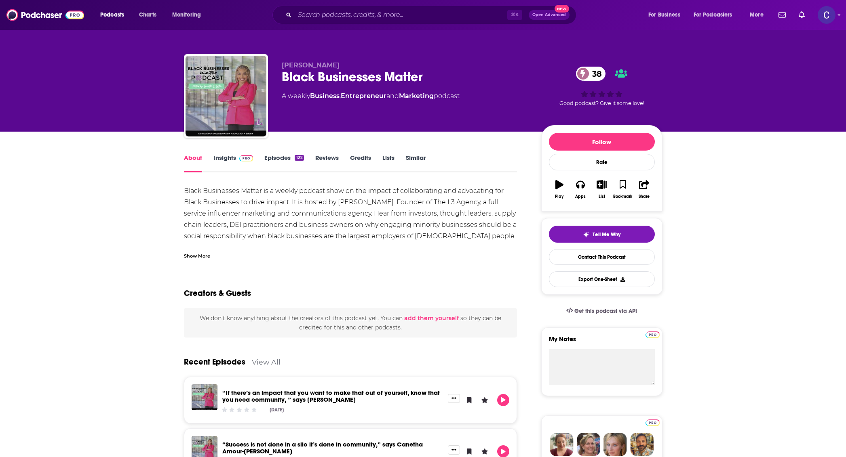
click at [238, 162] on link "Insights" at bounding box center [233, 163] width 40 height 19
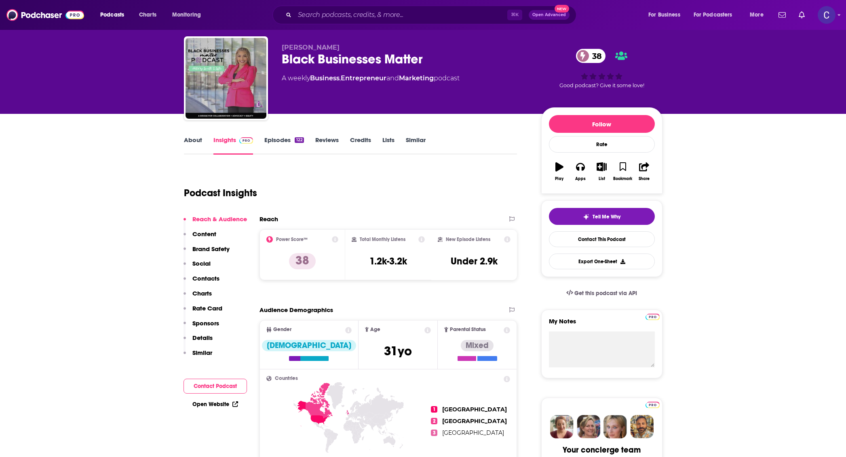
scroll to position [4, 0]
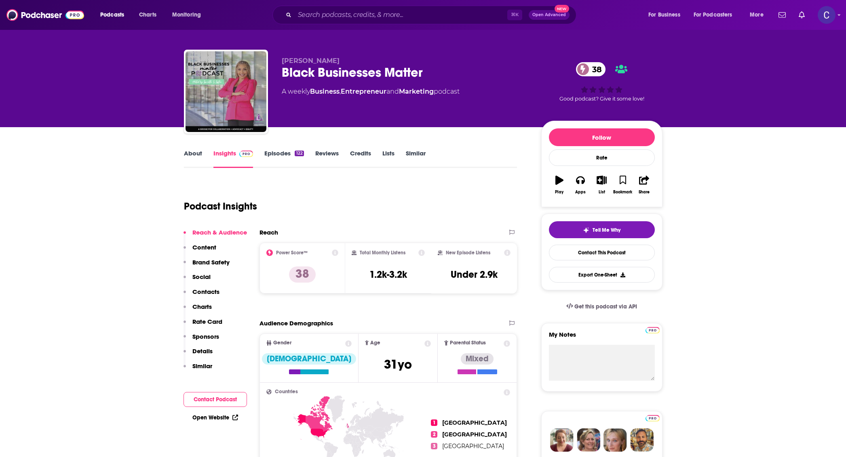
click at [284, 156] on link "Episodes 122" at bounding box center [283, 159] width 39 height 19
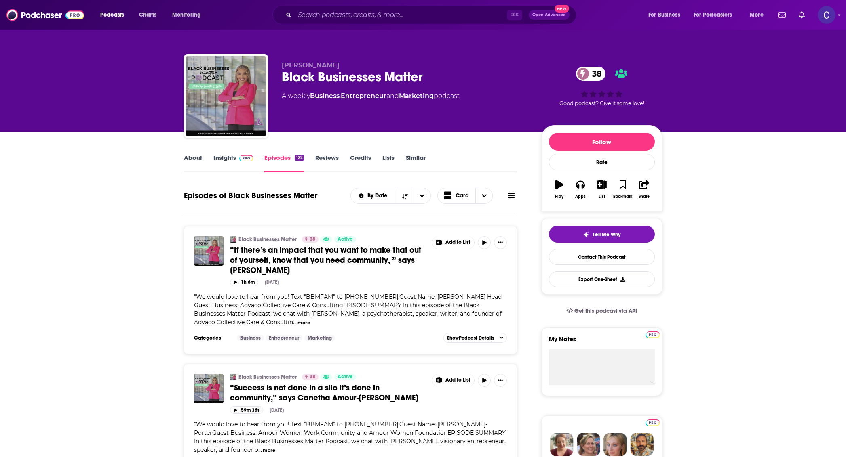
click at [240, 172] on link "Insights" at bounding box center [233, 163] width 40 height 19
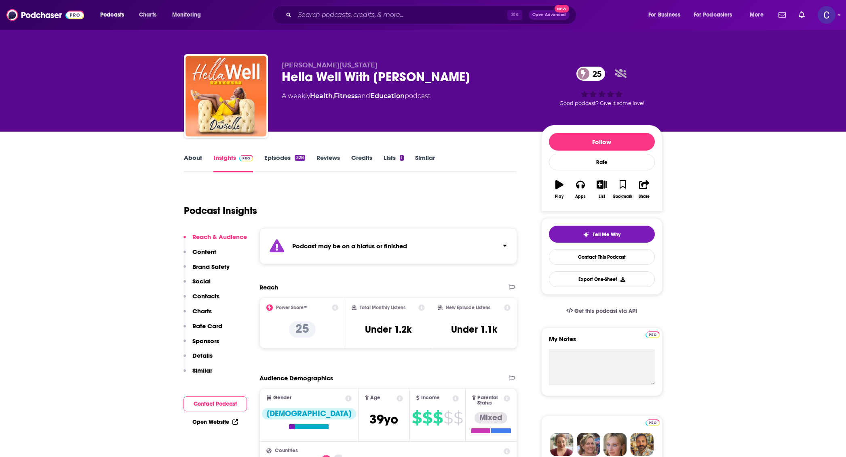
click at [190, 158] on link "About" at bounding box center [193, 163] width 18 height 19
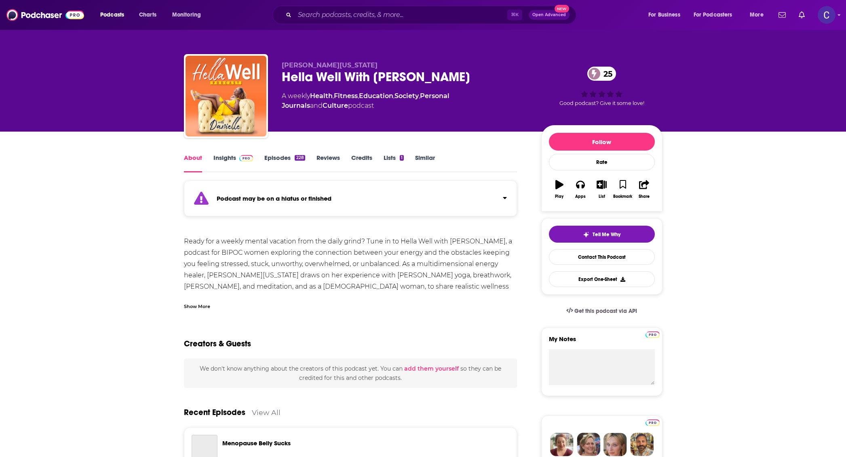
click at [270, 161] on link "Episodes 228" at bounding box center [284, 163] width 40 height 19
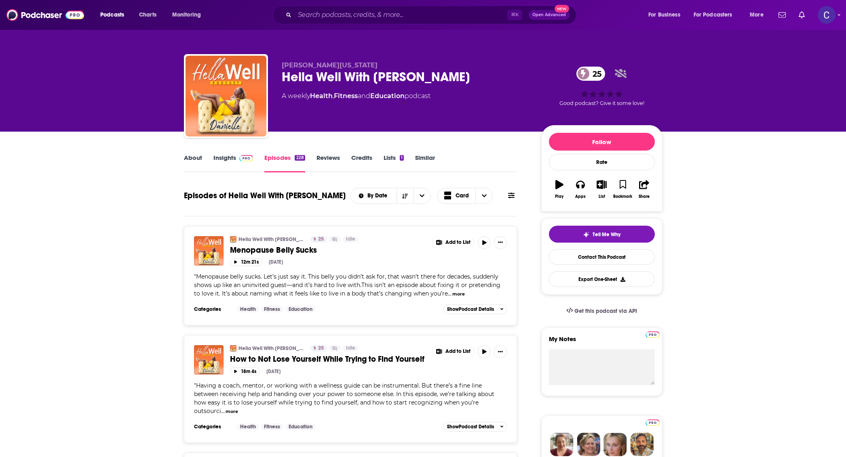
click at [191, 158] on link "About" at bounding box center [193, 163] width 18 height 19
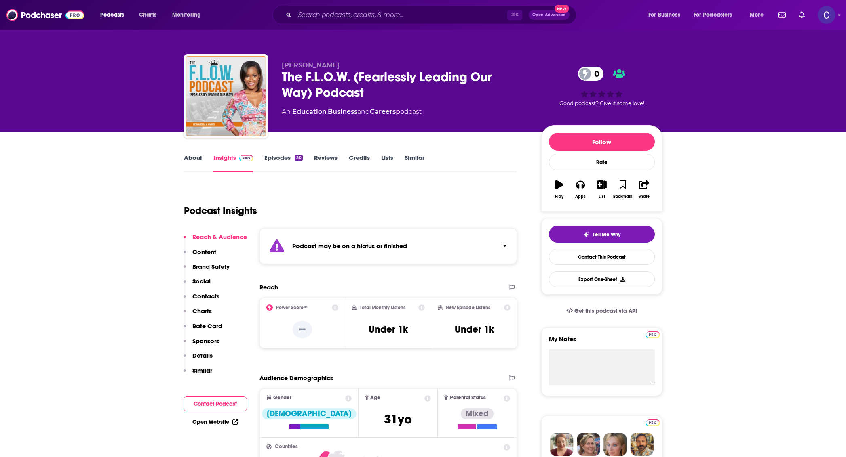
click at [201, 157] on link "About" at bounding box center [193, 163] width 18 height 19
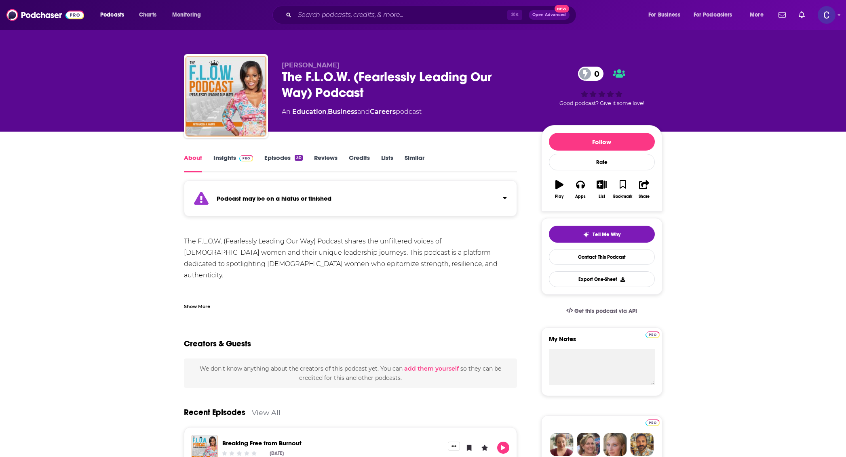
click at [269, 158] on link "Episodes 30" at bounding box center [283, 163] width 38 height 19
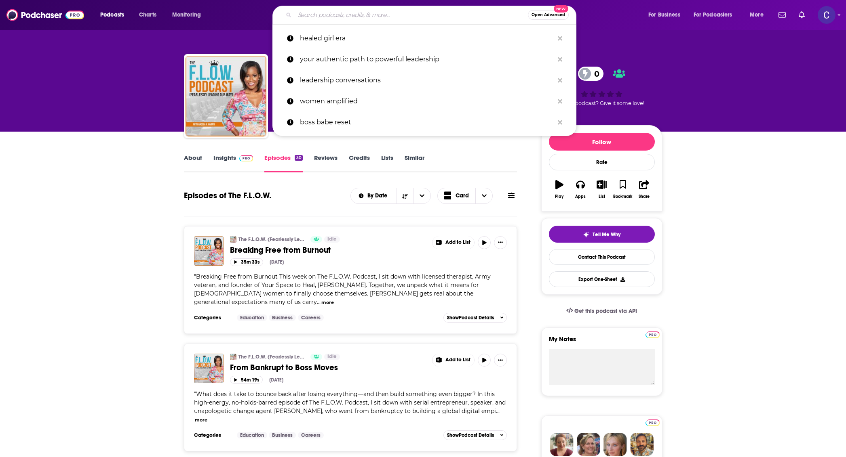
click at [309, 11] on input "Search podcasts, credits, & more..." at bounding box center [411, 14] width 233 height 13
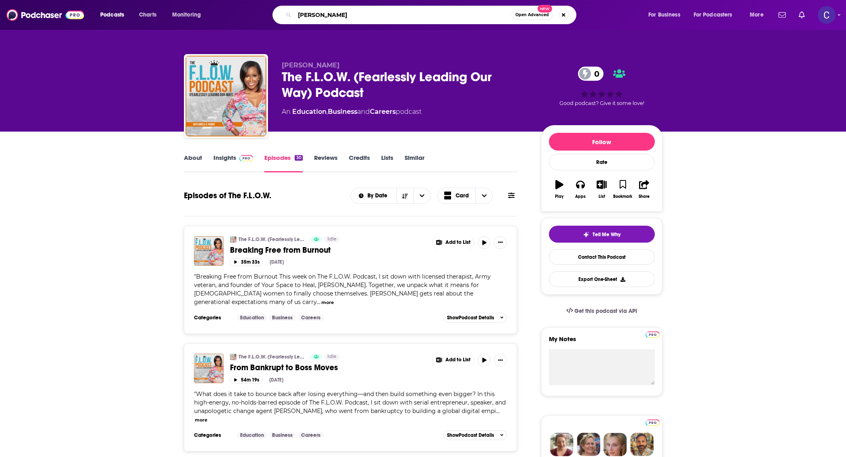
type input "elizabeth mccoy"
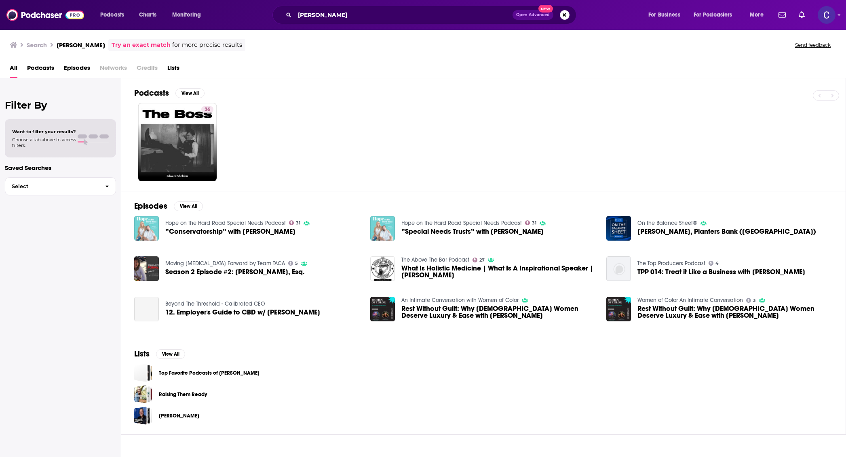
click at [79, 67] on span "Episodes" at bounding box center [77, 69] width 26 height 17
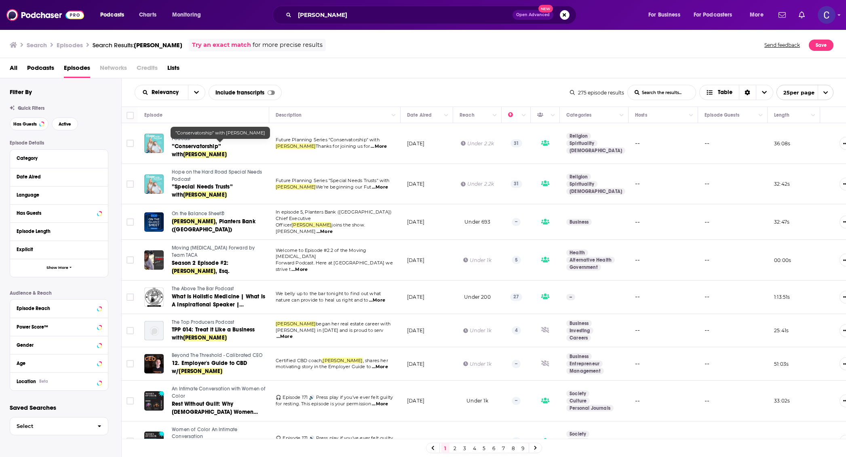
scroll to position [2, 0]
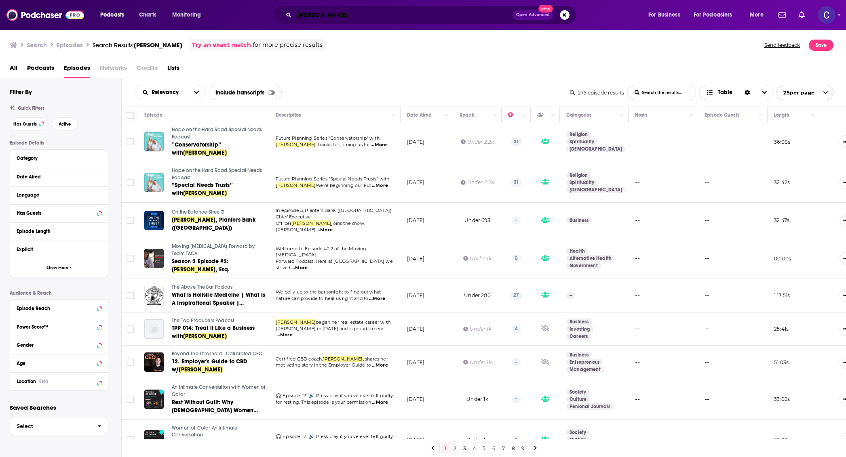
click at [354, 18] on input "elizabeth mccoy" at bounding box center [404, 14] width 218 height 13
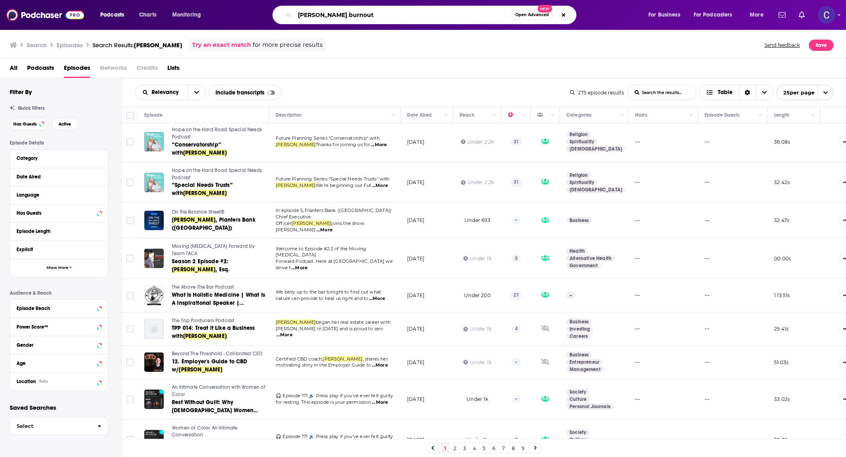
type input "elizabeth mccoy burnout"
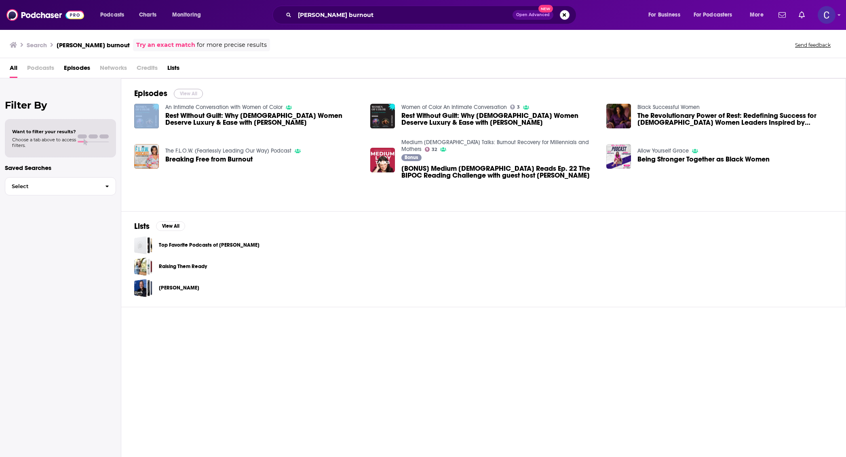
click at [188, 90] on button "View All" at bounding box center [188, 94] width 29 height 10
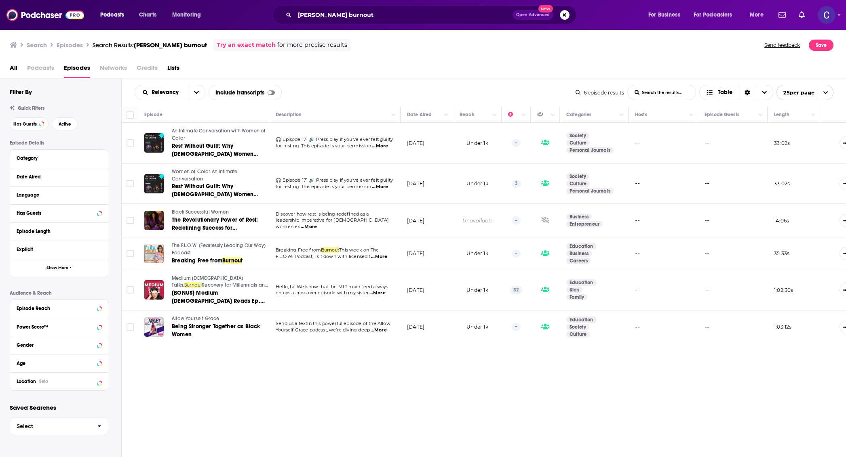
drag, startPoint x: 156, startPoint y: 230, endPoint x: 195, endPoint y: 212, distance: 42.7
click at [195, 212] on div "Black Successful Women The Revolutionary Power of Rest: Redefining Success for …" at bounding box center [206, 220] width 124 height 23
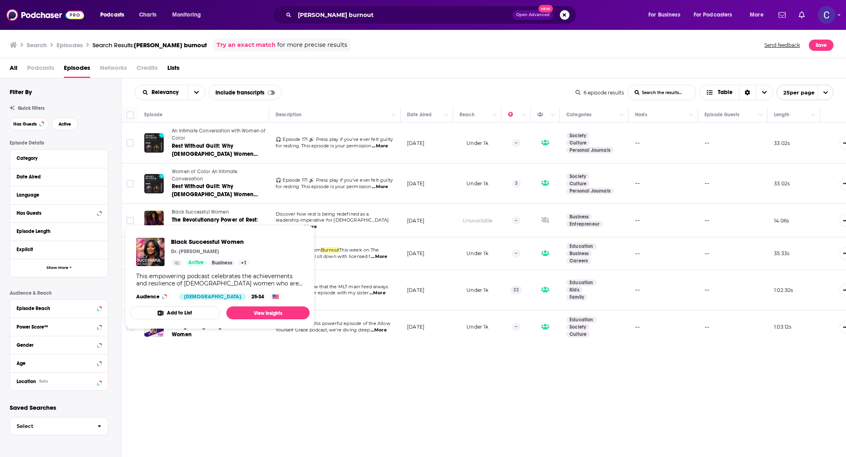
click at [262, 358] on div "Relevancy List Search Input Search the results... Include transcripts Table 6 e…" at bounding box center [484, 292] width 725 height 429
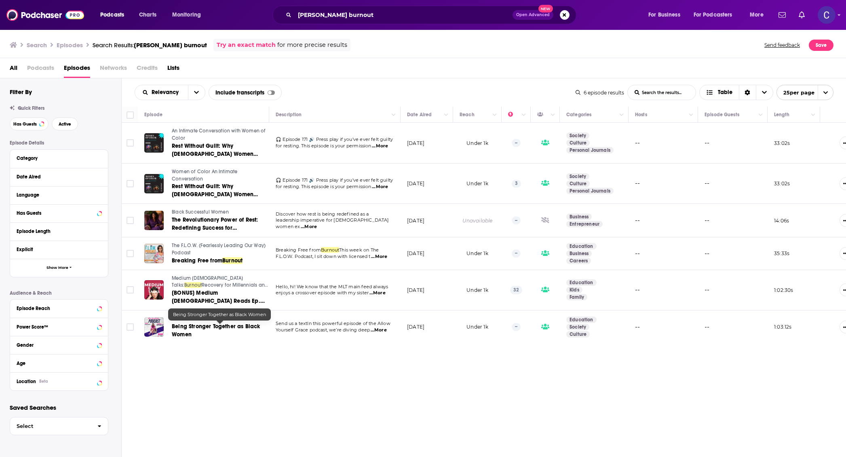
click at [198, 325] on span "Being Stronger Together as Black Women" at bounding box center [216, 330] width 88 height 15
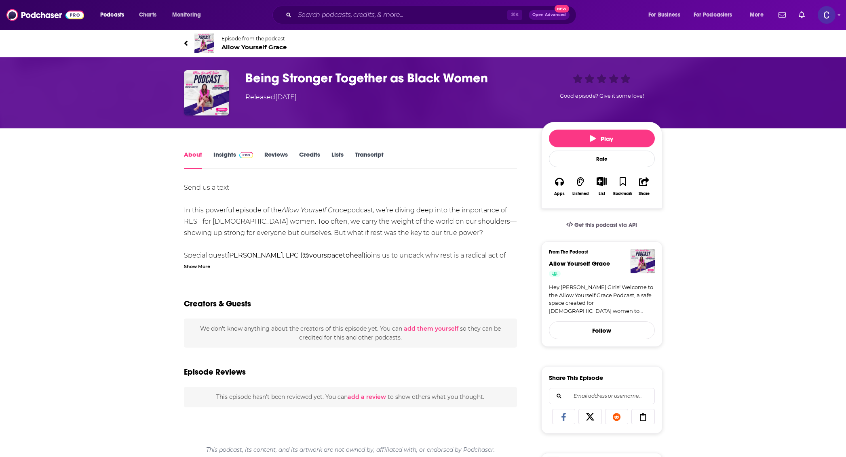
click at [218, 147] on div "About Insights Reviews Credits Lists Transcript Send us a text In this powerful…" at bounding box center [423, 433] width 479 height 609
click at [236, 39] on span "Episode from the podcast" at bounding box center [253, 39] width 65 height 6
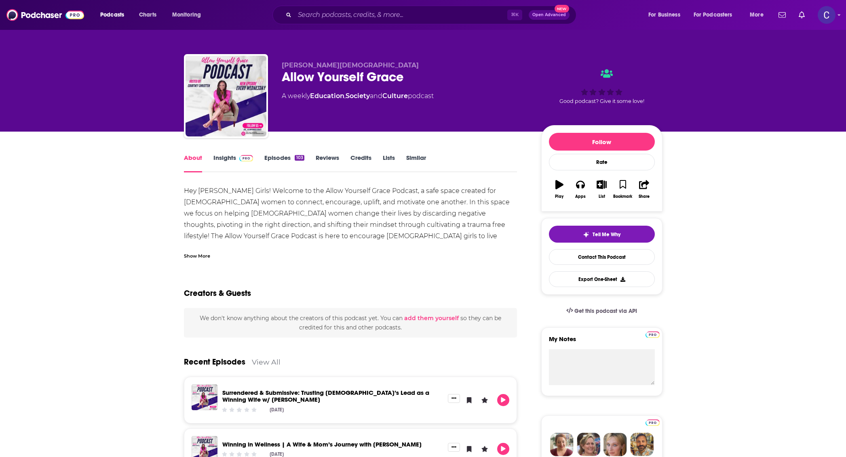
click at [223, 163] on link "Insights" at bounding box center [233, 163] width 40 height 19
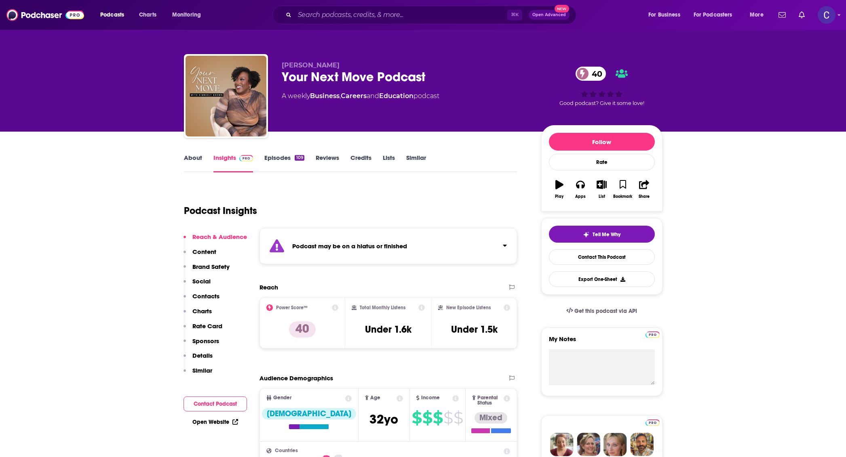
click at [277, 158] on link "Episodes 109" at bounding box center [284, 163] width 40 height 19
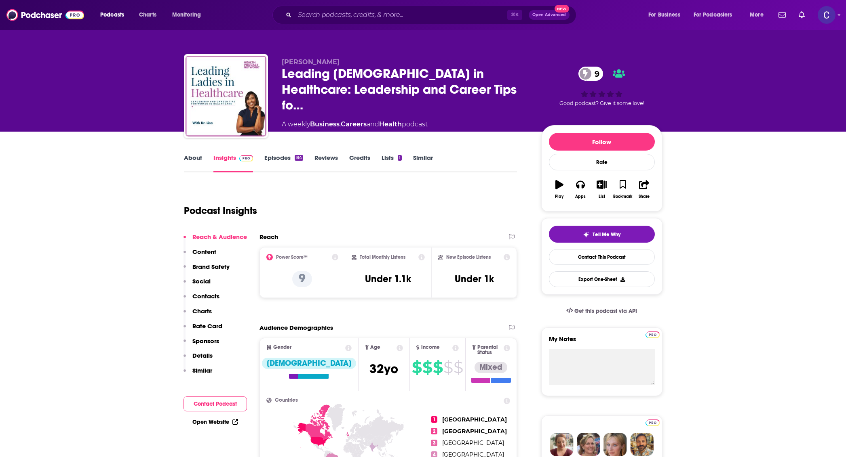
click at [195, 155] on link "About" at bounding box center [193, 163] width 18 height 19
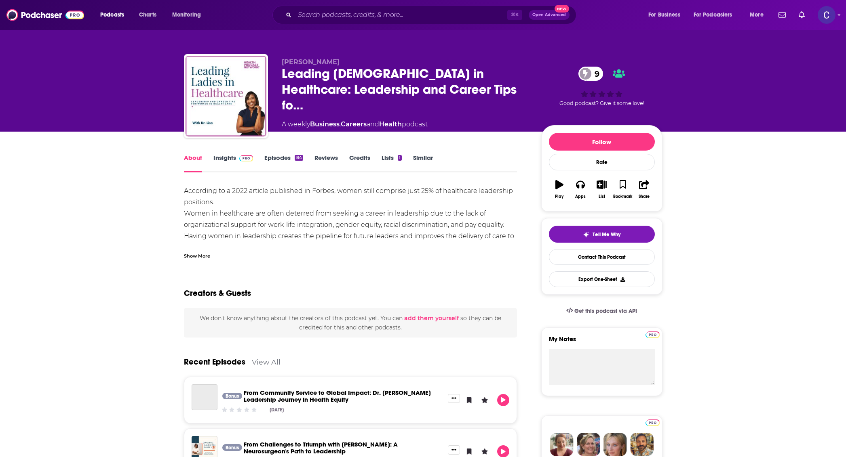
click at [281, 161] on link "Episodes 84" at bounding box center [283, 163] width 38 height 19
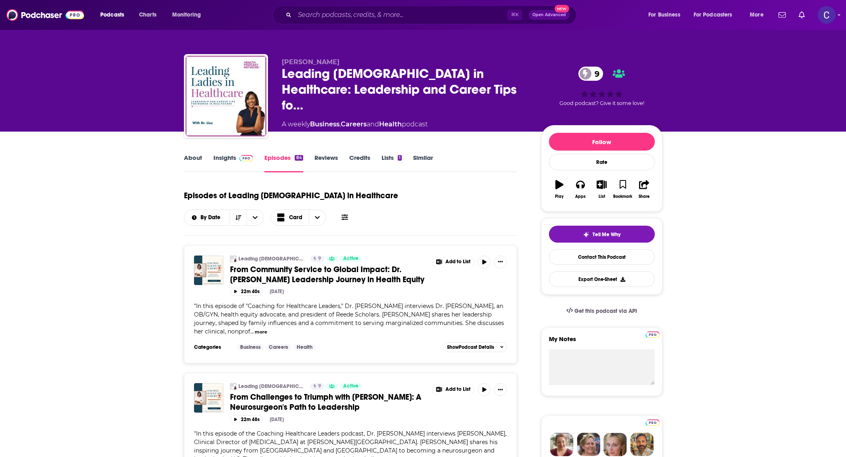
click at [238, 157] on span at bounding box center [244, 158] width 17 height 8
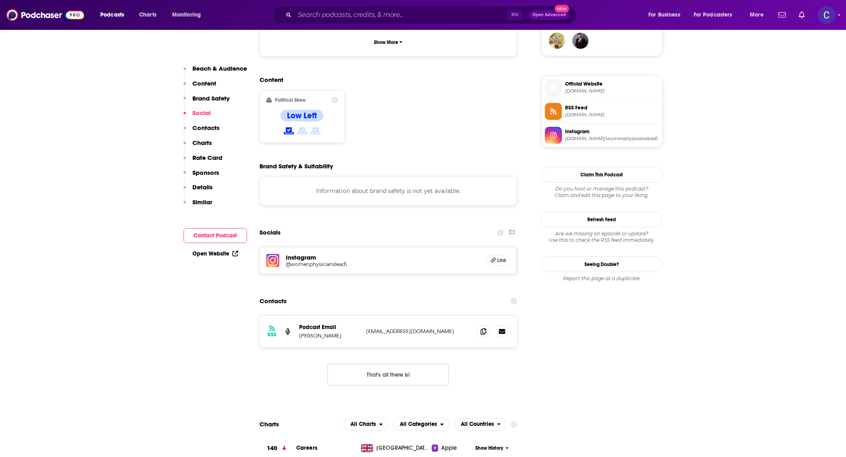
scroll to position [658, 0]
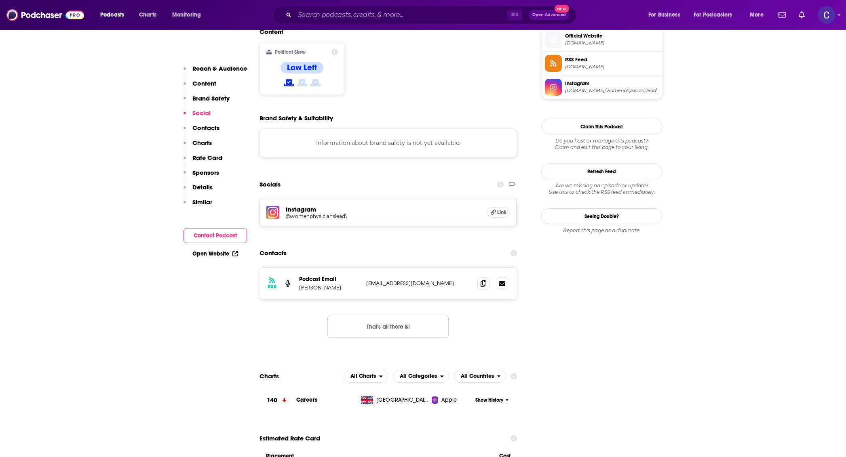
click at [304, 213] on h5 "@womenphysicianslead\" at bounding box center [350, 216] width 129 height 6
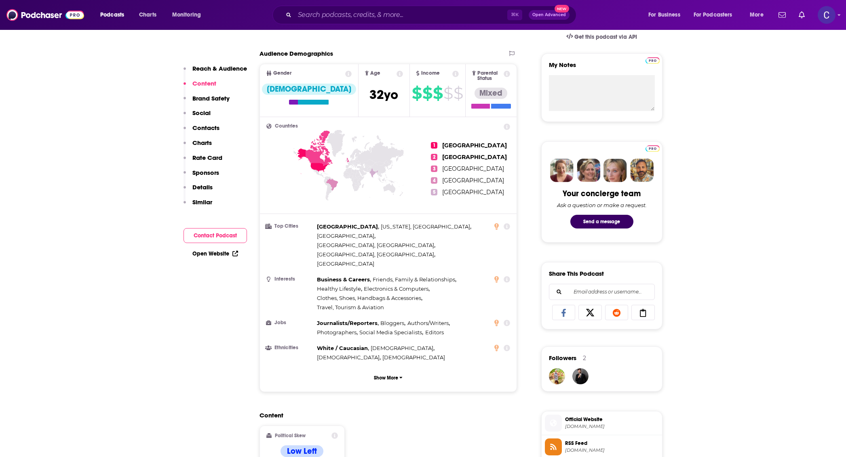
scroll to position [0, 0]
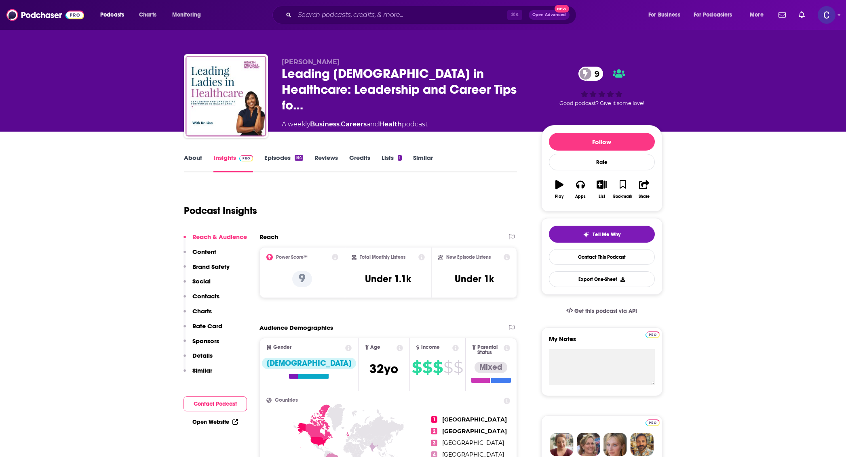
click at [286, 157] on link "Episodes 84" at bounding box center [283, 163] width 38 height 19
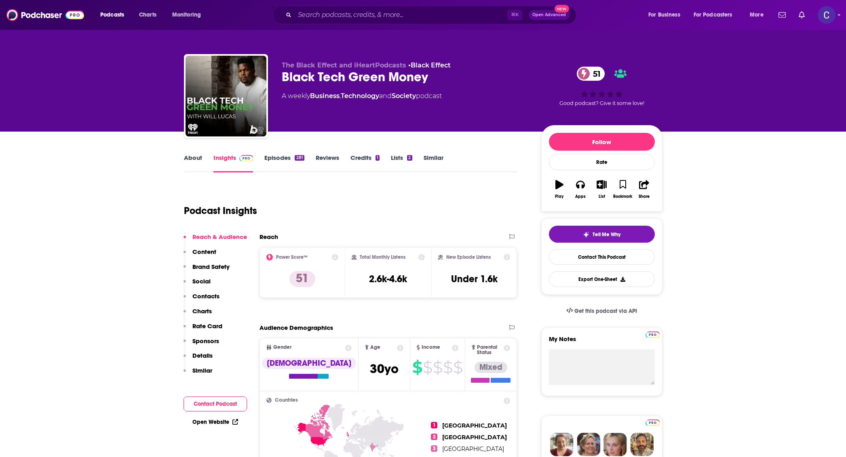
click at [192, 159] on link "About" at bounding box center [193, 163] width 18 height 19
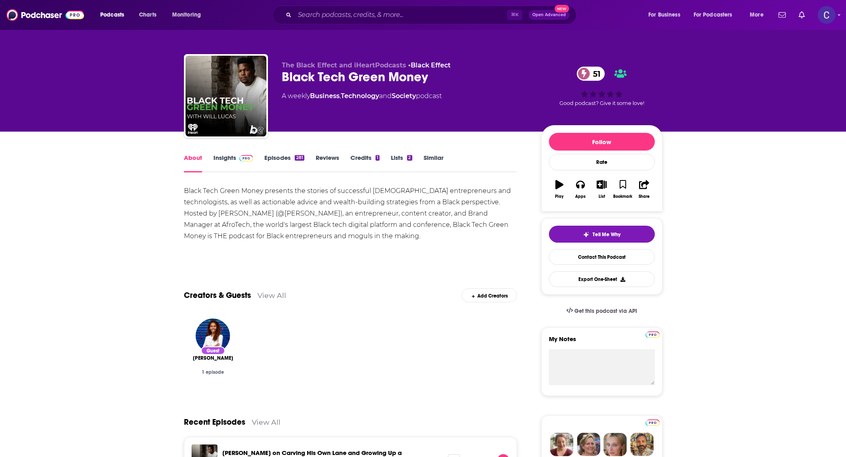
click at [279, 155] on link "Episodes 281" at bounding box center [284, 163] width 40 height 19
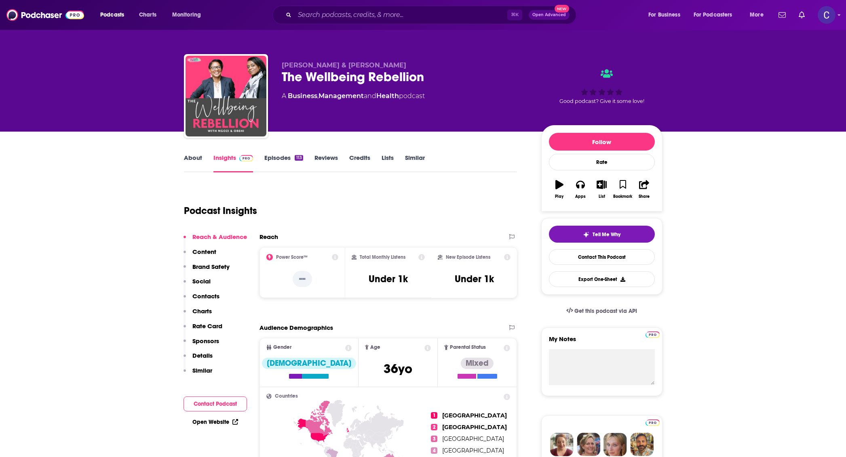
click at [198, 160] on link "About" at bounding box center [193, 163] width 18 height 19
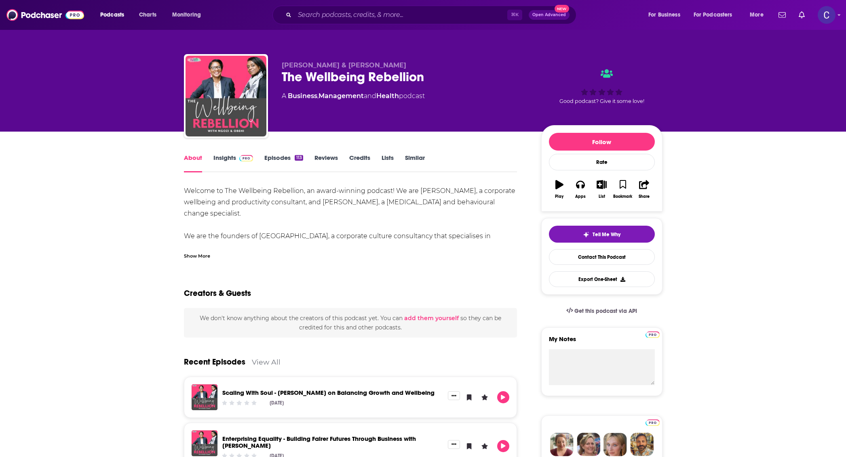
click at [194, 251] on div "Show More" at bounding box center [350, 253] width 333 height 14
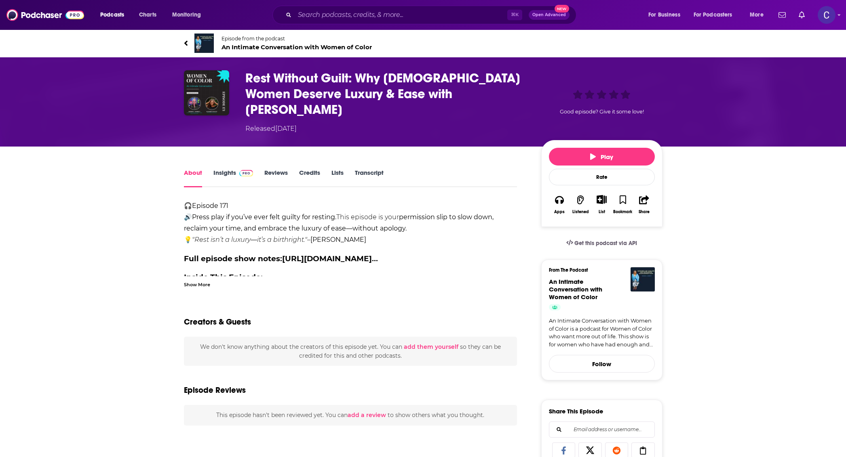
click at [266, 48] on span "An Intimate Conversation with Women of Color" at bounding box center [296, 47] width 150 height 8
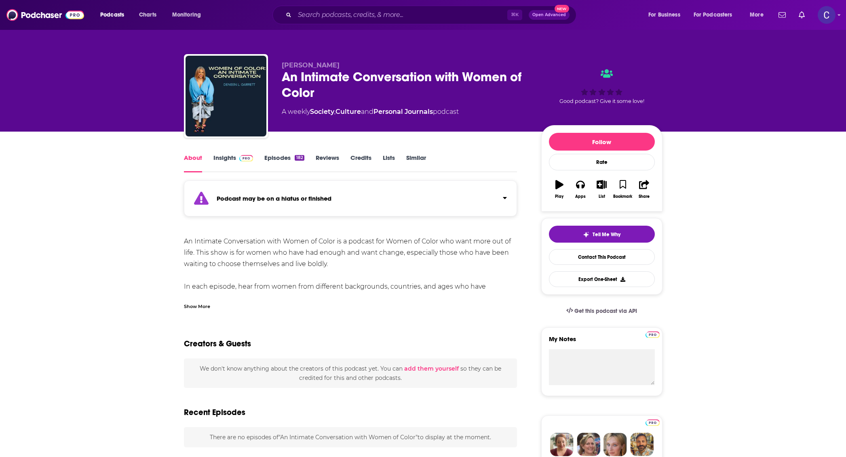
click at [282, 161] on link "Episodes 182" at bounding box center [284, 163] width 40 height 19
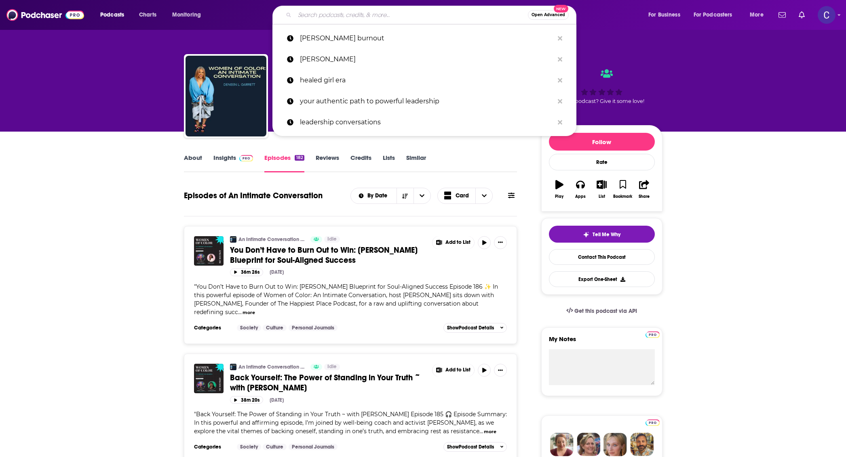
click at [368, 11] on input "Search podcasts, credits, & more..." at bounding box center [411, 14] width 233 height 13
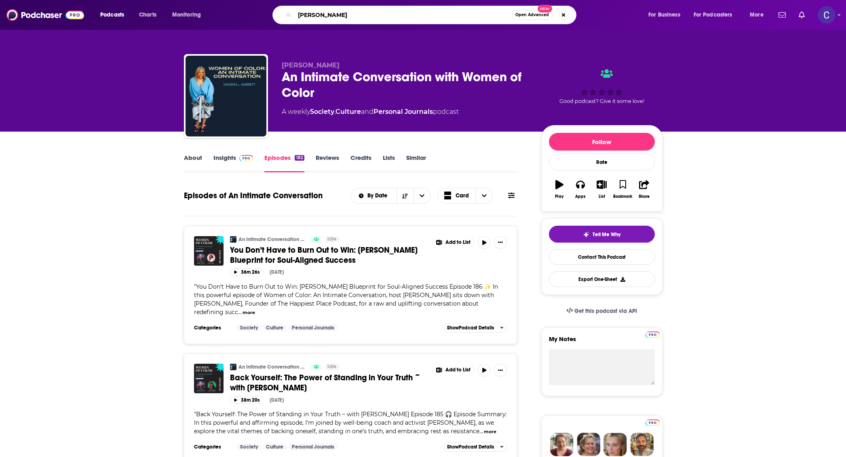
type input "[PERSON_NAME]"
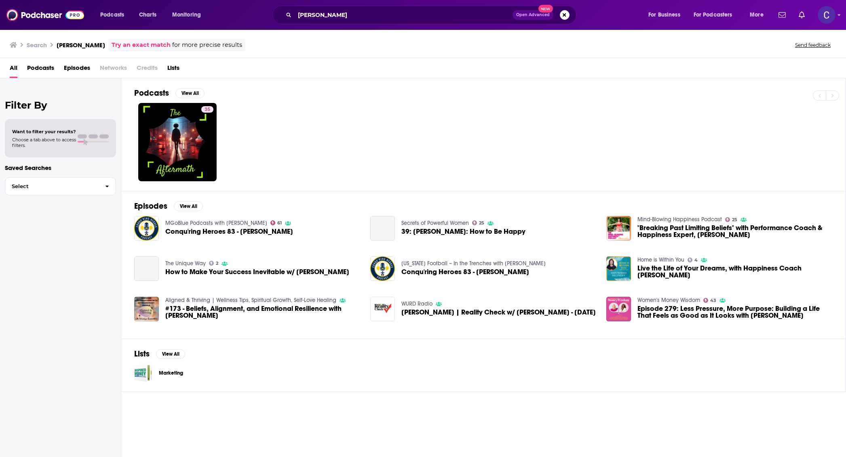
click at [79, 68] on span "Episodes" at bounding box center [77, 69] width 26 height 17
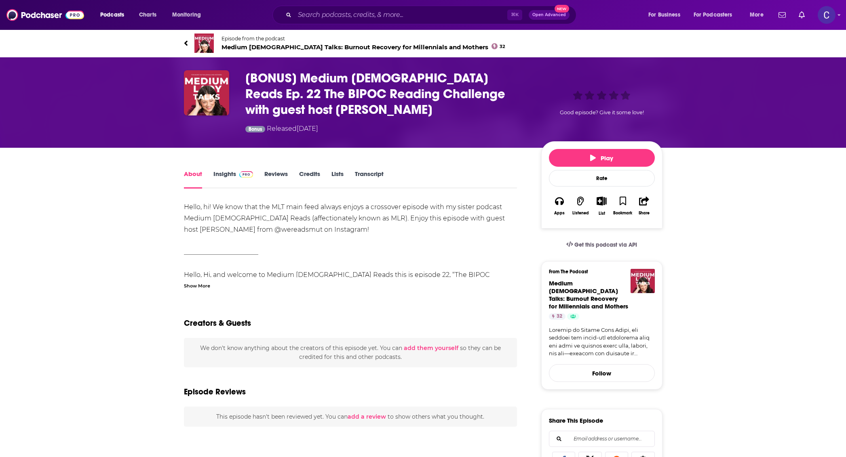
click at [270, 46] on span "Medium [DEMOGRAPHIC_DATA] Talks: Burnout Recovery for Millennials and Mothers 32" at bounding box center [363, 47] width 284 height 8
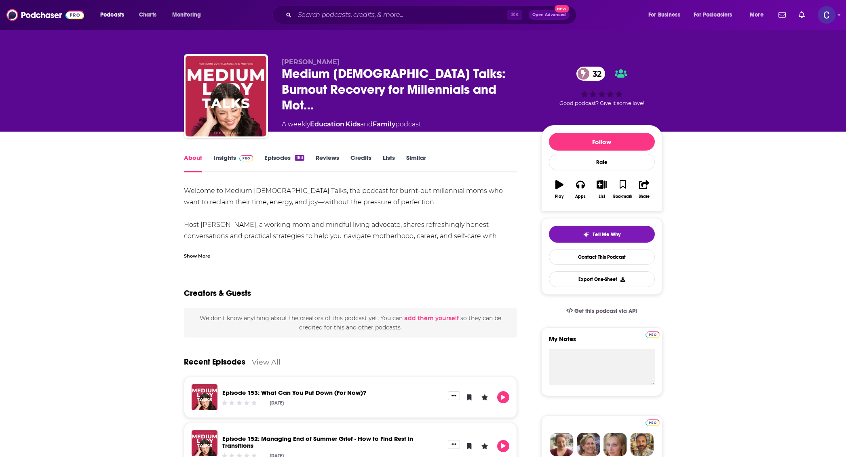
click at [198, 257] on div "Show More" at bounding box center [197, 256] width 26 height 8
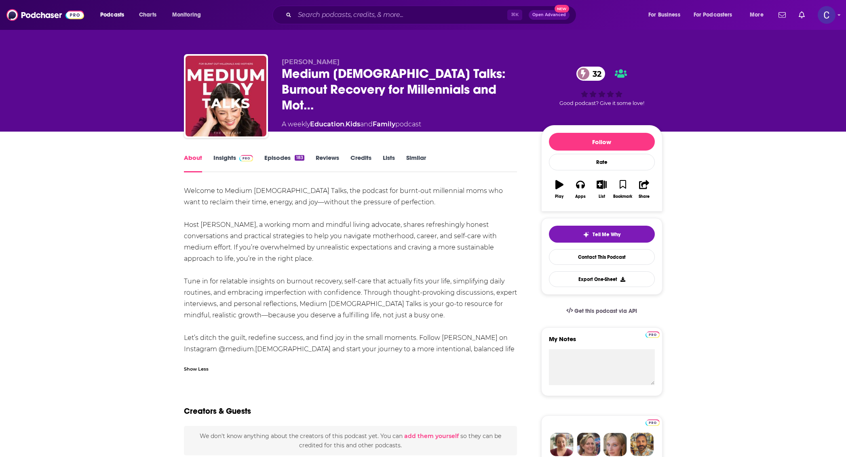
click at [241, 164] on link "Insights" at bounding box center [233, 163] width 40 height 19
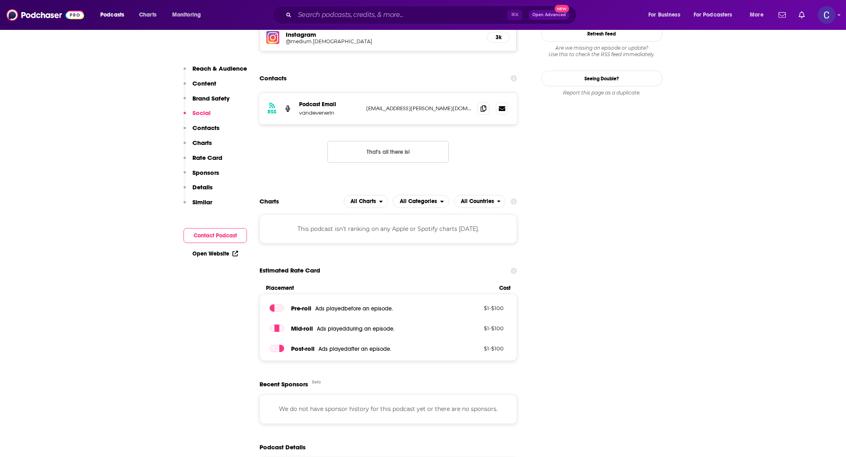
scroll to position [516, 0]
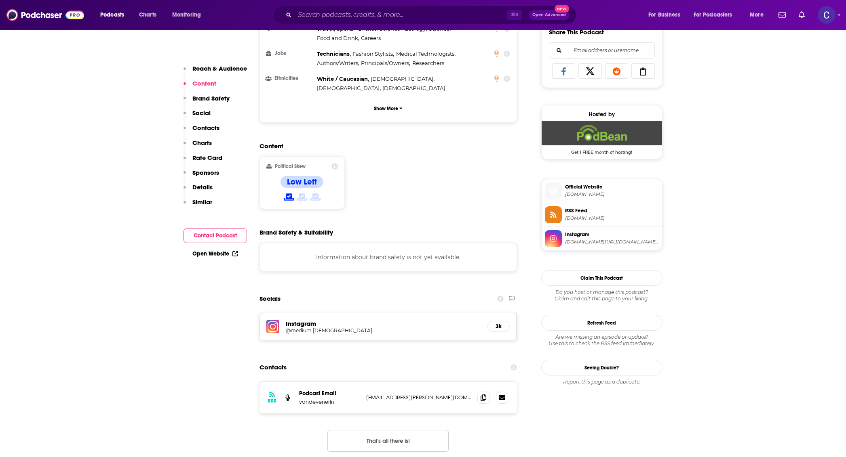
click at [304, 328] on h5 "@medium.[DEMOGRAPHIC_DATA]" at bounding box center [350, 331] width 129 height 6
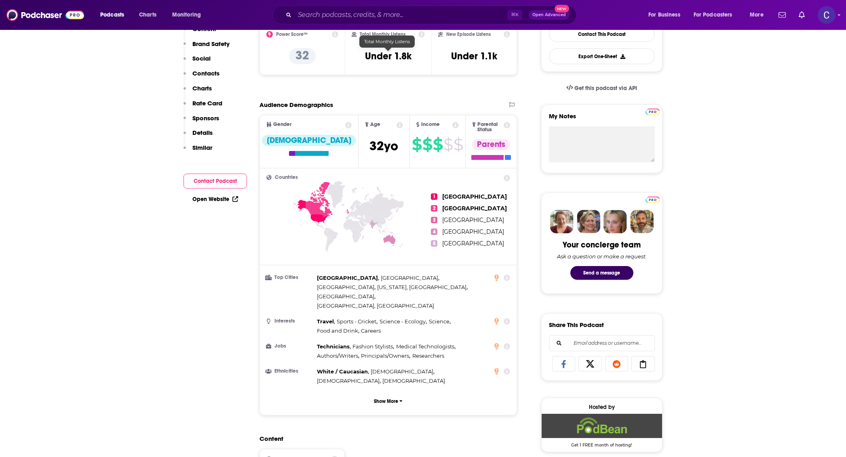
scroll to position [0, 0]
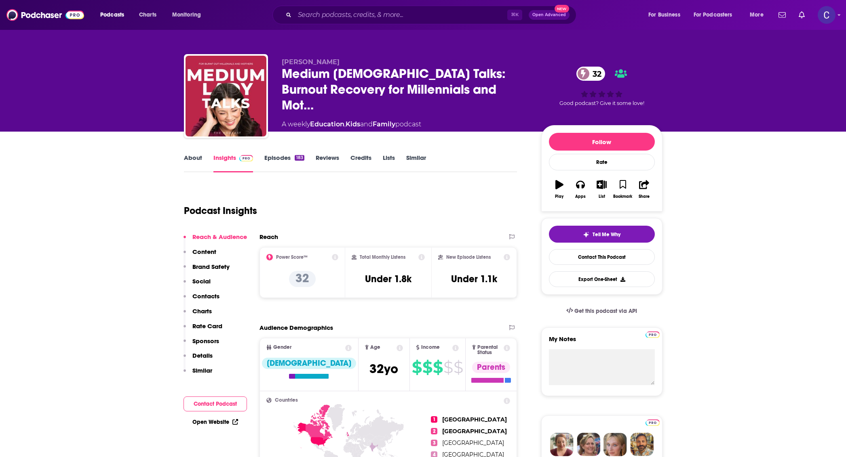
click at [189, 157] on link "About" at bounding box center [193, 163] width 18 height 19
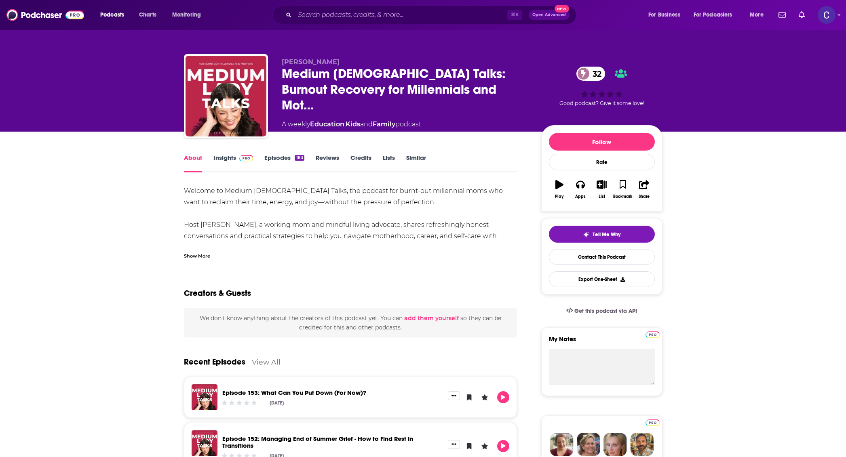
click at [201, 256] on div "Show More" at bounding box center [197, 256] width 26 height 8
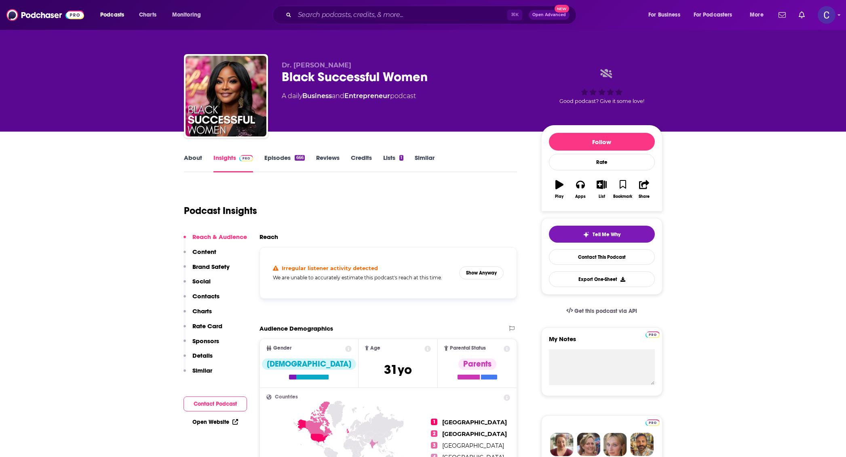
click at [280, 162] on link "Episodes 666" at bounding box center [284, 163] width 40 height 19
